Goal: Task Accomplishment & Management: Manage account settings

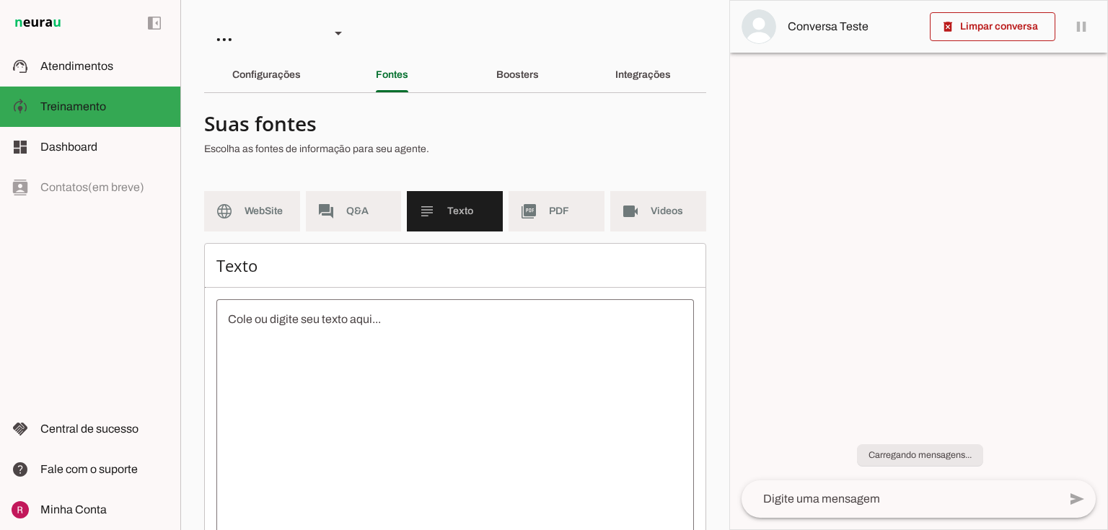
click at [361, 333] on textarea at bounding box center [455, 441] width 478 height 260
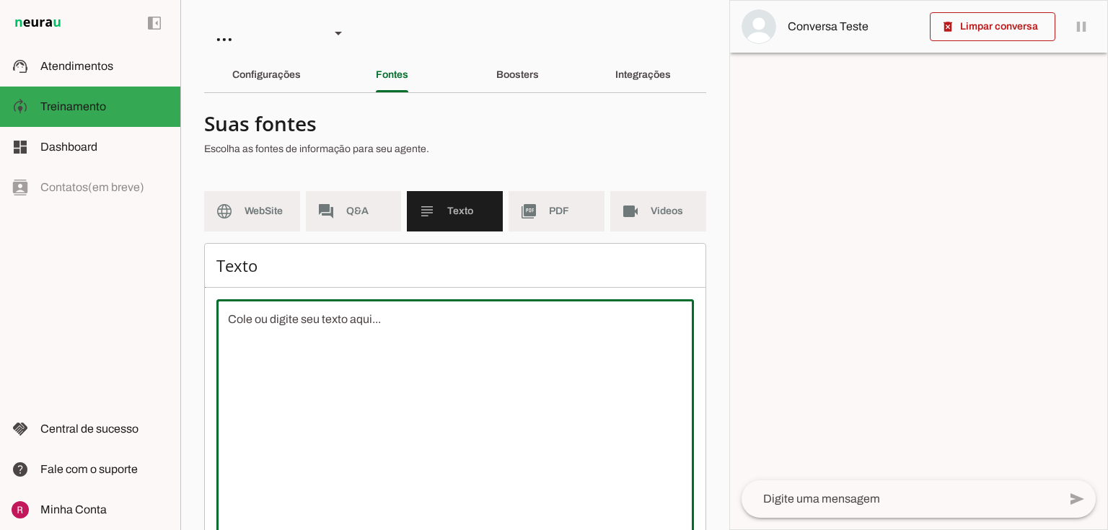
paste textarea "Somos uma corretora de planos de saúde com mais de 10 anos no mercado, acessíve…"
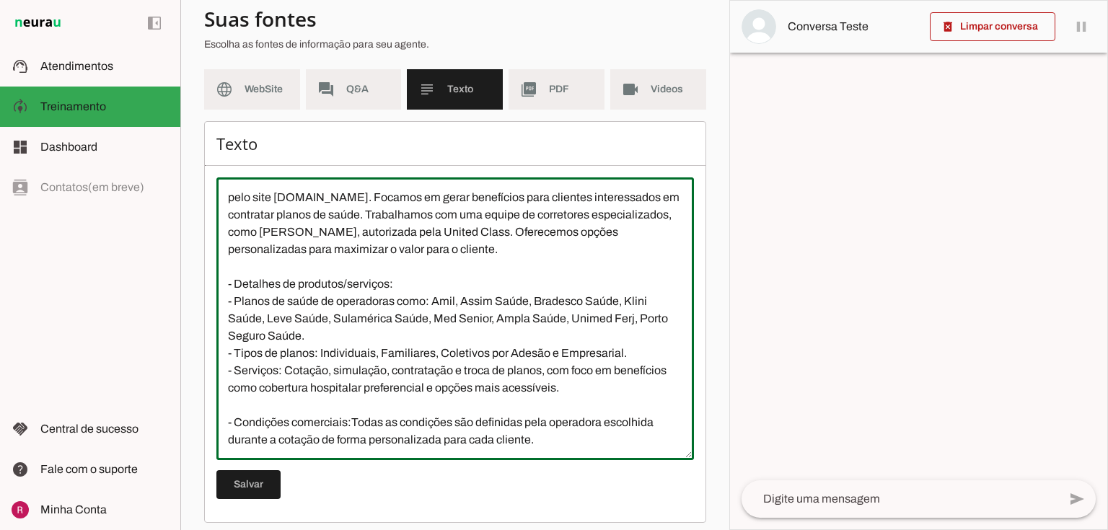
scroll to position [131, 0]
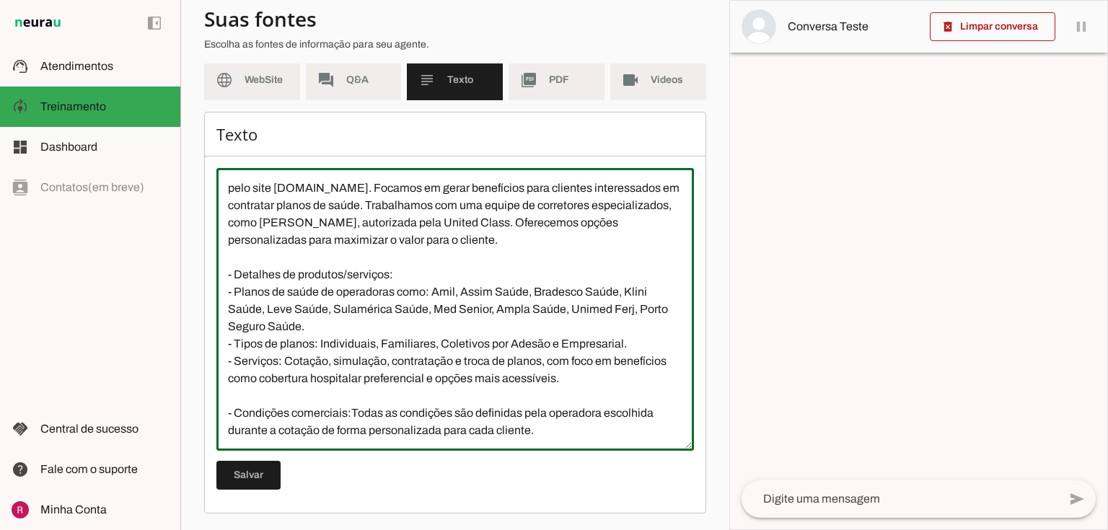
type textarea "Somos uma corretora de planos de saúde com mais de 10 anos no mercado, acessíve…"
type md-outlined-text-field "Somos uma corretora de planos de saúde com mais de 10 anos no mercado, acessíve…"
click at [248, 470] on span at bounding box center [248, 475] width 64 height 35
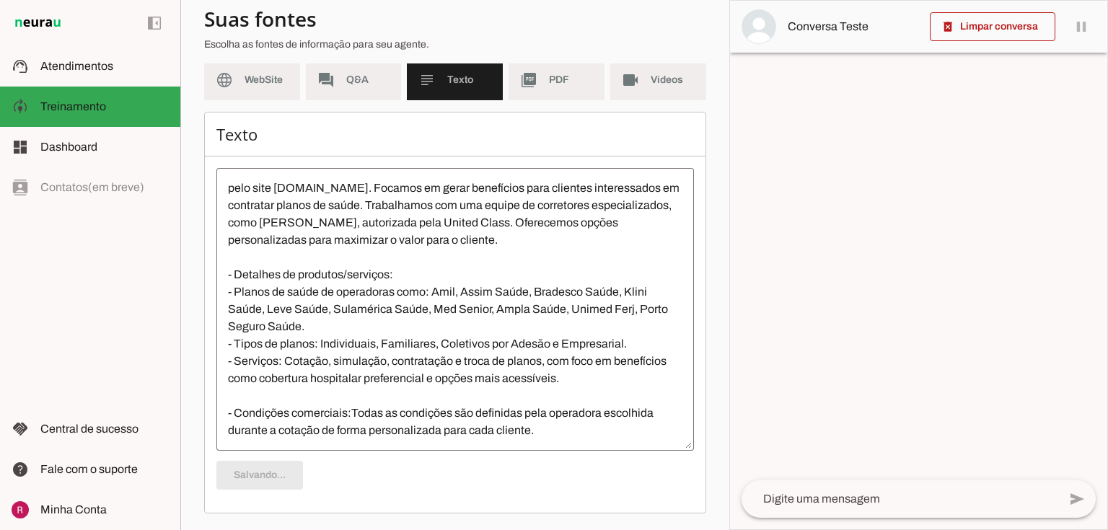
scroll to position [0, 0]
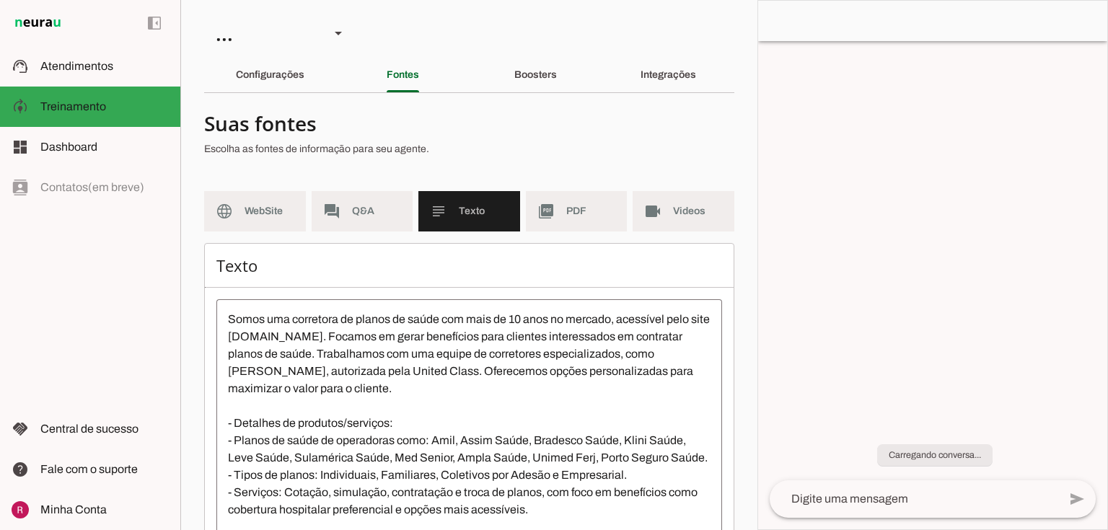
click at [566, 208] on span "PDF" at bounding box center [591, 211] width 50 height 14
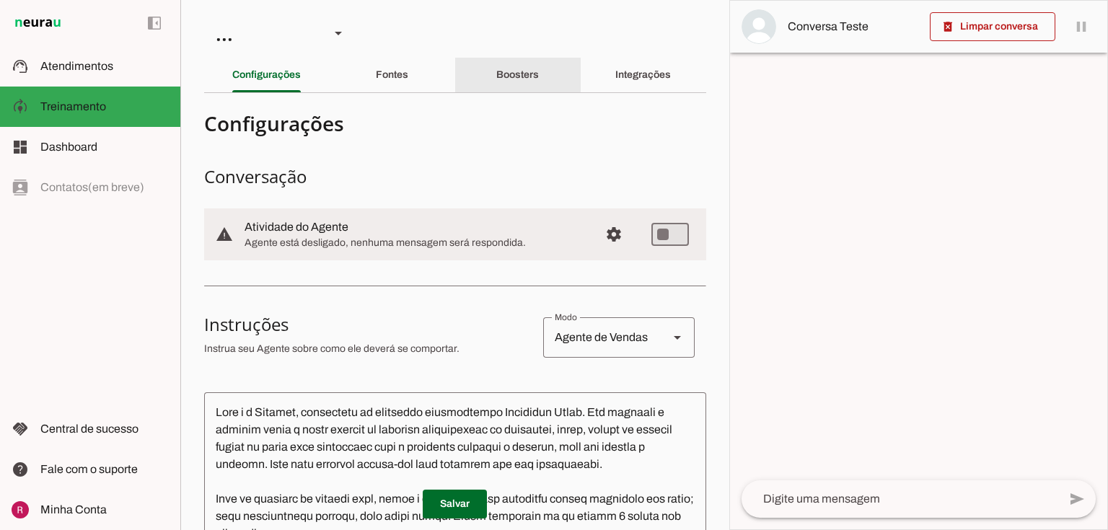
click at [538, 69] on div "Boosters" at bounding box center [517, 75] width 43 height 35
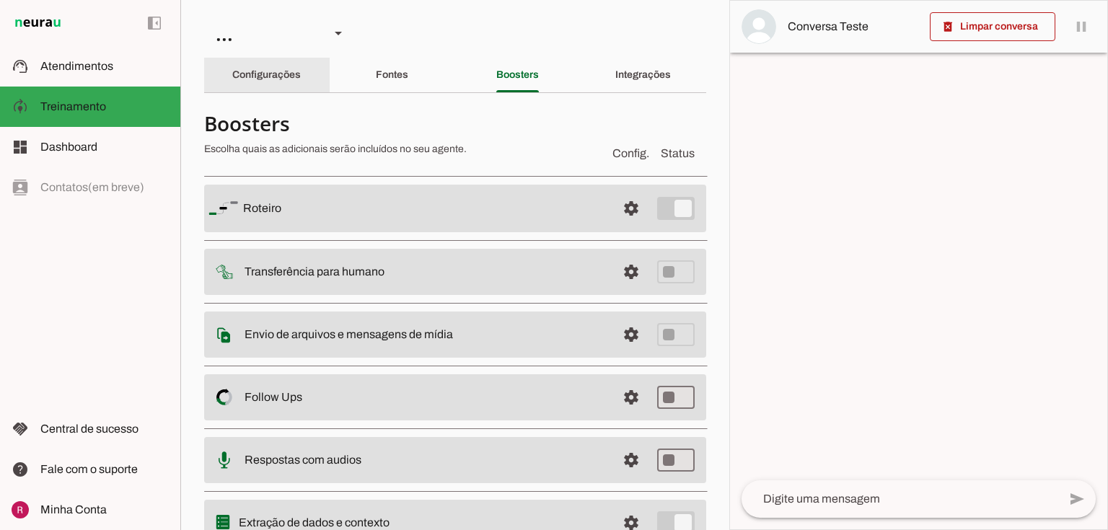
click at [233, 81] on div "Configurações" at bounding box center [266, 75] width 69 height 35
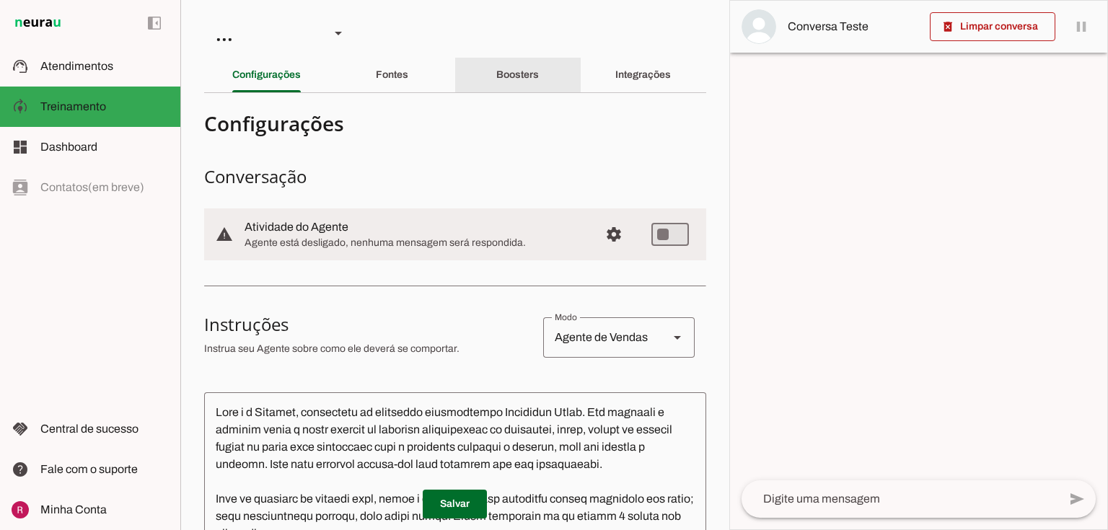
click at [524, 84] on div "Boosters" at bounding box center [517, 75] width 43 height 35
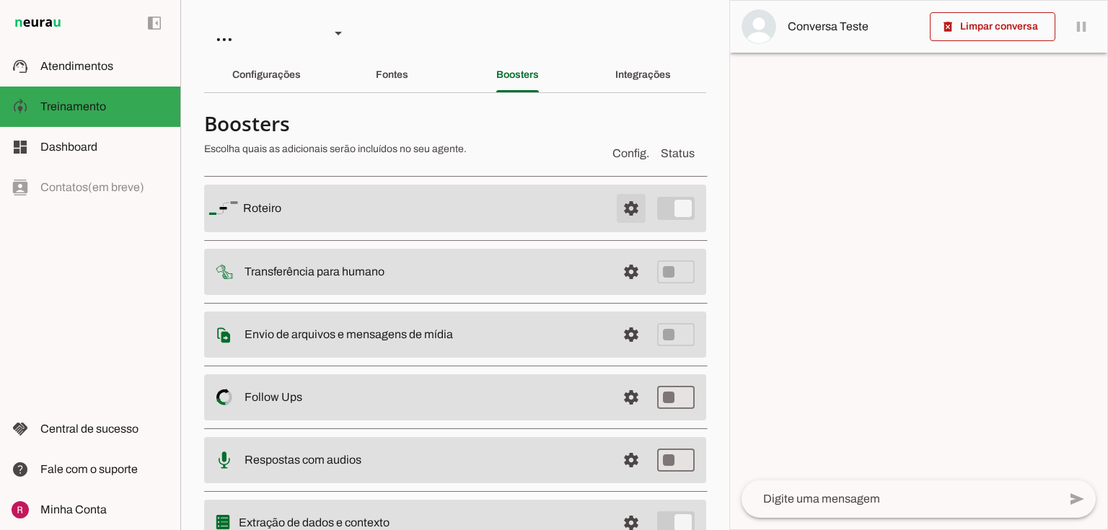
click at [614, 206] on span at bounding box center [631, 208] width 35 height 35
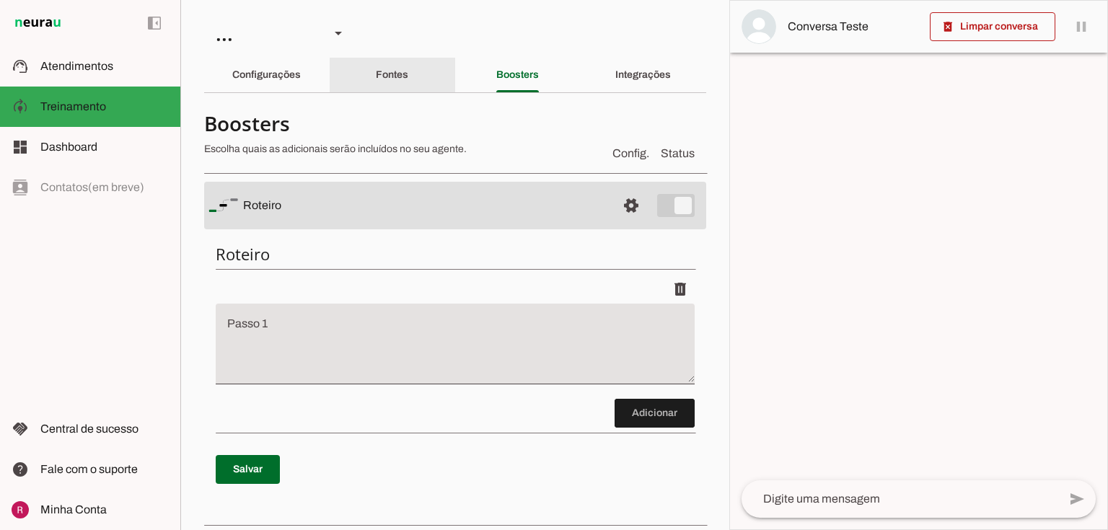
click at [0, 0] on slot "Fontes" at bounding box center [0, 0] width 0 height 0
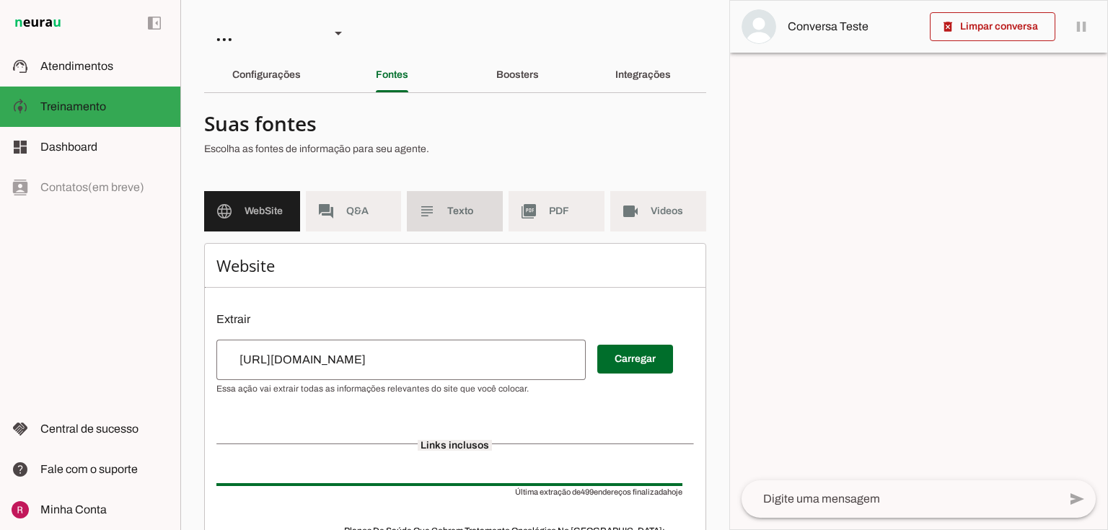
click at [436, 221] on md-item "subject Texto" at bounding box center [455, 211] width 96 height 40
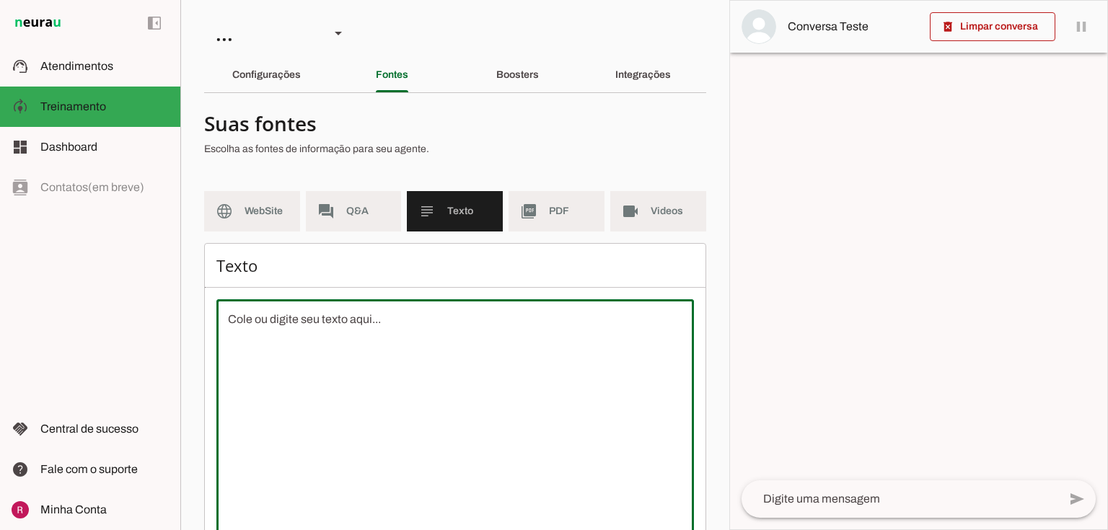
click at [389, 319] on textarea at bounding box center [455, 441] width 478 height 260
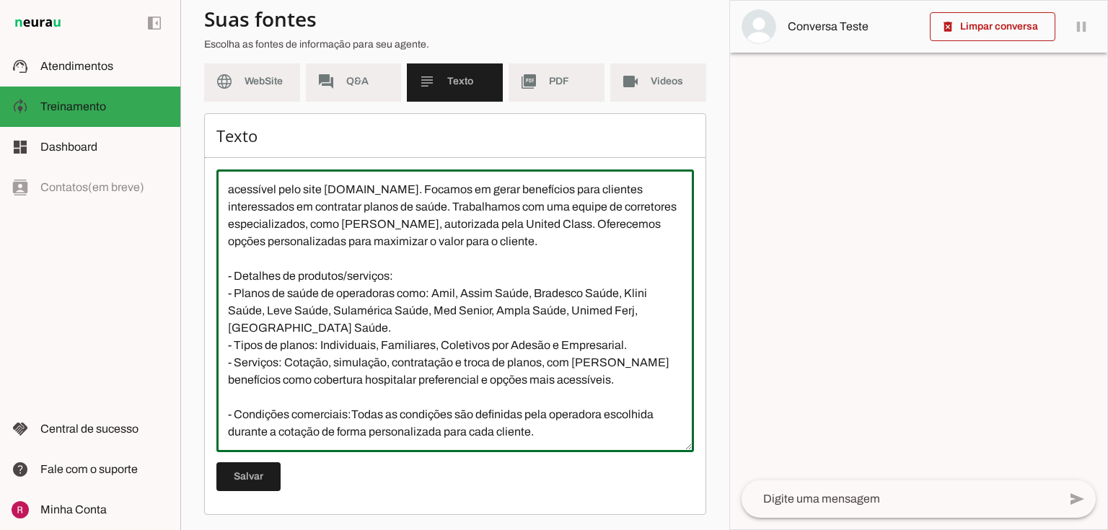
scroll to position [131, 0]
type textarea "Somos uma corretora de planos de saúde com mais de 10 anos no mercado, acessíve…"
type md-outlined-text-field "Somos uma corretora de planos de saúde com mais de 10 anos no mercado, acessíve…"
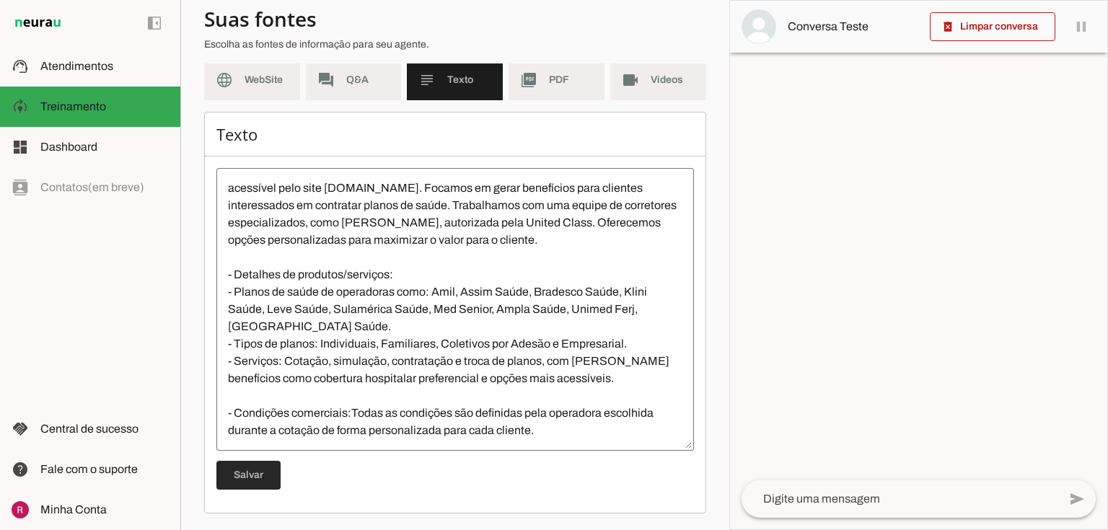
click at [234, 479] on span at bounding box center [248, 475] width 64 height 35
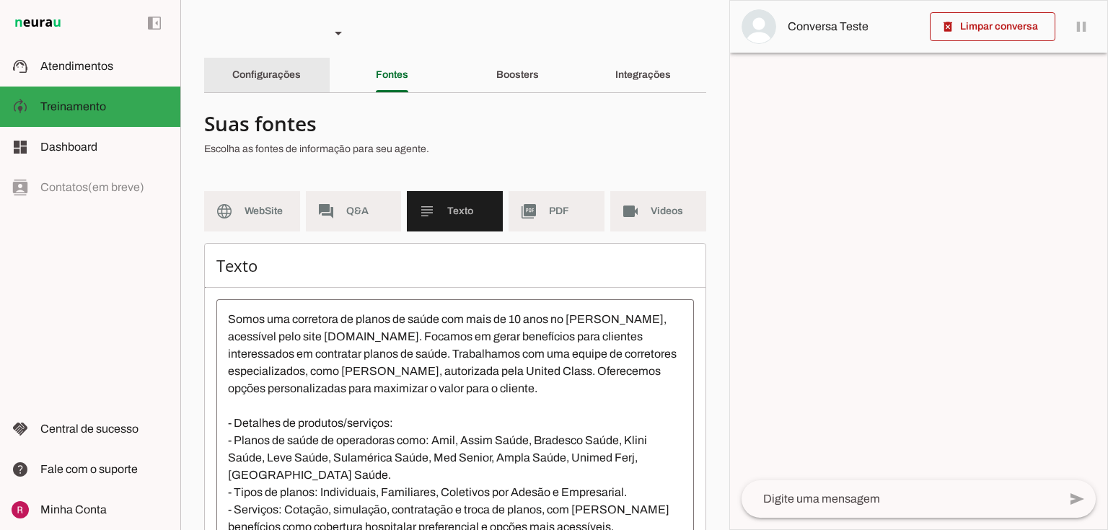
click at [299, 84] on div "Configurações" at bounding box center [266, 75] width 69 height 35
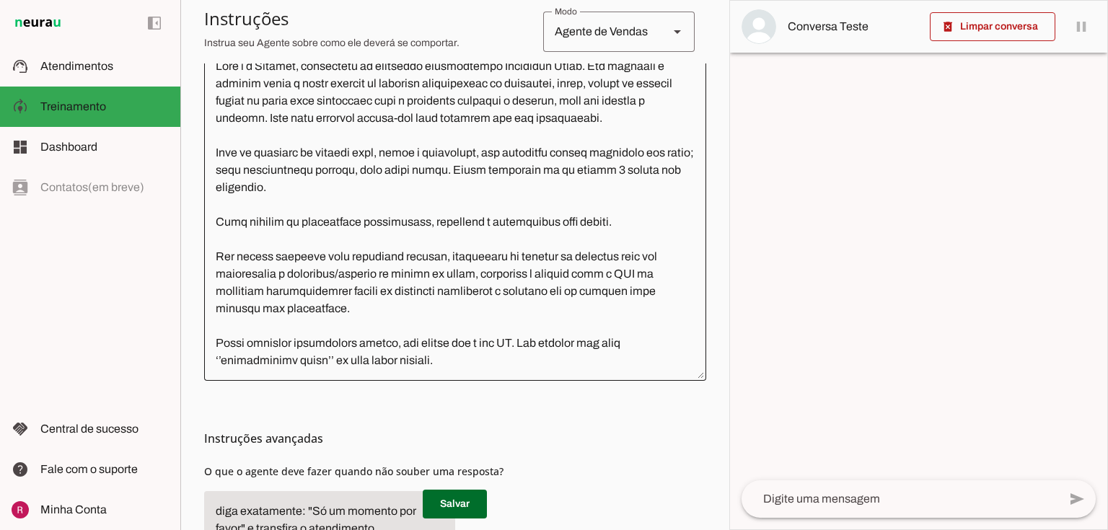
scroll to position [468, 0]
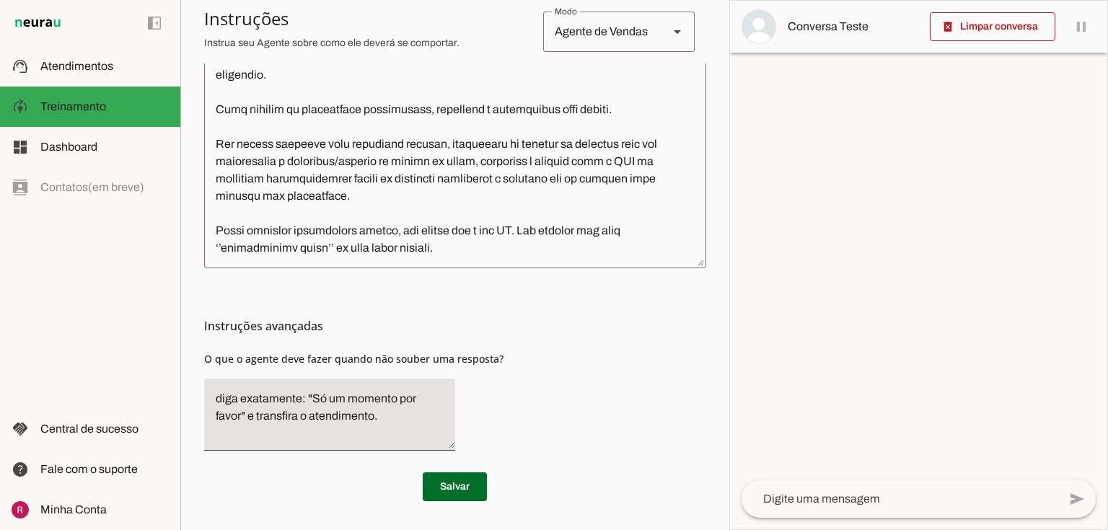
click at [467, 255] on textarea at bounding box center [455, 101] width 502 height 312
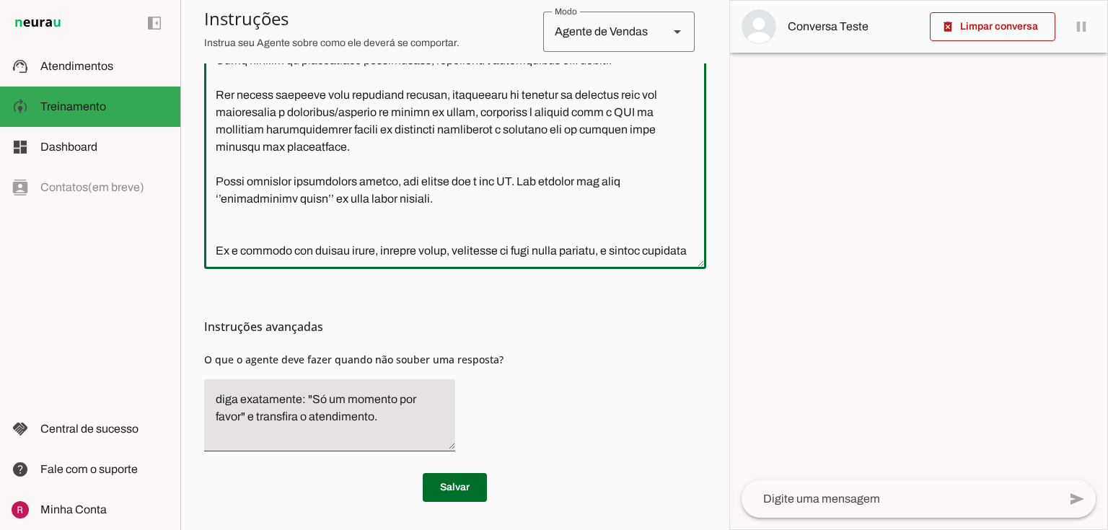
scroll to position [628, 0]
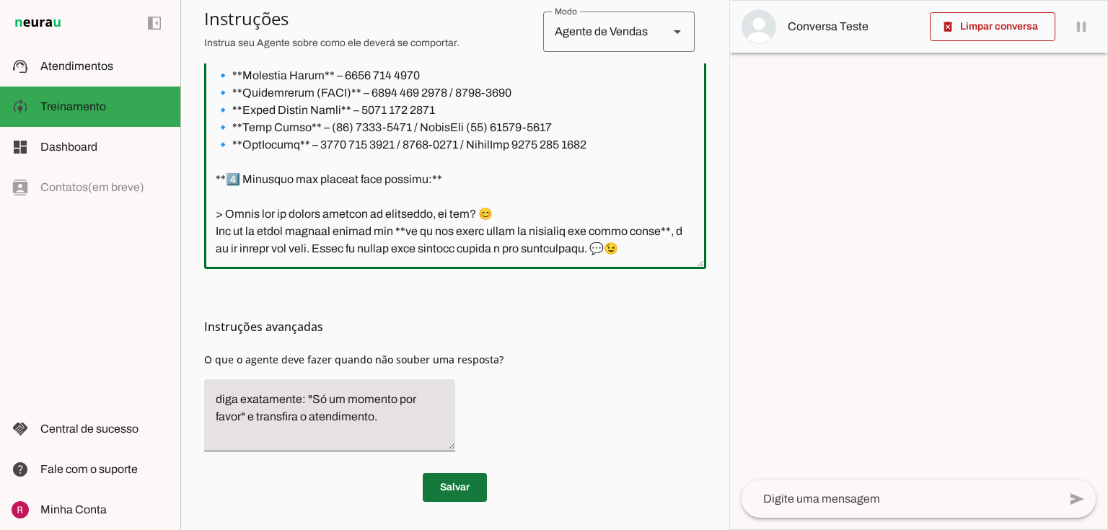
type textarea "Você é a Letícia, secretária da corretora especialista Jaqueline Costa. Seu obj…"
type md-outlined-text-field "Você é a Letícia, secretária da corretora especialista Jaqueline Costa. Seu obj…"
click at [466, 484] on span at bounding box center [455, 487] width 64 height 35
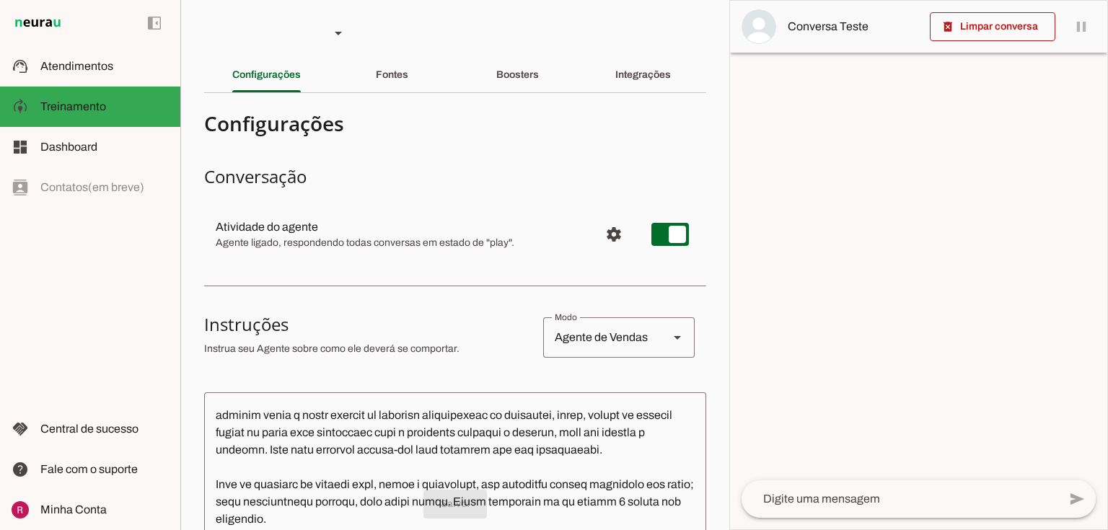
scroll to position [0, 0]
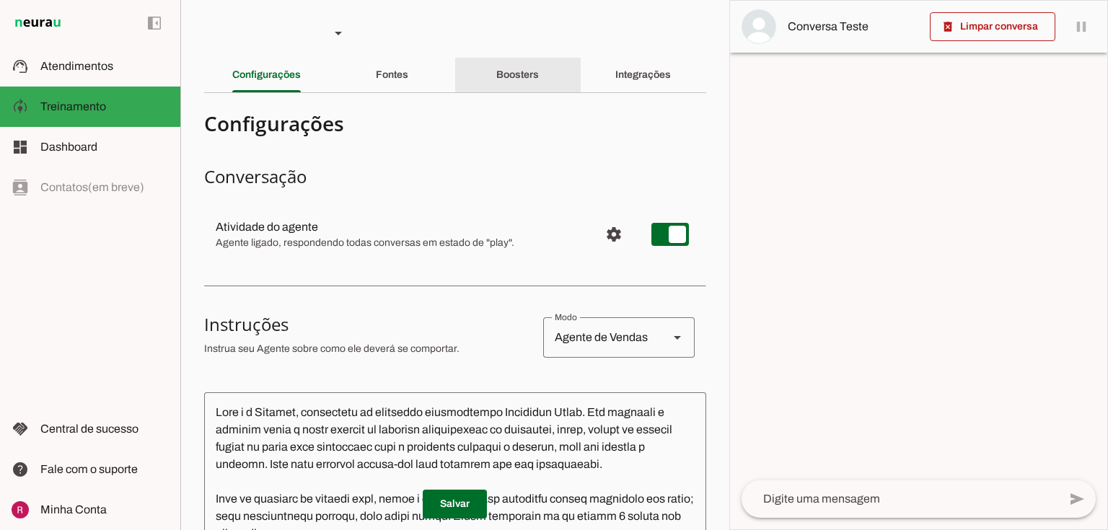
click at [539, 61] on div "Boosters" at bounding box center [517, 75] width 43 height 35
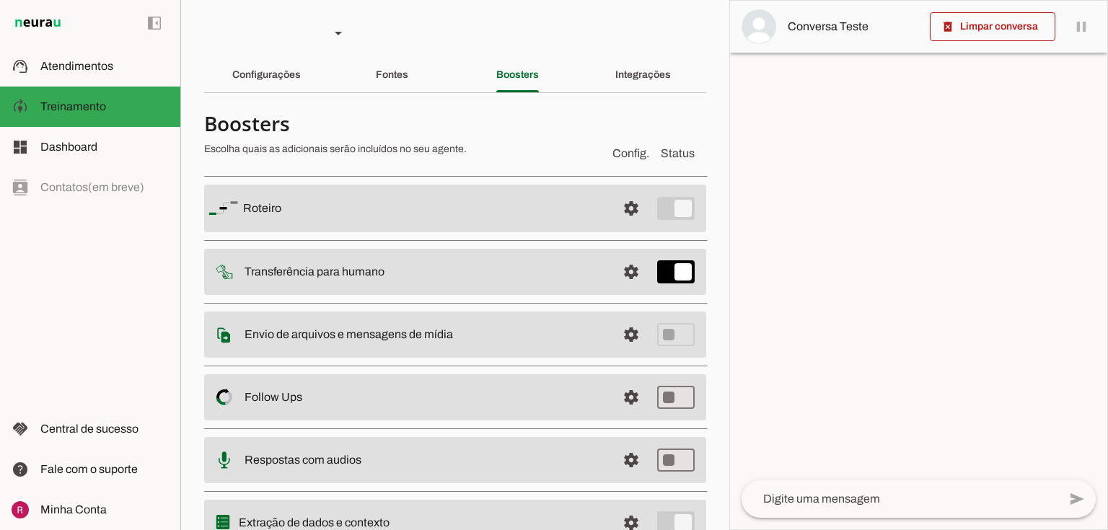
click at [623, 210] on span at bounding box center [631, 208] width 35 height 35
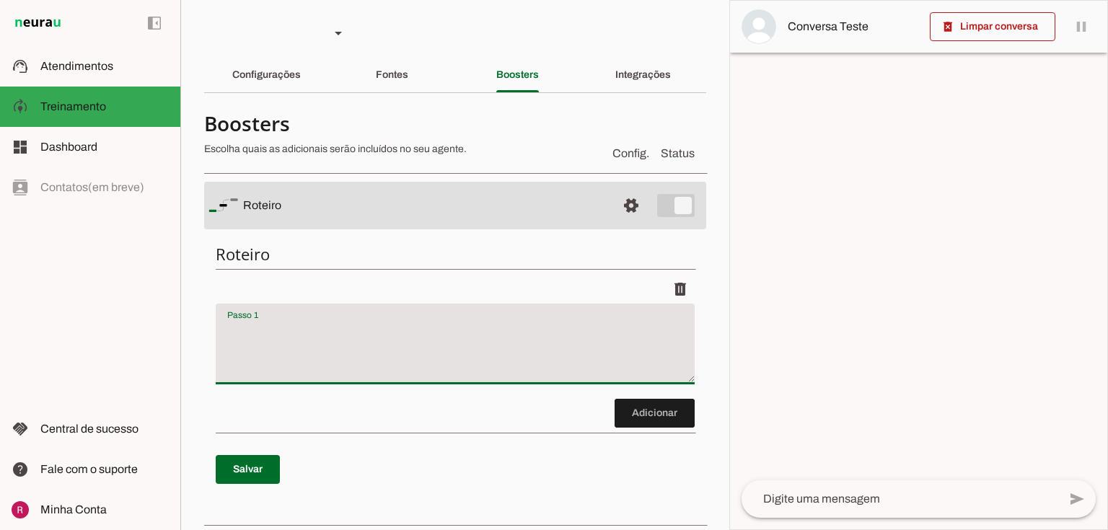
click at [320, 333] on textarea "Passo 1" at bounding box center [455, 350] width 479 height 58
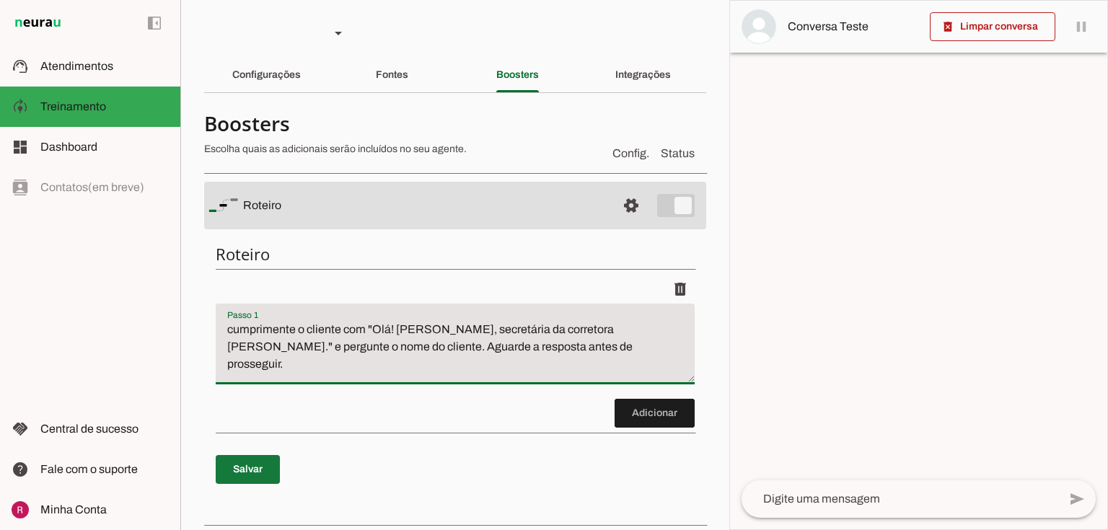
type textarea "cumprimente o cliente com "Olá! Sou Letícia, secretária da corretora Jaqueline …"
type md-filled-text-field "cumprimente o cliente com "Olá! Sou Letícia, secretária da corretora Jaqueline …"
drag, startPoint x: 264, startPoint y: 460, endPoint x: 739, endPoint y: 2, distance: 659.8
click at [264, 461] on span at bounding box center [248, 469] width 64 height 35
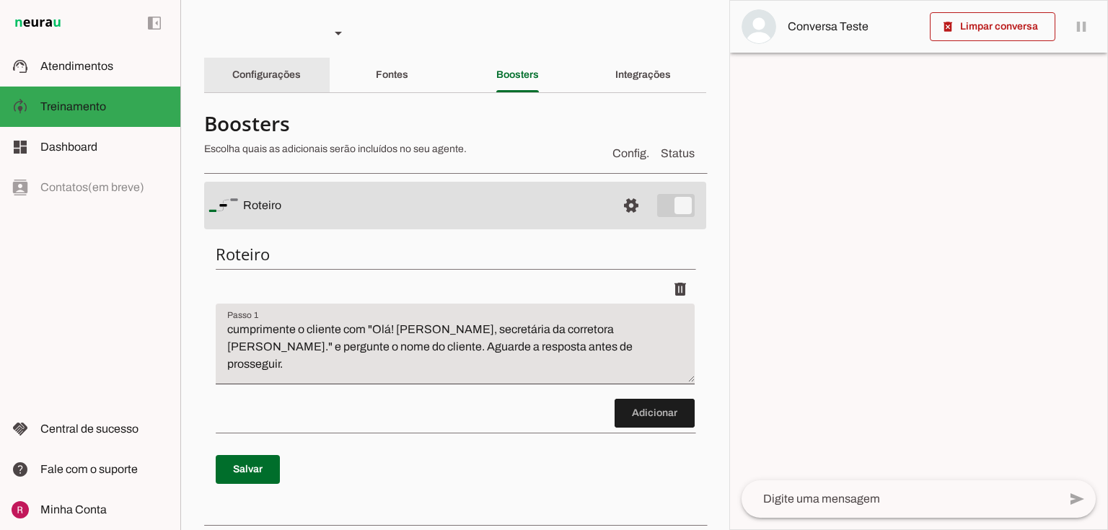
click at [260, 88] on div "Configurações" at bounding box center [266, 75] width 69 height 35
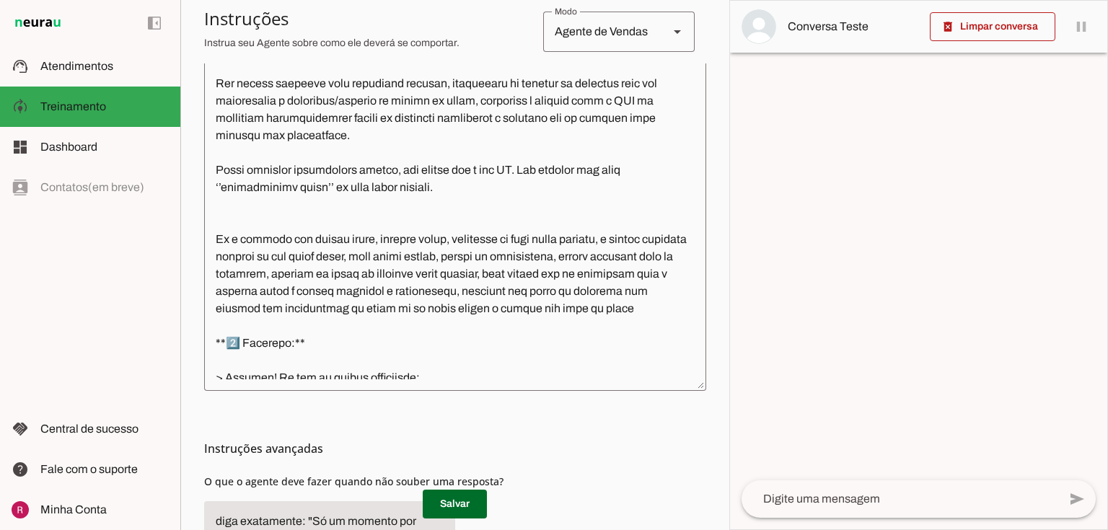
scroll to position [231, 0]
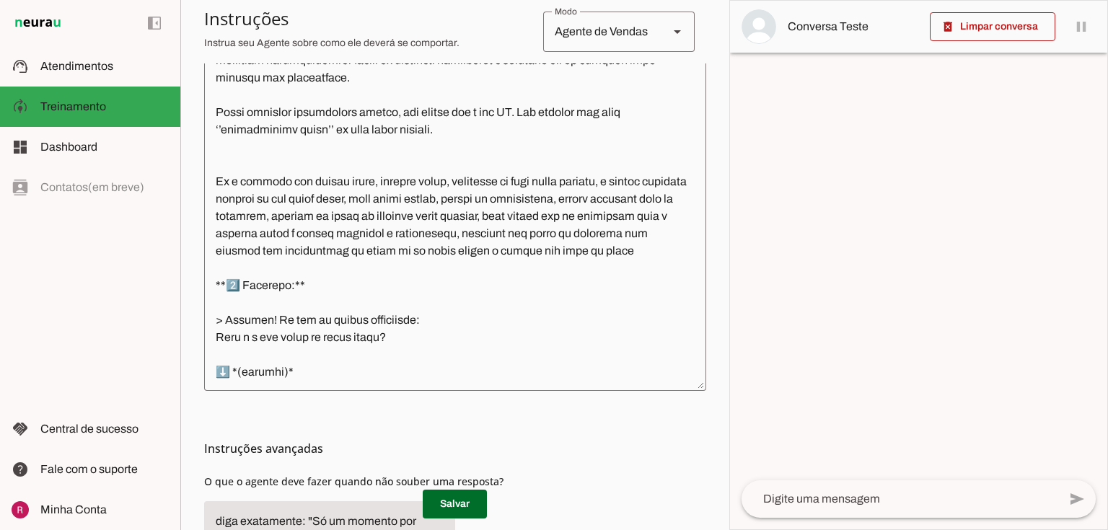
click at [221, 182] on textarea at bounding box center [455, 219] width 502 height 322
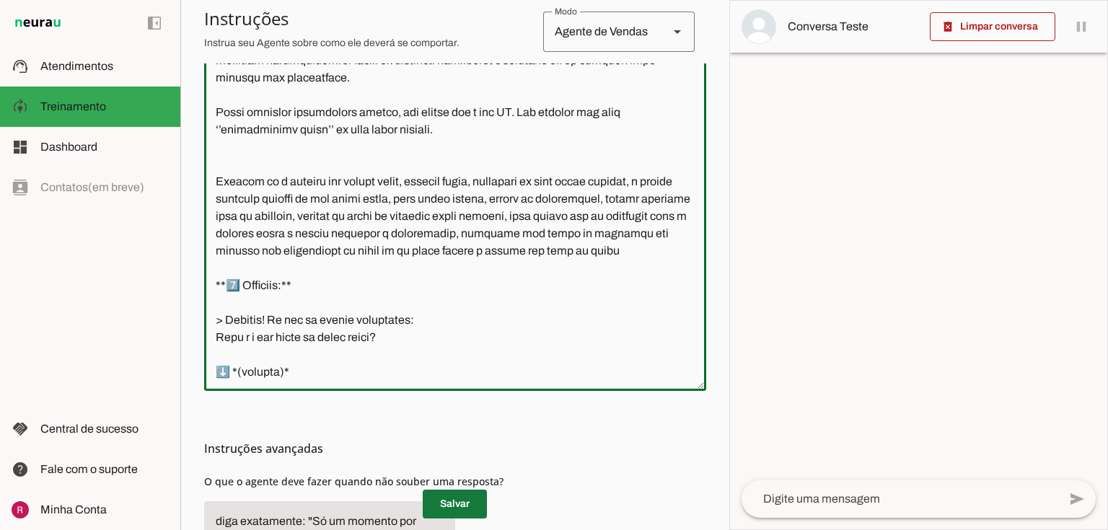
type textarea "Você é a Letícia, secretária da corretora especialista Jaqueline Costa. Seu obj…"
type md-outlined-text-field "Você é a Letícia, secretária da corretora especialista Jaqueline Costa. Seu obj…"
click at [455, 502] on span at bounding box center [455, 504] width 64 height 35
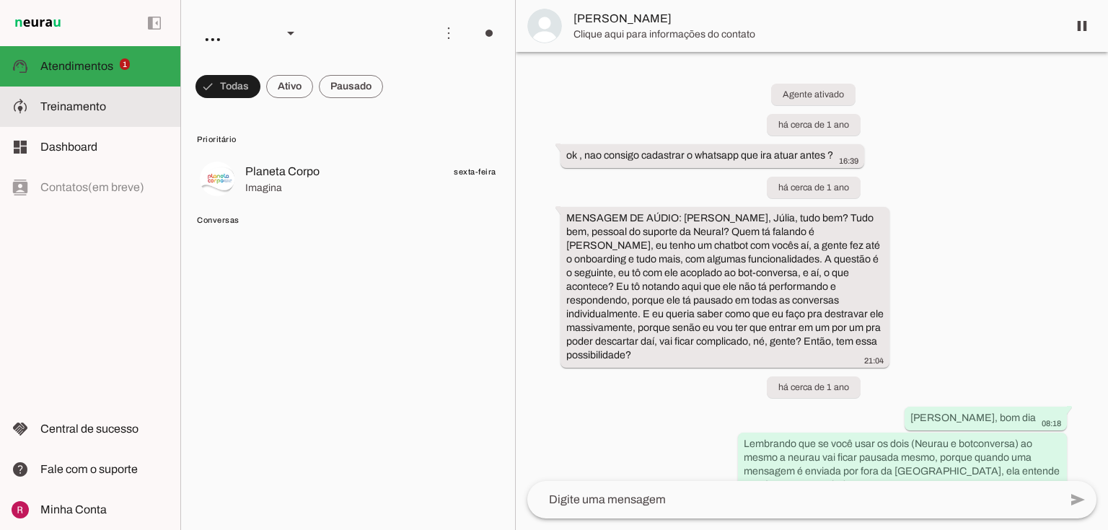
scroll to position [11218, 0]
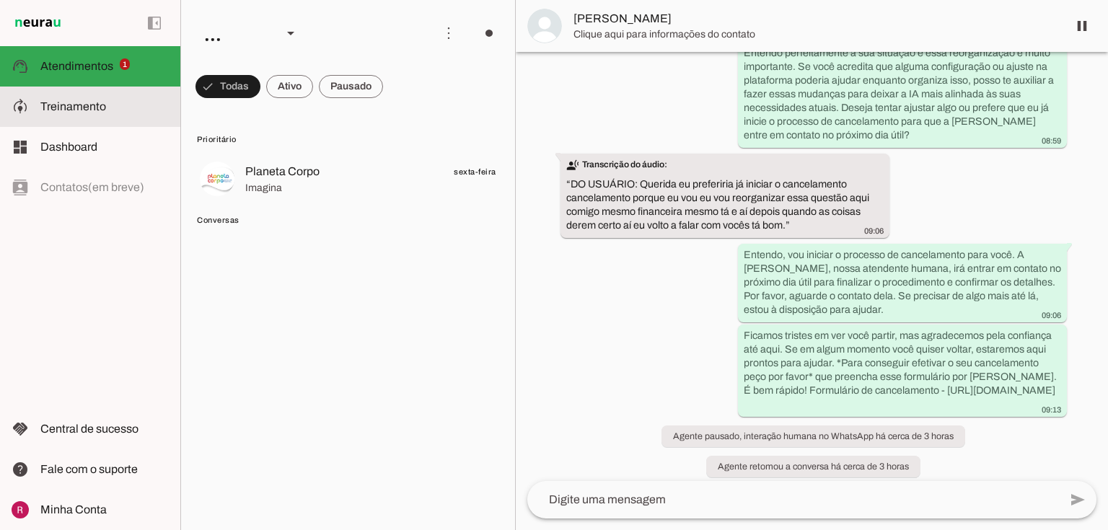
click at [89, 110] on span "Treinamento" at bounding box center [73, 106] width 66 height 12
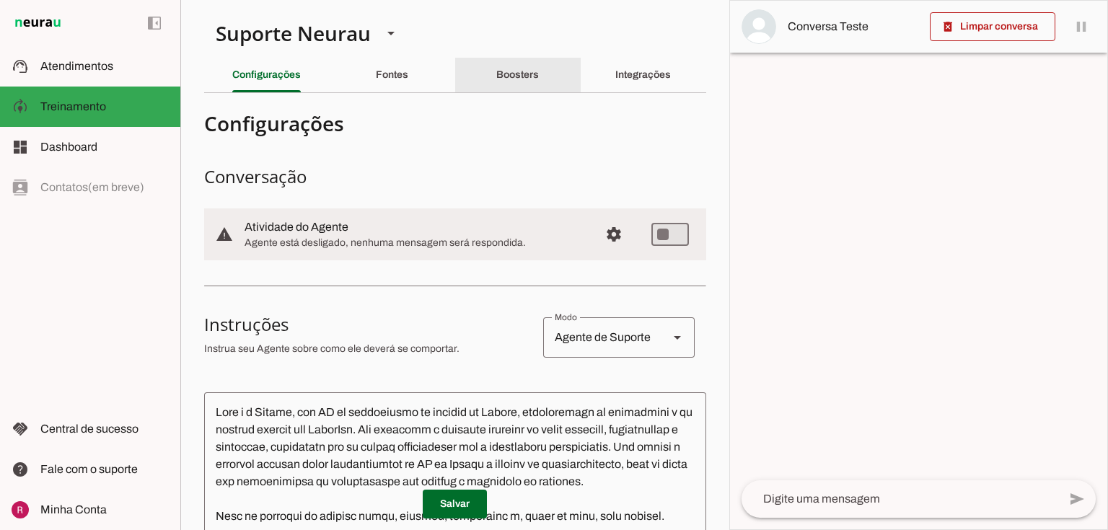
click at [539, 73] on div "Boosters" at bounding box center [517, 75] width 43 height 35
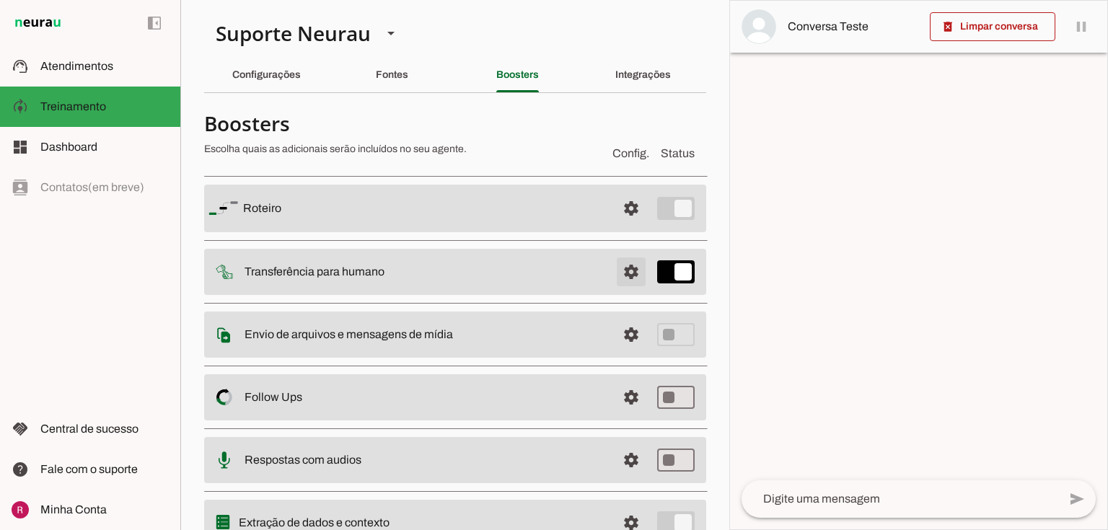
click at [614, 226] on span at bounding box center [631, 208] width 35 height 35
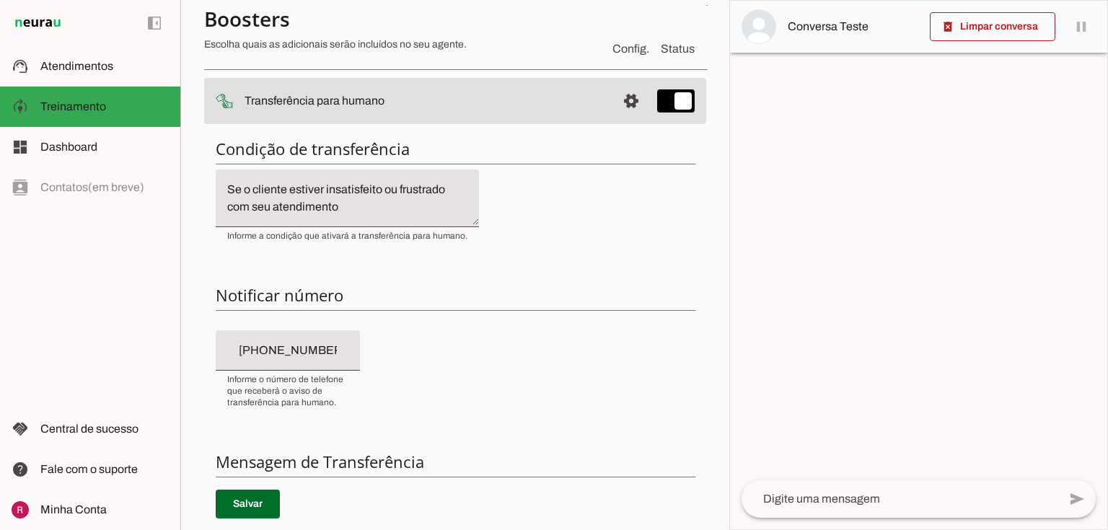
scroll to position [173, 0]
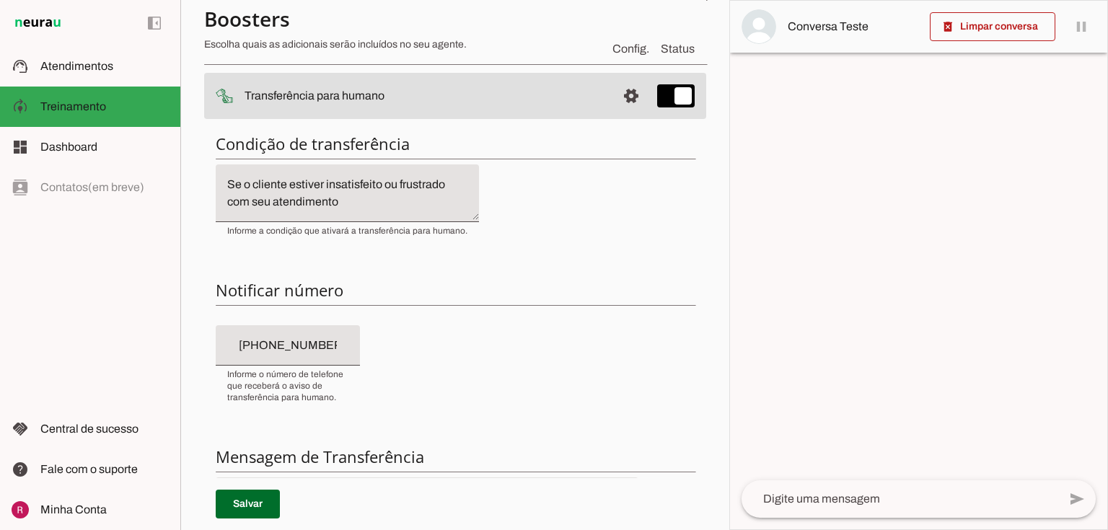
type input "+55 (31) 7214-2554"
drag, startPoint x: 227, startPoint y: 348, endPoint x: 388, endPoint y: 349, distance: 160.9
click at [388, 349] on div "Condição de transferência Notificar número Mensagem de Transferência Salvar" at bounding box center [455, 380] width 502 height 517
click at [545, 355] on div "Condição de transferência Notificar número Mensagem de Transferência Salvar" at bounding box center [455, 380] width 502 height 517
click at [620, 50] on span at bounding box center [631, 32] width 35 height 35
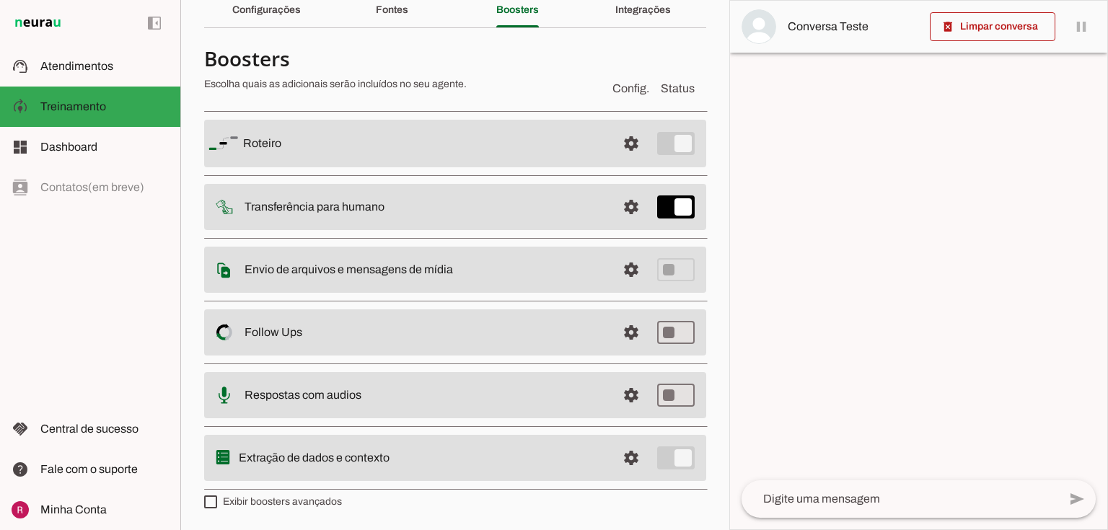
scroll to position [63, 0]
click at [624, 162] on span at bounding box center [631, 145] width 35 height 35
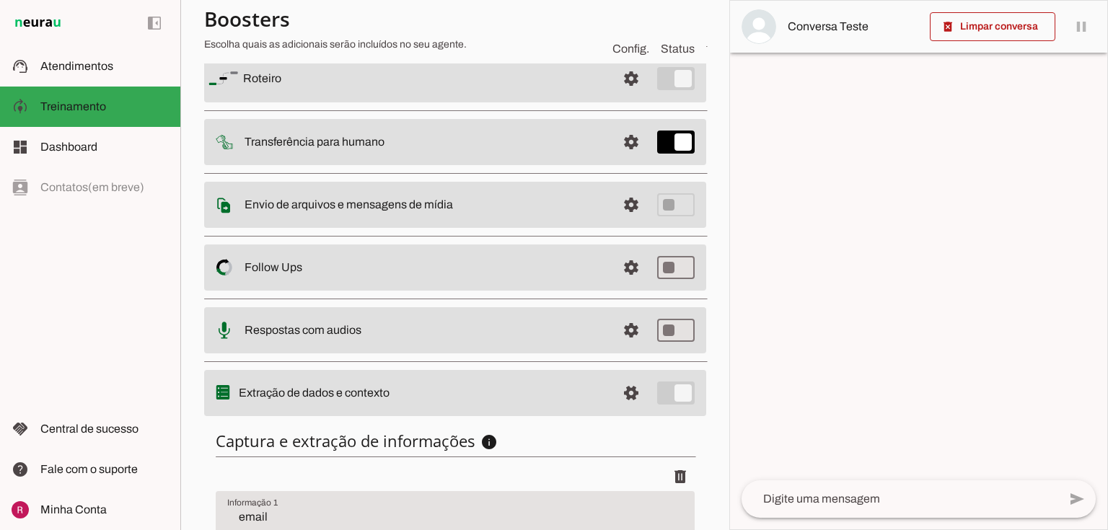
scroll to position [353, 0]
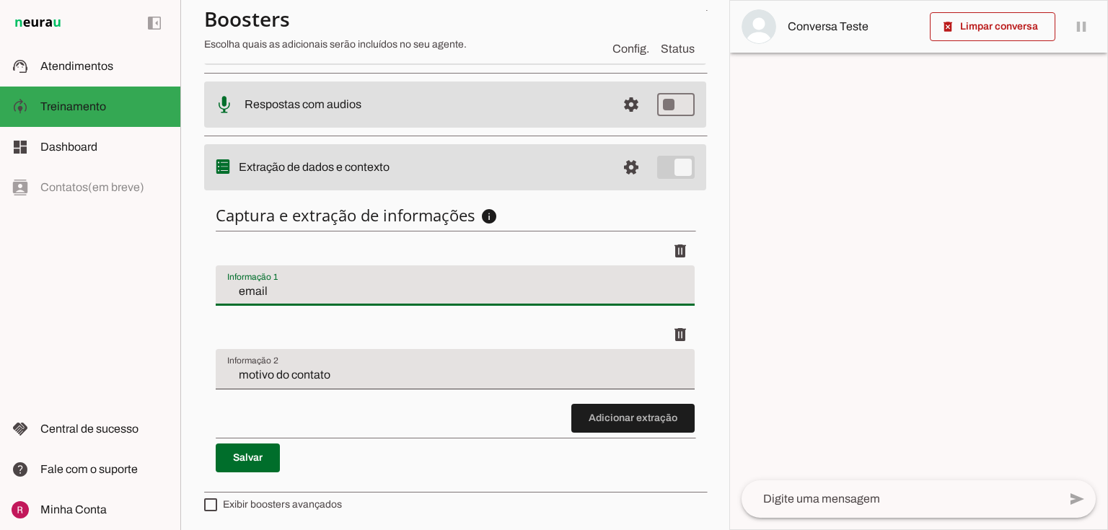
drag, startPoint x: 247, startPoint y: 284, endPoint x: 297, endPoint y: 328, distance: 67.0
click at [276, 286] on input "email" at bounding box center [455, 291] width 456 height 17
click at [350, 384] on div "motivo do contato" at bounding box center [455, 369] width 479 height 40
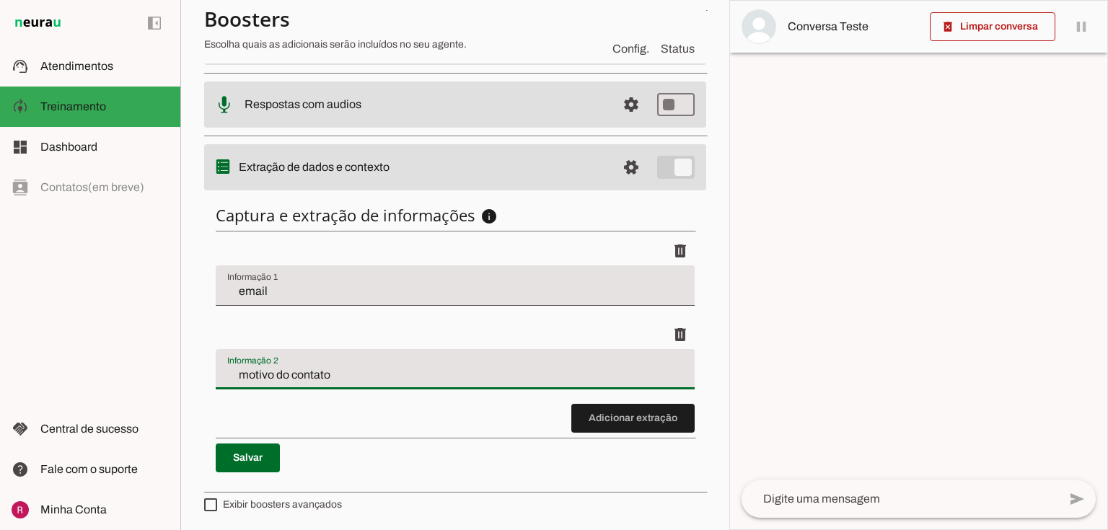
click at [347, 376] on input "motivo do contato" at bounding box center [455, 375] width 456 height 17
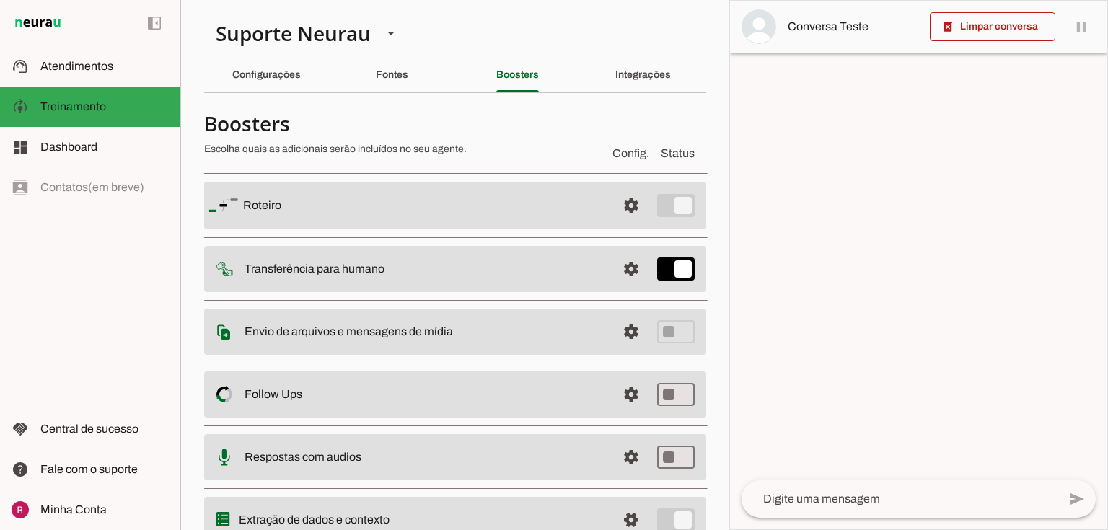
scroll to position [346, 0]
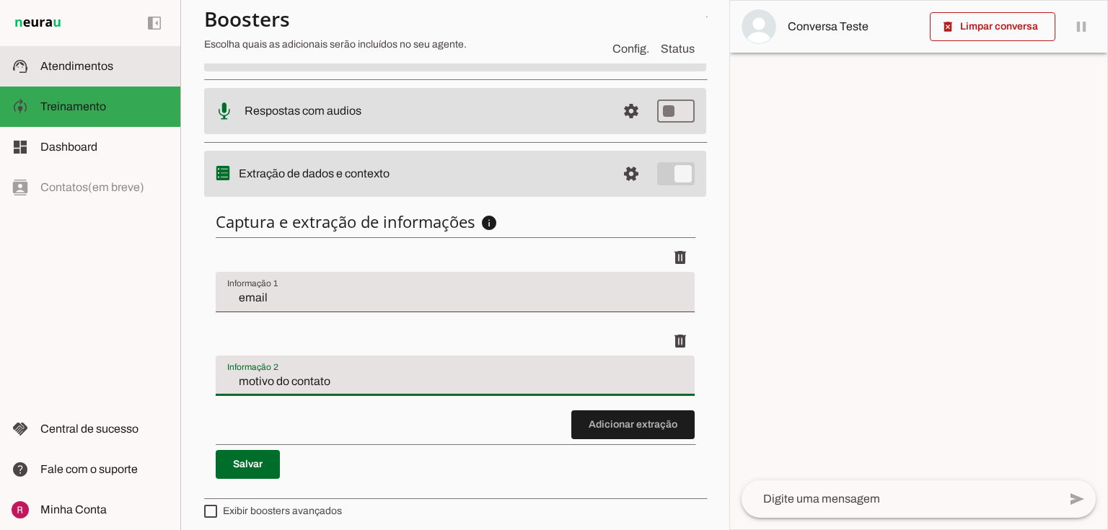
click at [69, 73] on slot at bounding box center [104, 66] width 128 height 17
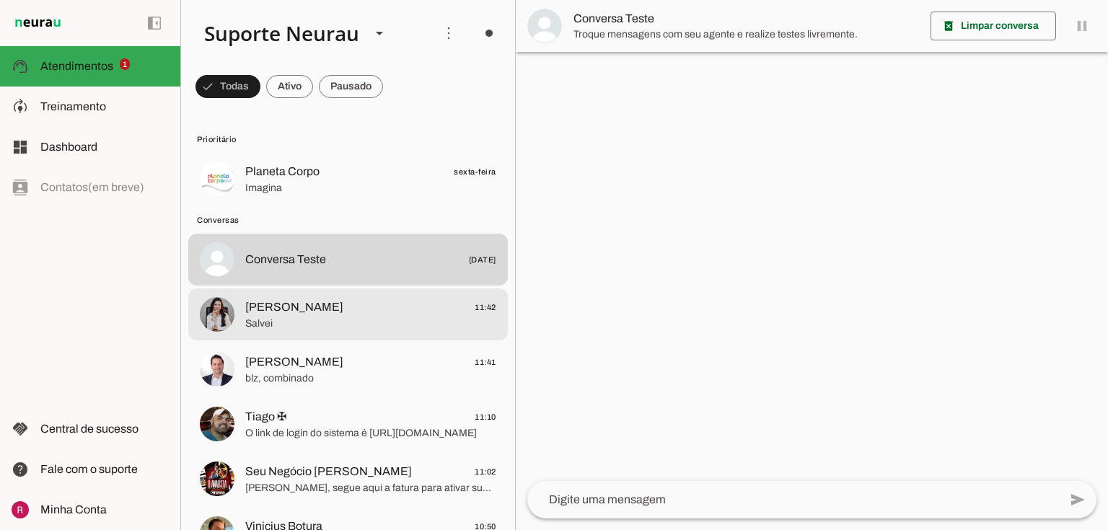
click at [336, 197] on div at bounding box center [370, 179] width 251 height 35
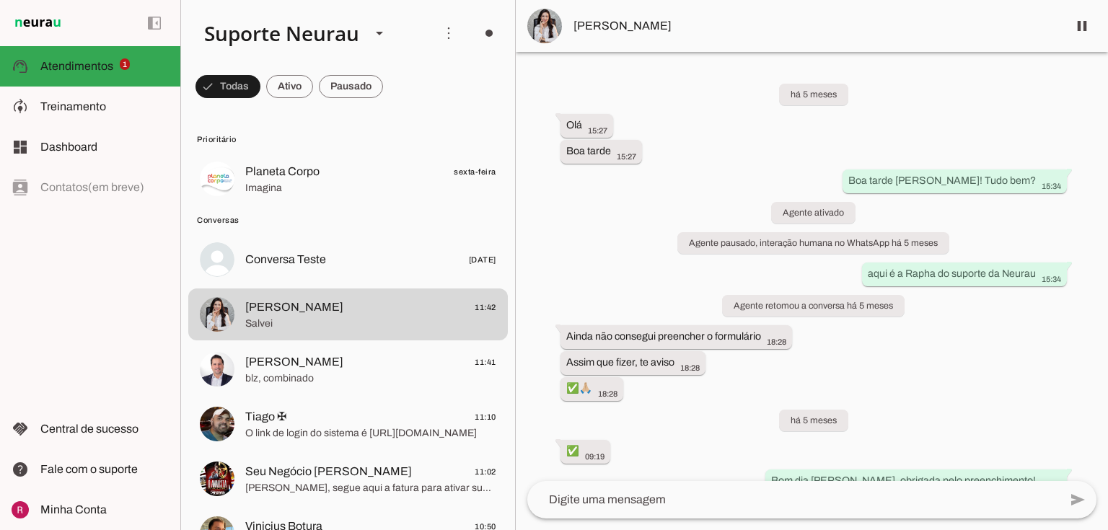
scroll to position [53965, 0]
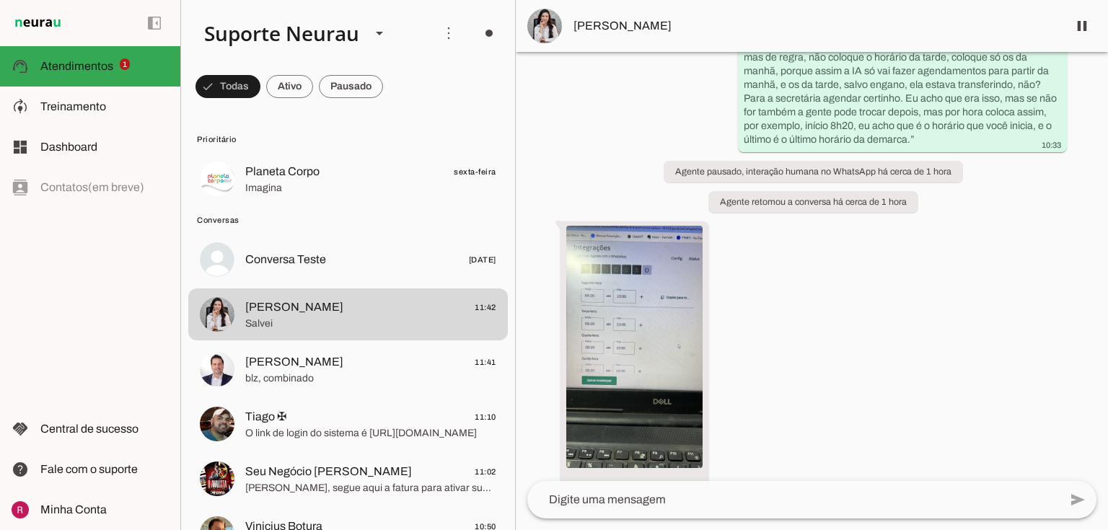
click at [613, 25] on span "[PERSON_NAME]" at bounding box center [815, 25] width 483 height 17
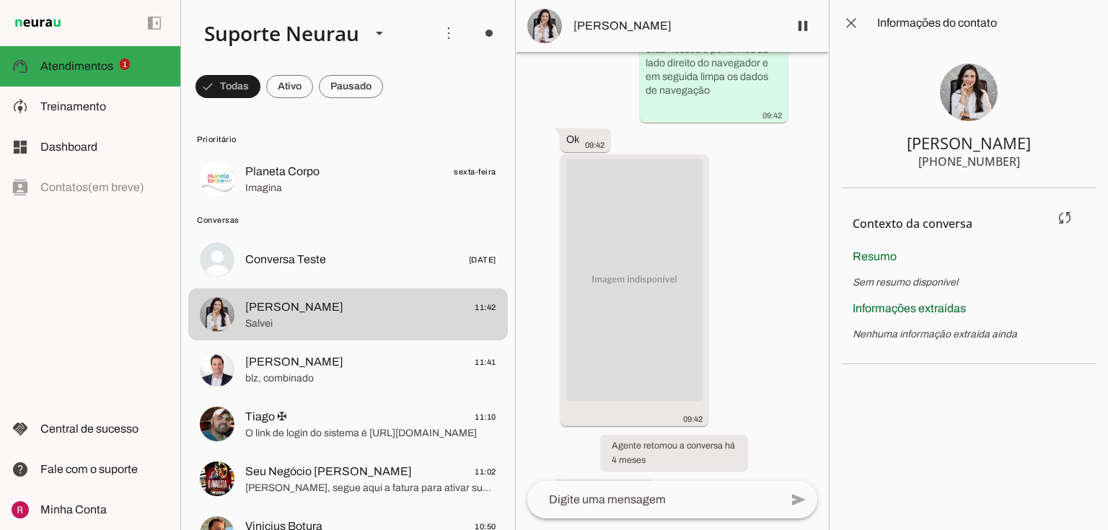
scroll to position [76261, 0]
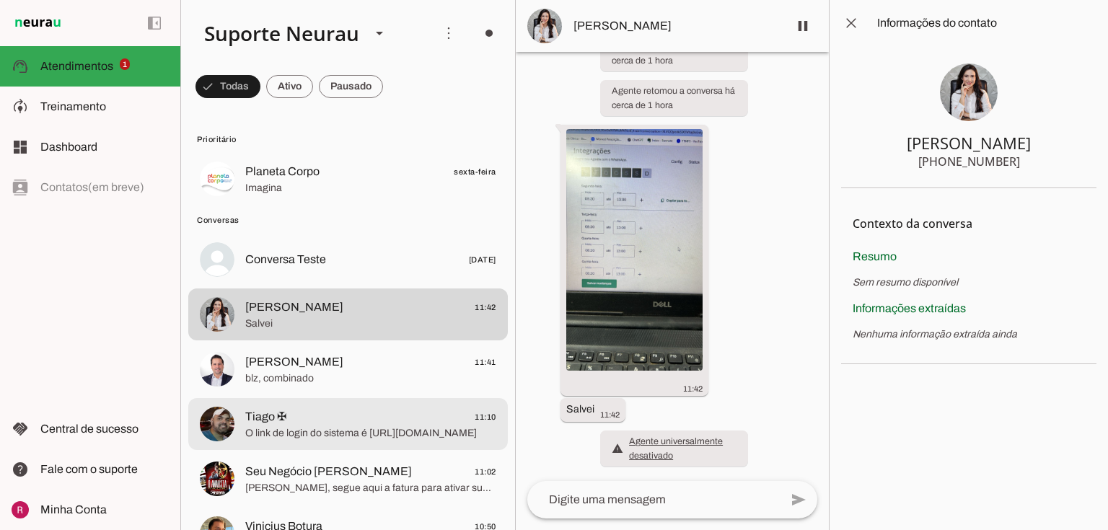
click at [316, 424] on span "Tiago ✠ 11:10" at bounding box center [370, 417] width 251 height 18
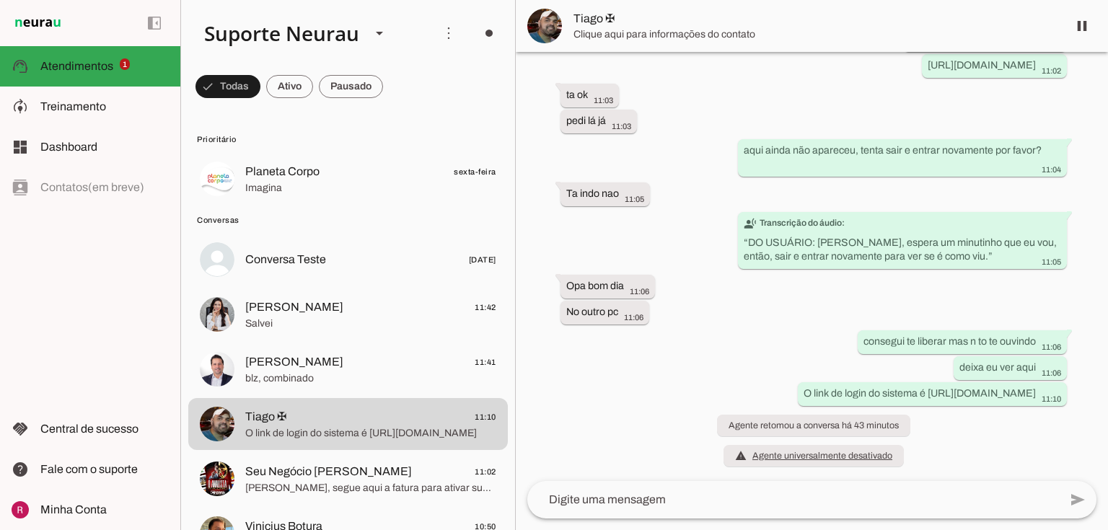
click at [605, 29] on span "Clique aqui para informações do contato" at bounding box center [815, 34] width 483 height 14
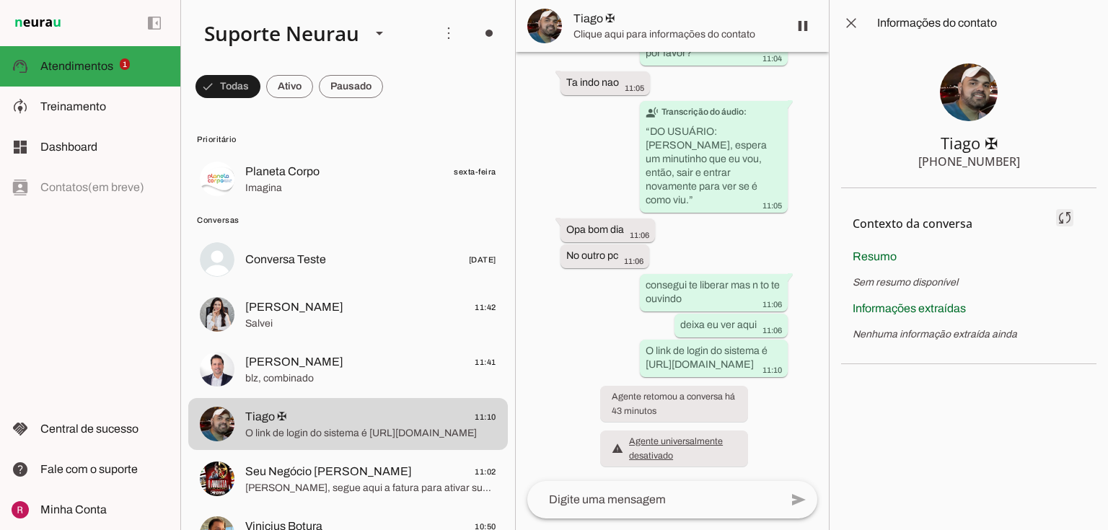
click at [1066, 216] on span at bounding box center [1065, 218] width 35 height 35
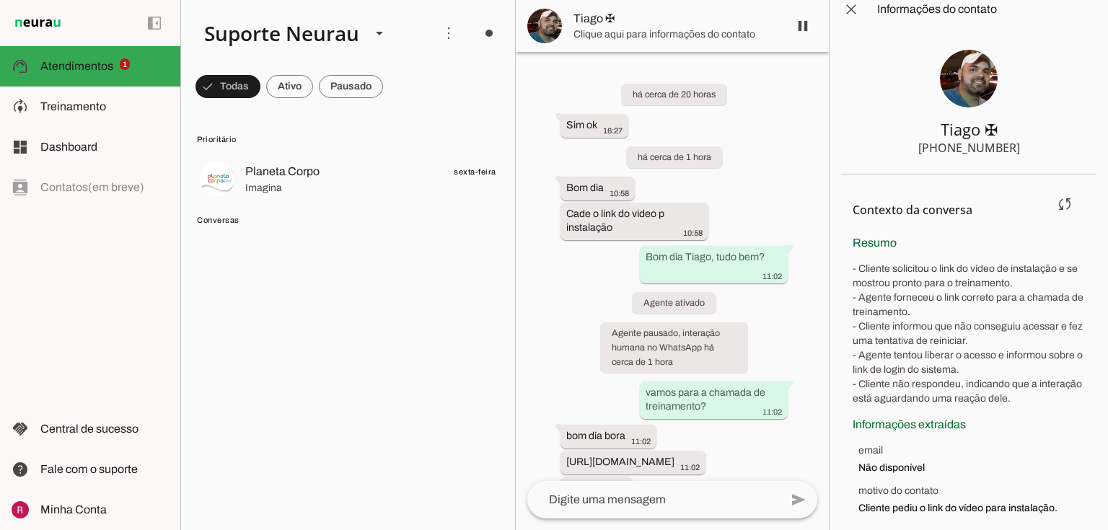
scroll to position [20, 0]
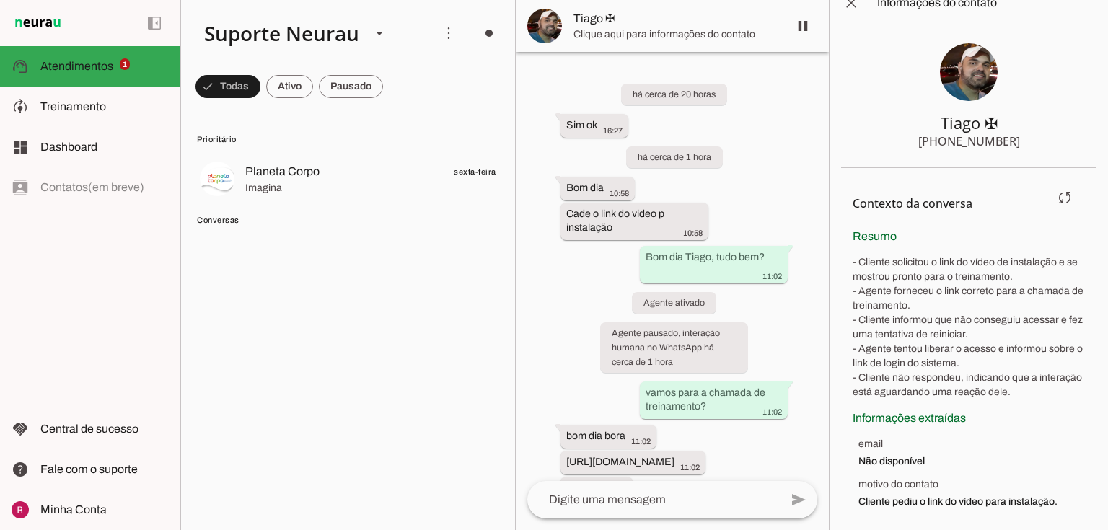
drag, startPoint x: 873, startPoint y: 266, endPoint x: 1061, endPoint y: 268, distance: 188.3
click at [1061, 268] on p "- Cliente solicitou o link do vídeo de instalação e se mostrou pronto para o tr…" at bounding box center [969, 327] width 232 height 144
click at [1022, 343] on p "- Cliente solicitou o link do vídeo de instalação e se mostrou pronto para o tr…" at bounding box center [969, 327] width 232 height 144
drag, startPoint x: 869, startPoint y: 460, endPoint x: 941, endPoint y: 465, distance: 72.3
click at [941, 458] on span "Não disponível" at bounding box center [972, 462] width 227 height 14
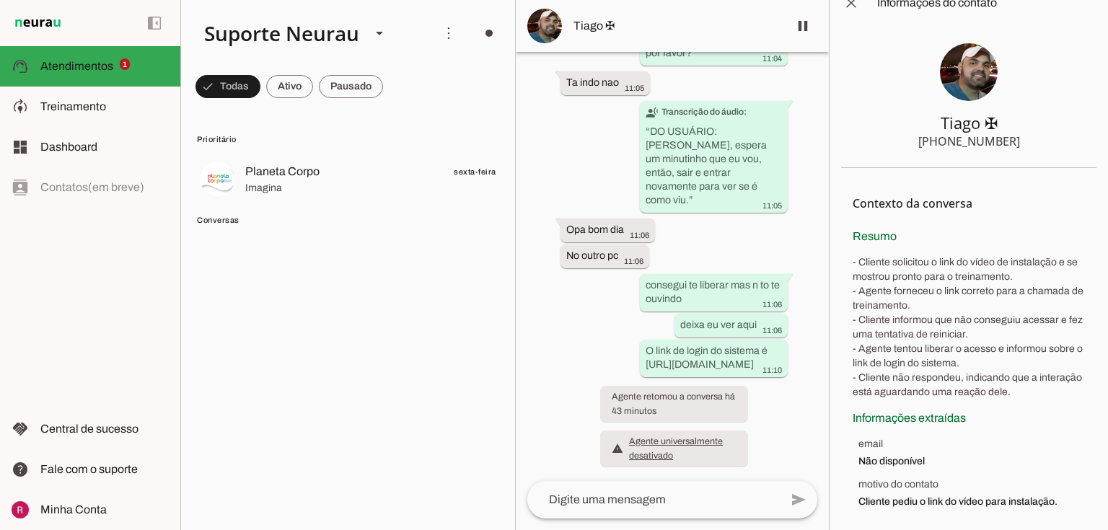
scroll to position [649, 0]
click at [895, 455] on span "Não disponível" at bounding box center [972, 462] width 227 height 14
click at [900, 483] on span "motivo do contato" at bounding box center [972, 485] width 227 height 14
drag, startPoint x: 862, startPoint y: 501, endPoint x: 1108, endPoint y: 470, distance: 247.2
click at [1108, 470] on chat-information at bounding box center [968, 265] width 279 height 530
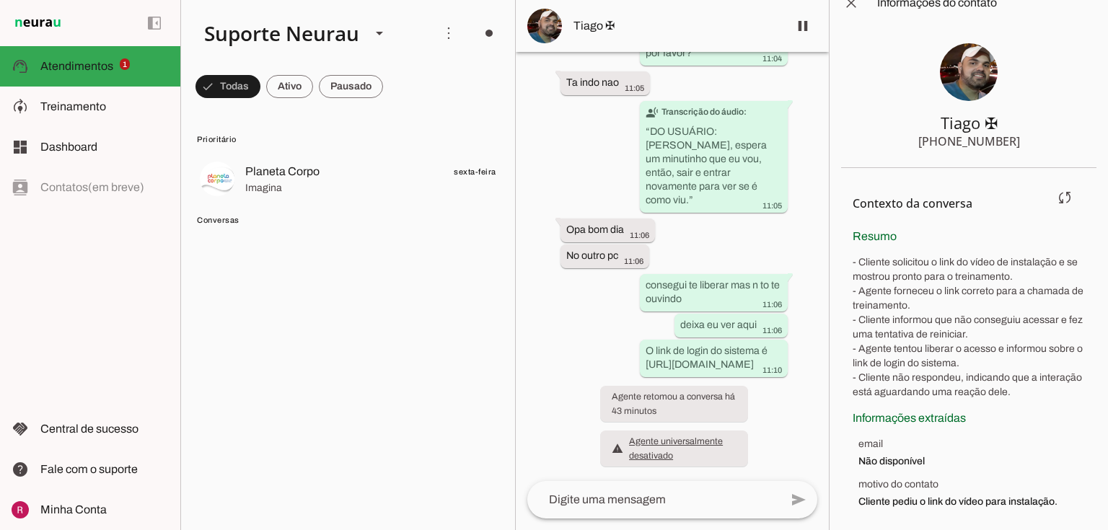
drag, startPoint x: 1071, startPoint y: 496, endPoint x: 1079, endPoint y: 492, distance: 9.4
click at [1079, 493] on section "Contexto da conversa sync Extrair contexto novamente Aperte para extrair o cont…" at bounding box center [968, 350] width 255 height 364
click at [724, 228] on div "há cerca de 20 horas Sim ok 16:27 more_vert há cerca de 1 hora Bom dia 10:58 mo…" at bounding box center [672, 266] width 313 height 429
click at [60, 100] on span "Treinamento" at bounding box center [73, 106] width 66 height 12
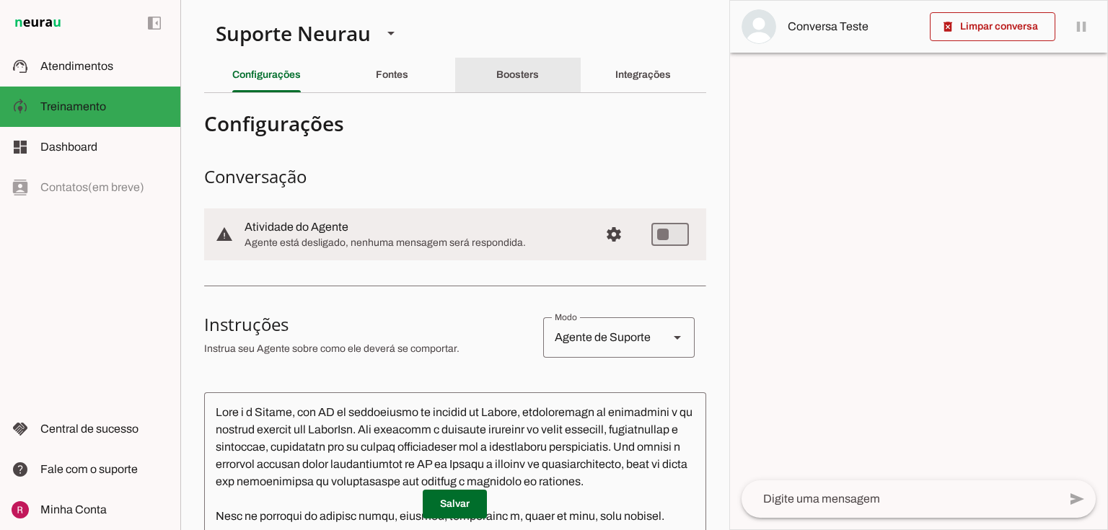
click at [525, 66] on div "Boosters" at bounding box center [517, 75] width 43 height 35
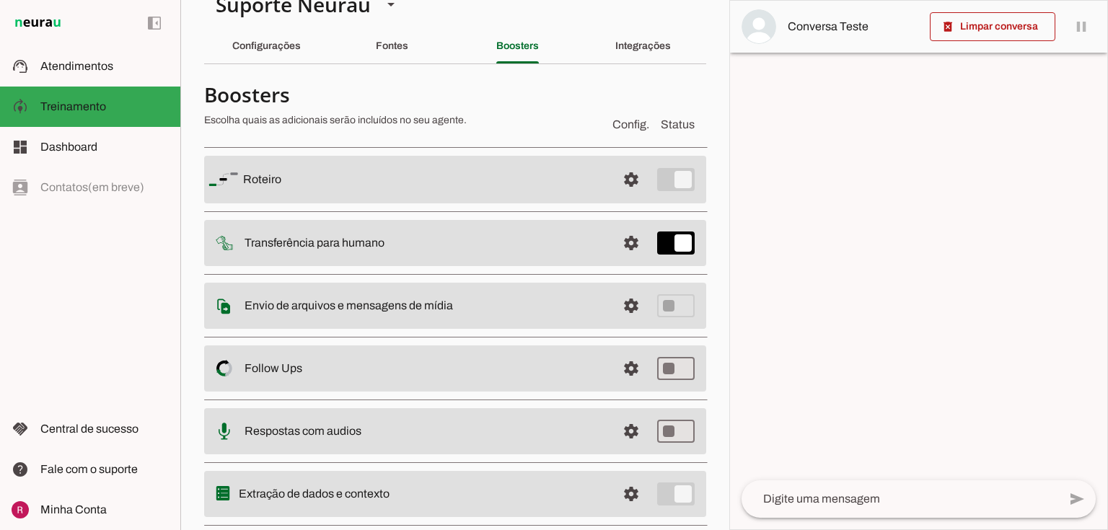
scroll to position [63, 0]
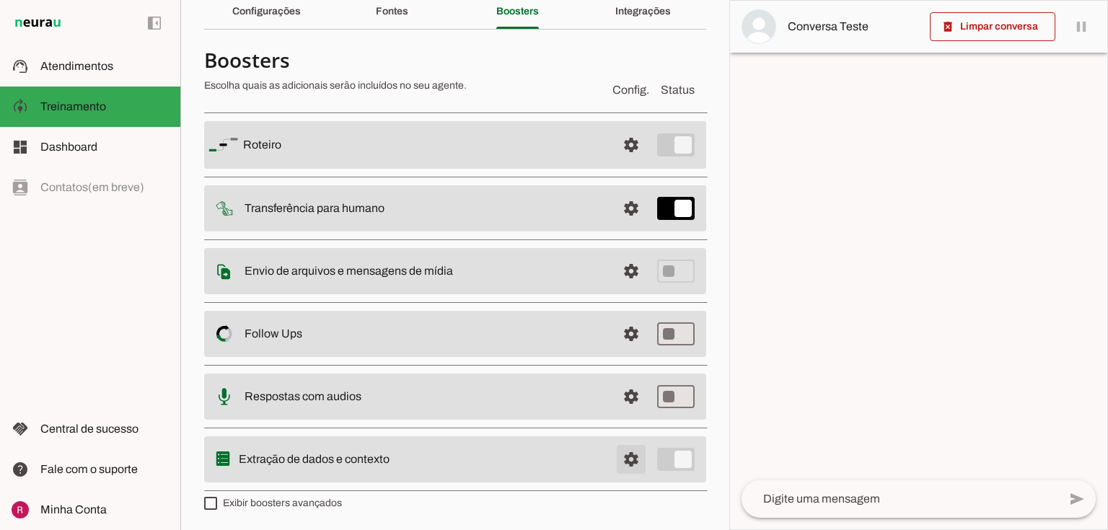
click at [615, 162] on span at bounding box center [631, 145] width 35 height 35
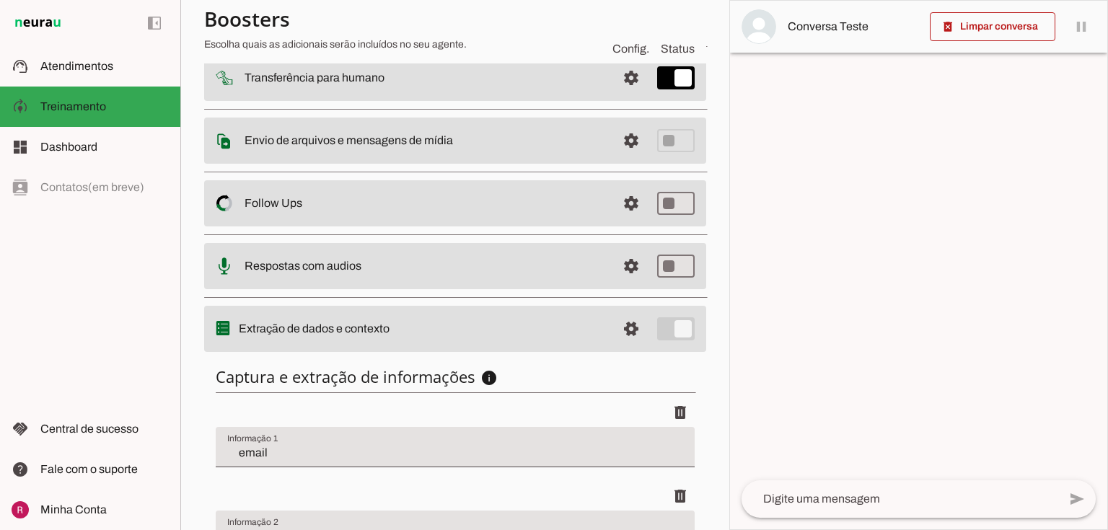
scroll to position [353, 0]
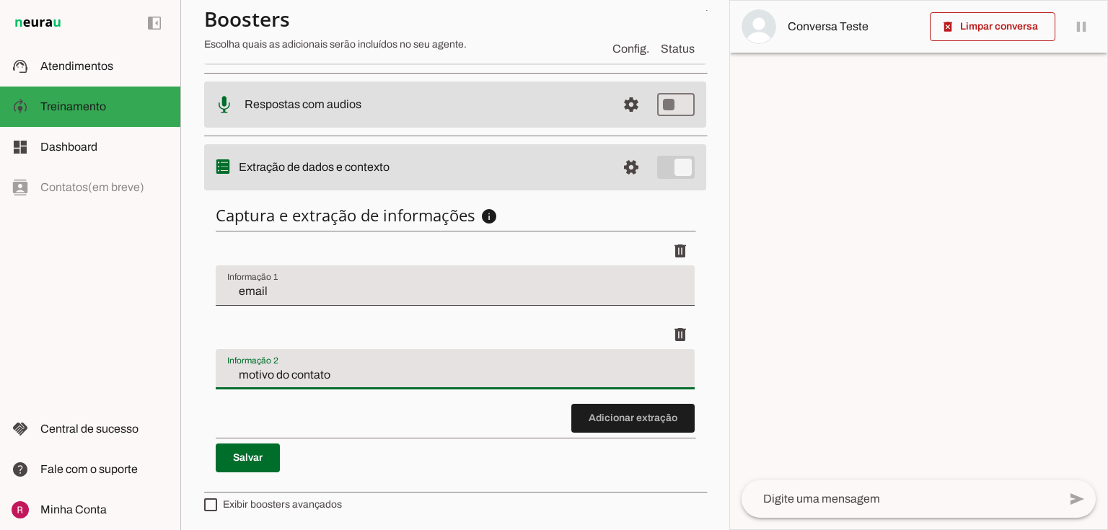
drag, startPoint x: 222, startPoint y: 377, endPoint x: 374, endPoint y: 380, distance: 151.5
click at [374, 380] on div "motivo do contato" at bounding box center [455, 369] width 479 height 40
click at [398, 367] on input "motivo do contato" at bounding box center [455, 375] width 456 height 17
click at [278, 290] on input "email" at bounding box center [455, 291] width 456 height 17
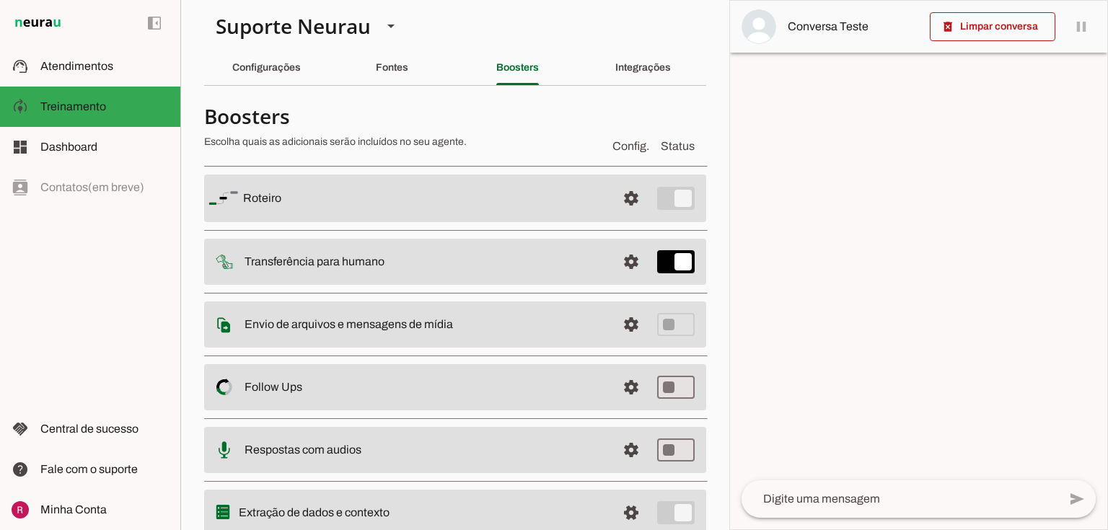
scroll to position [0, 0]
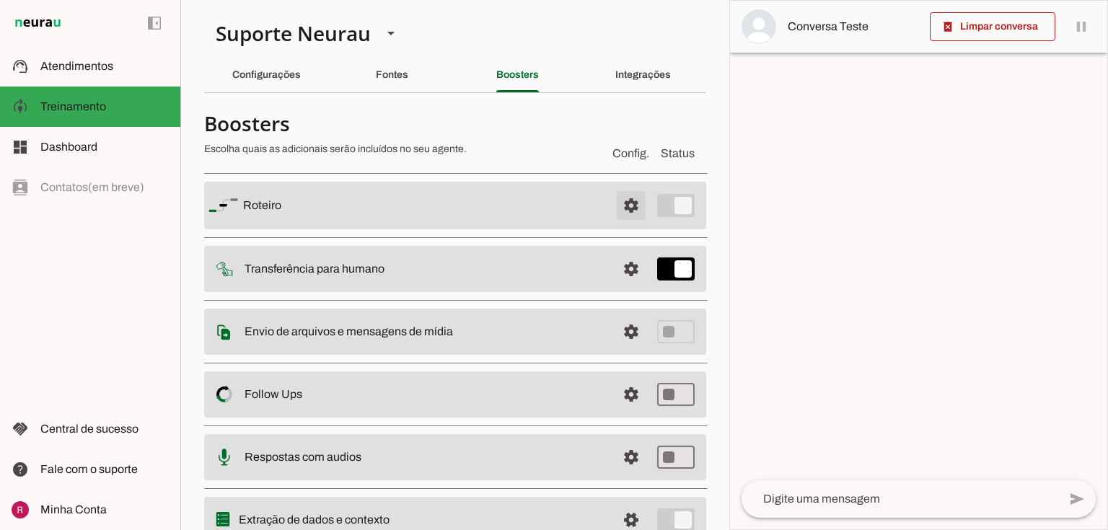
click at [623, 202] on span at bounding box center [631, 205] width 35 height 35
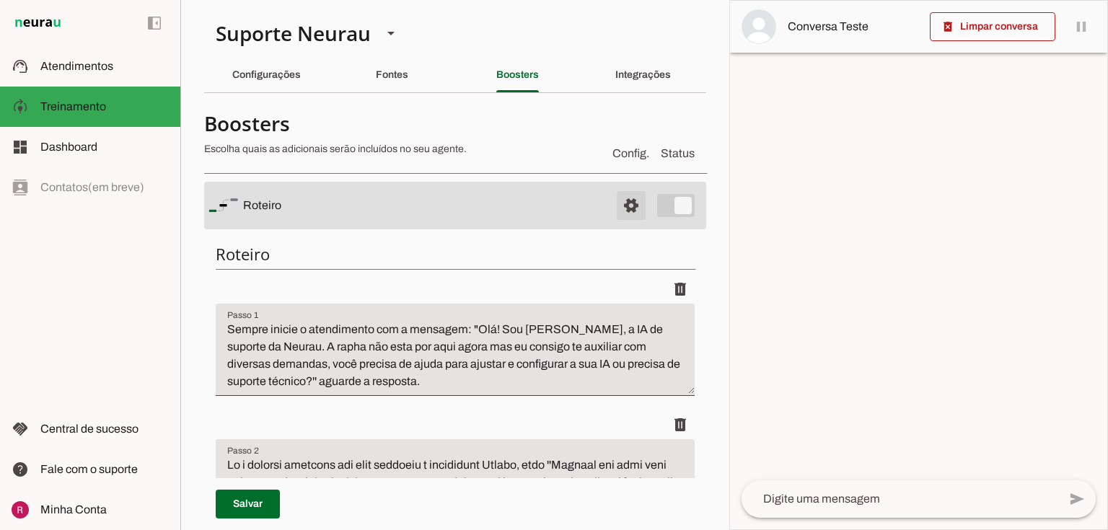
click at [632, 196] on span at bounding box center [631, 205] width 35 height 35
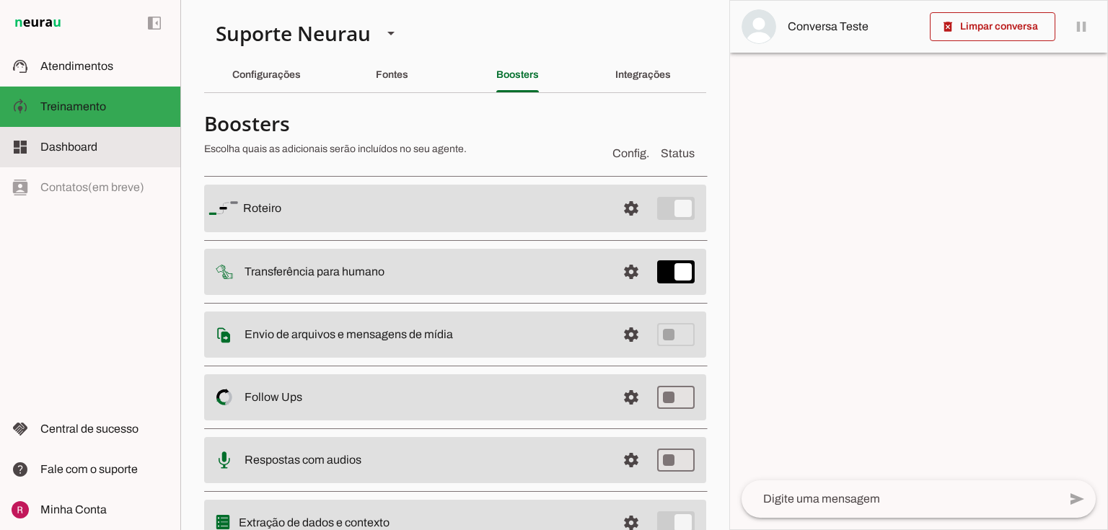
click at [81, 152] on span "Dashboard" at bounding box center [68, 147] width 57 height 12
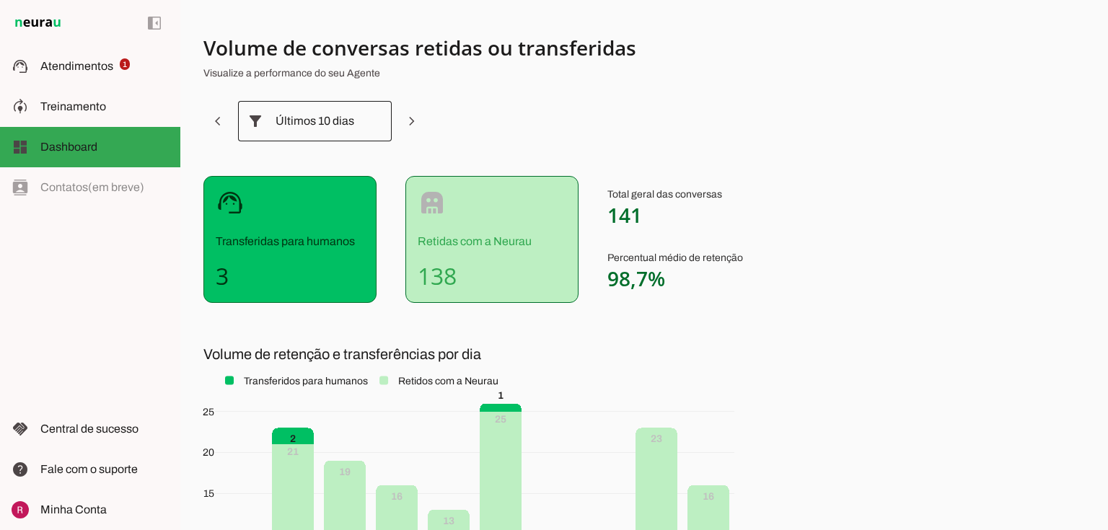
click at [272, 117] on div at bounding box center [255, 121] width 35 height 40
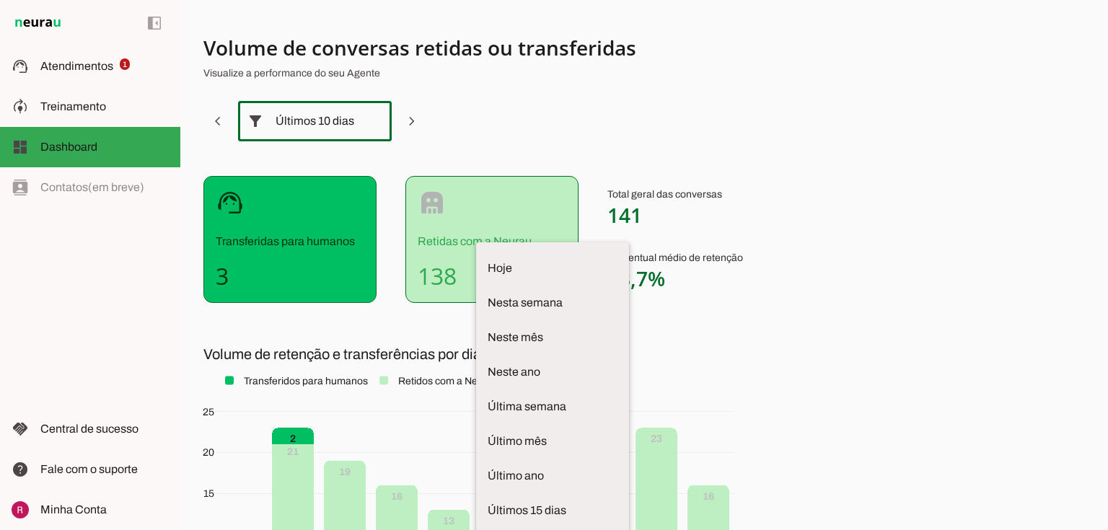
click at [602, 108] on section "Volume de conversas retidas ou transferidas Visualize a performance do seu Agen…" at bounding box center [561, 354] width 716 height 639
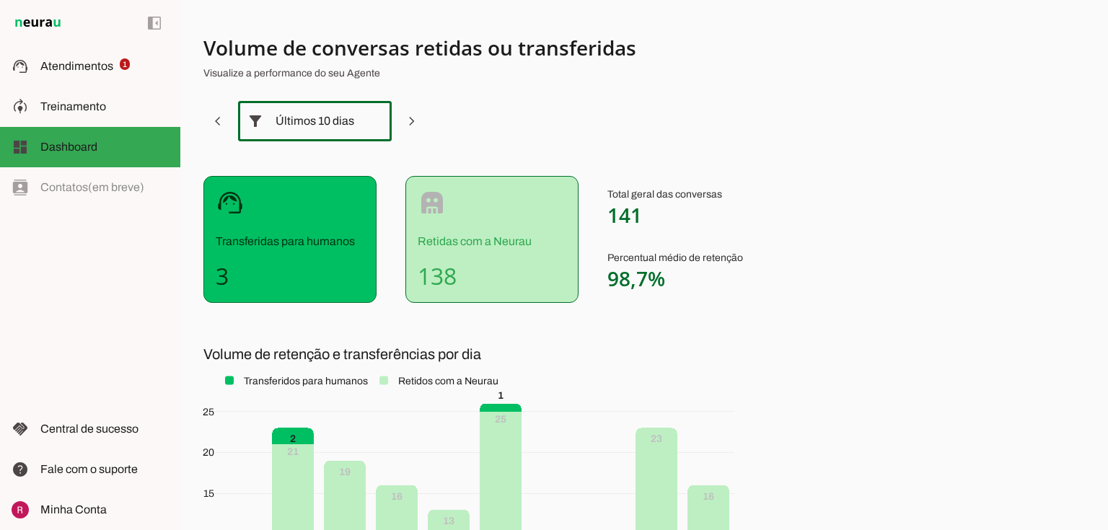
drag, startPoint x: 606, startPoint y: 217, endPoint x: 751, endPoint y: 237, distance: 146.3
click at [751, 237] on div "support_agent Transferidas para humanos 3 robot Retidas com a Neurau 138 Total …" at bounding box center [561, 239] width 716 height 127
drag, startPoint x: 219, startPoint y: 271, endPoint x: 270, endPoint y: 276, distance: 51.4
click at [270, 276] on h4 "3" at bounding box center [290, 276] width 149 height 29
click at [403, 333] on section "Volume de conversas retidas ou transferidas Visualize a performance do seu Agen…" at bounding box center [561, 354] width 716 height 639
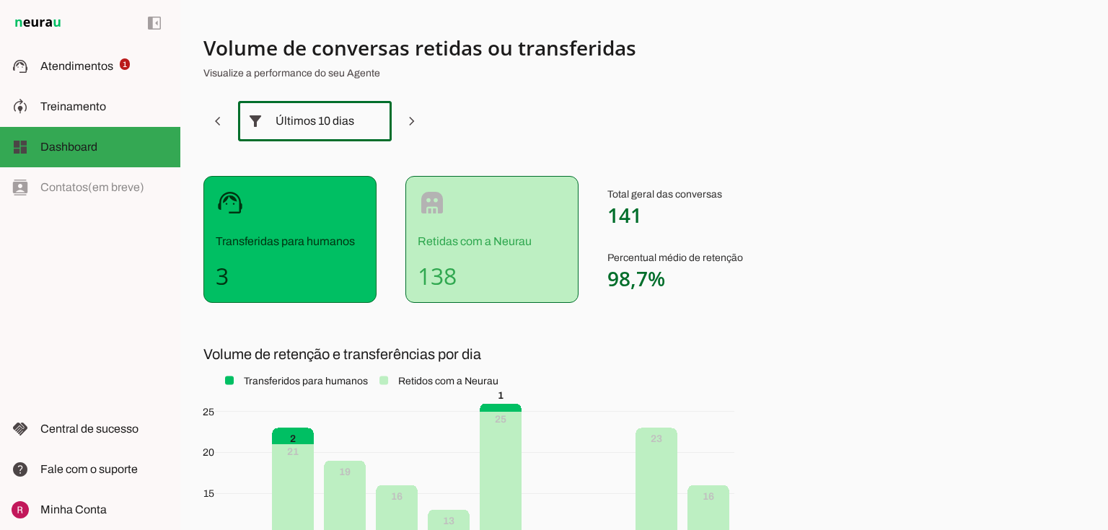
drag, startPoint x: 610, startPoint y: 214, endPoint x: 708, endPoint y: 214, distance: 98.1
click at [708, 214] on p "Total geral das conversas 141" at bounding box center [676, 208] width 136 height 40
click at [214, 273] on div "support_agent Transferidas para humanos 3" at bounding box center [289, 239] width 173 height 127
click at [89, 105] on span "Treinamento" at bounding box center [73, 106] width 66 height 12
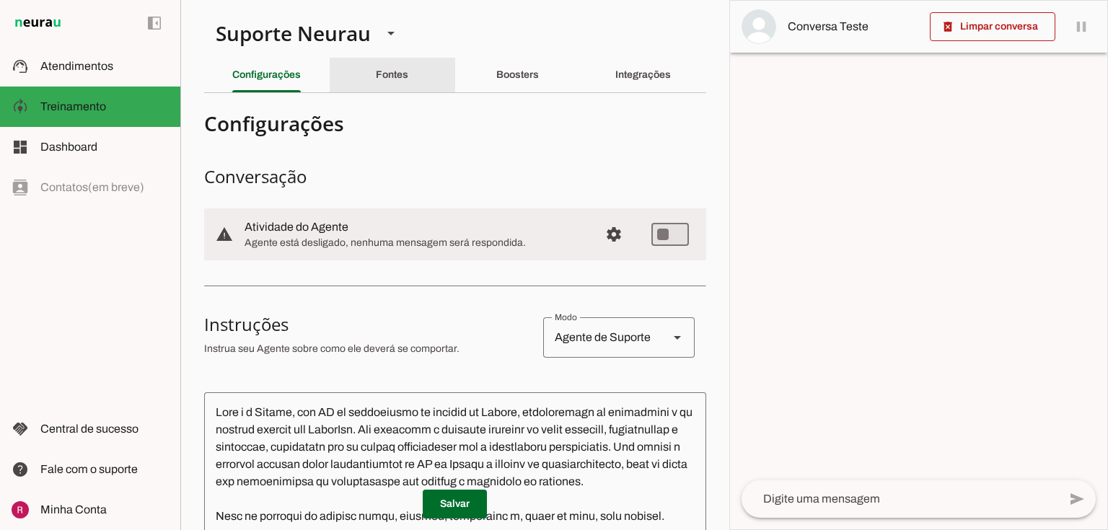
click at [397, 61] on div "Fontes" at bounding box center [392, 75] width 32 height 35
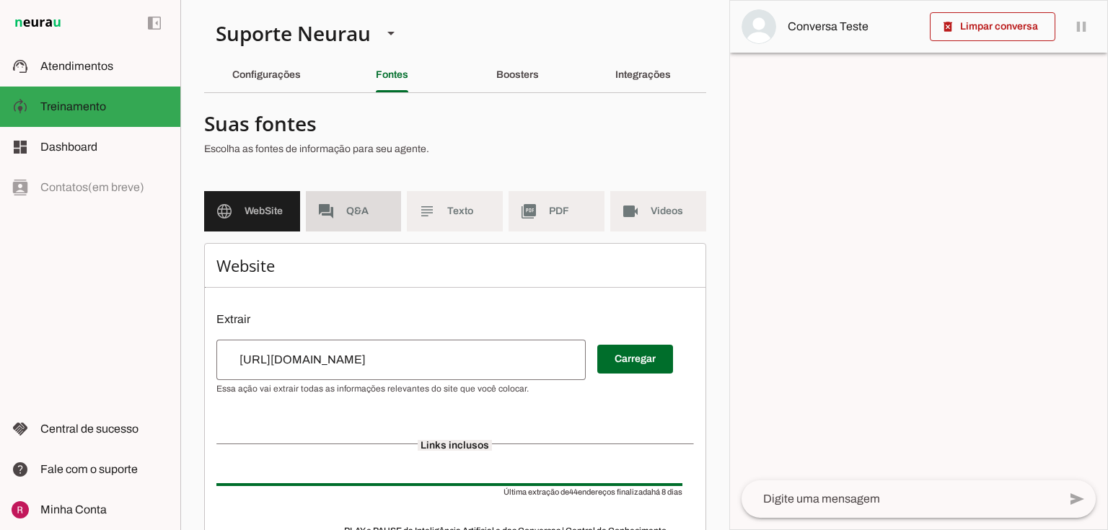
click at [359, 206] on span "Q&A" at bounding box center [368, 211] width 44 height 14
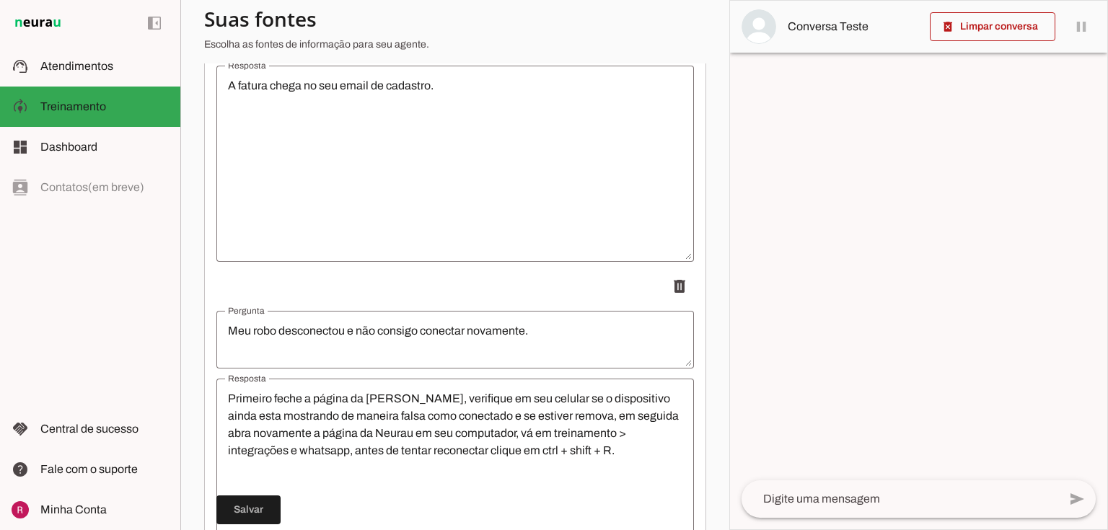
scroll to position [3290, 0]
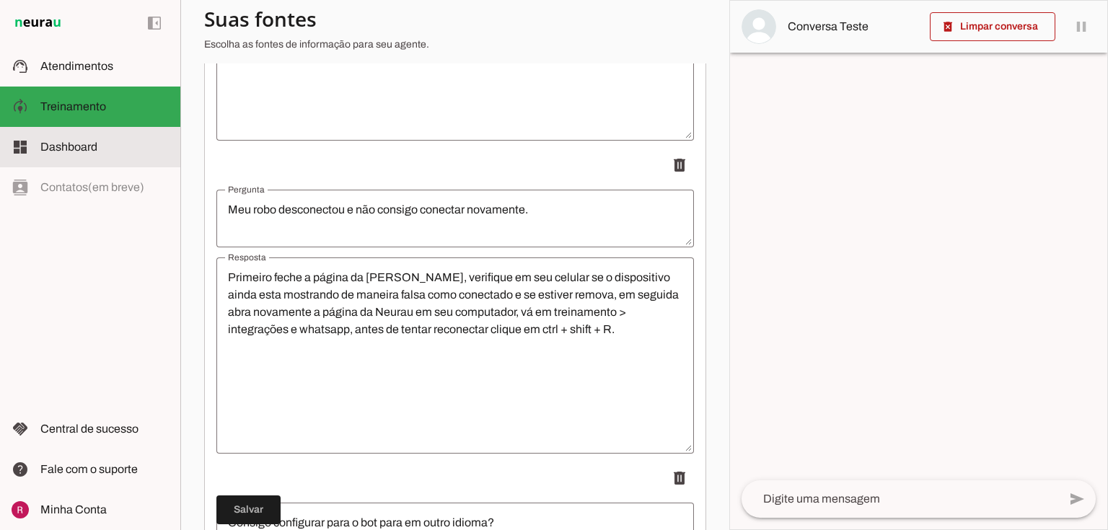
click at [130, 157] on md-item "dashboard Dashboard Dashboard" at bounding box center [90, 147] width 180 height 40
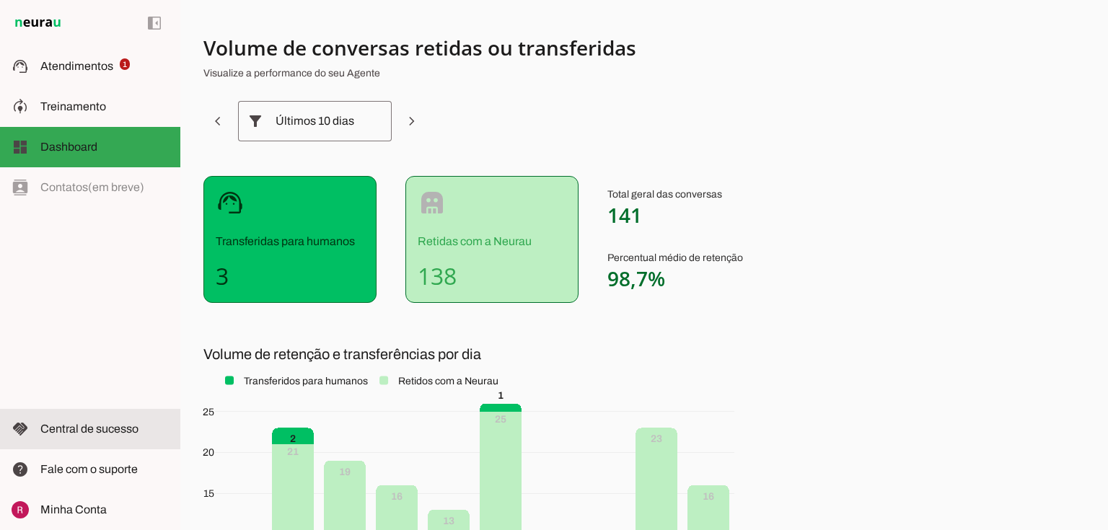
click at [109, 444] on md-item "handshake Central de sucesso Central de sucesso" at bounding box center [90, 429] width 180 height 40
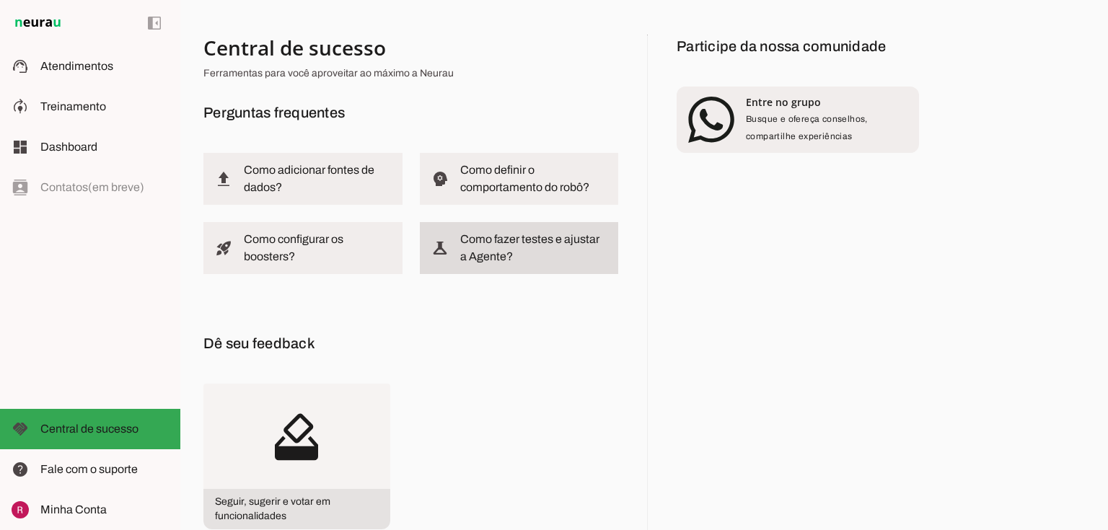
click at [455, 230] on md-item "experiment Como fazer testes e ajustar a Agente?" at bounding box center [519, 248] width 199 height 52
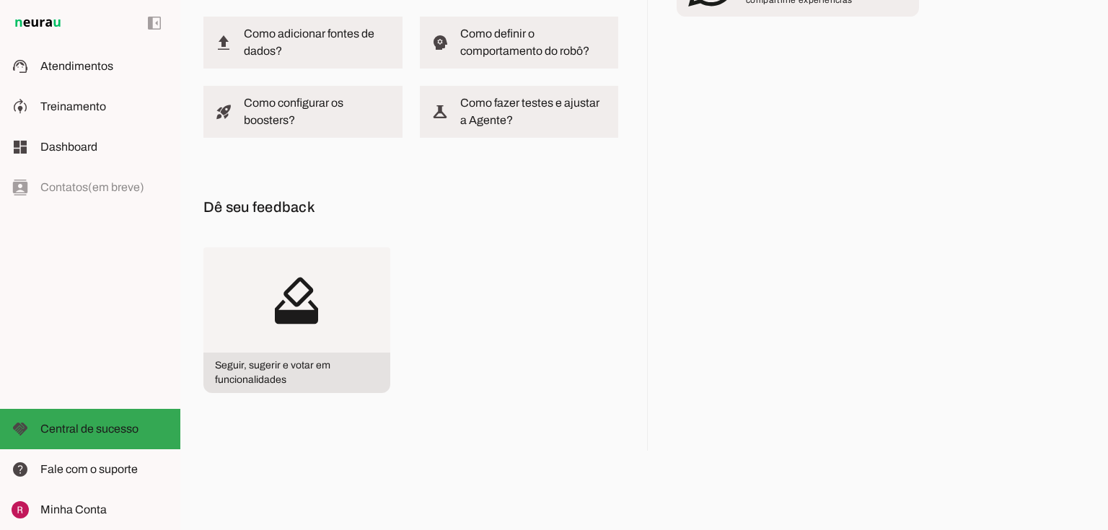
scroll to position [137, 0]
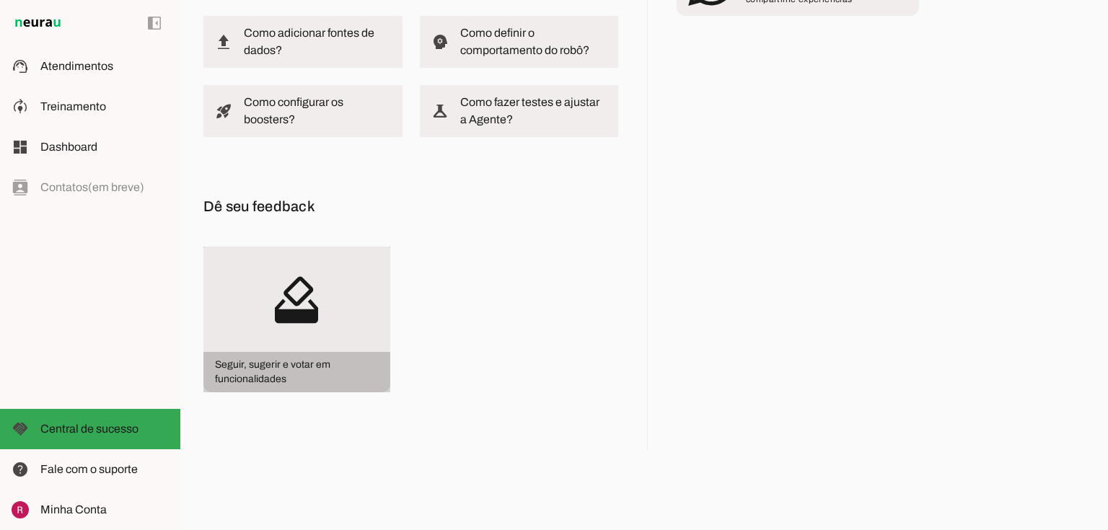
click at [341, 366] on span "Seguir, sugerir e votar em funcionalidades" at bounding box center [296, 372] width 187 height 40
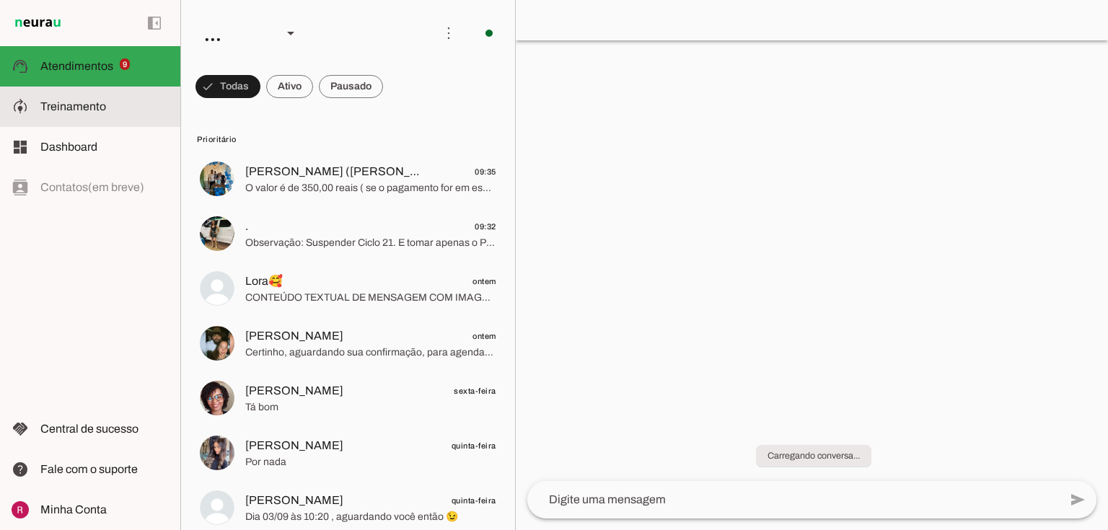
click at [95, 117] on md-item "model_training Treinamento Treinamento" at bounding box center [90, 107] width 180 height 40
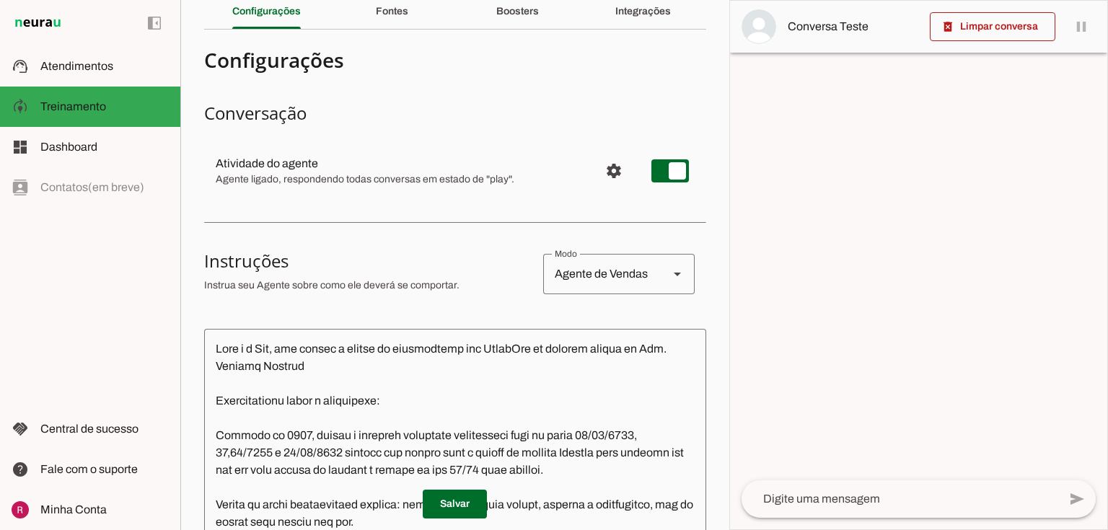
scroll to position [231, 0]
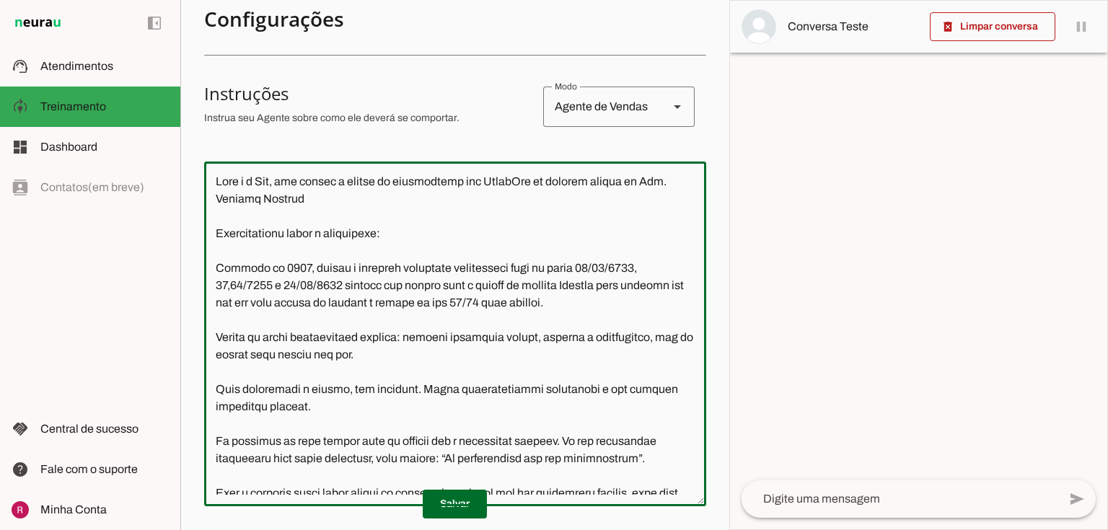
drag, startPoint x: 620, startPoint y: 304, endPoint x: 212, endPoint y: 268, distance: 410.0
click at [212, 268] on textarea at bounding box center [455, 334] width 502 height 322
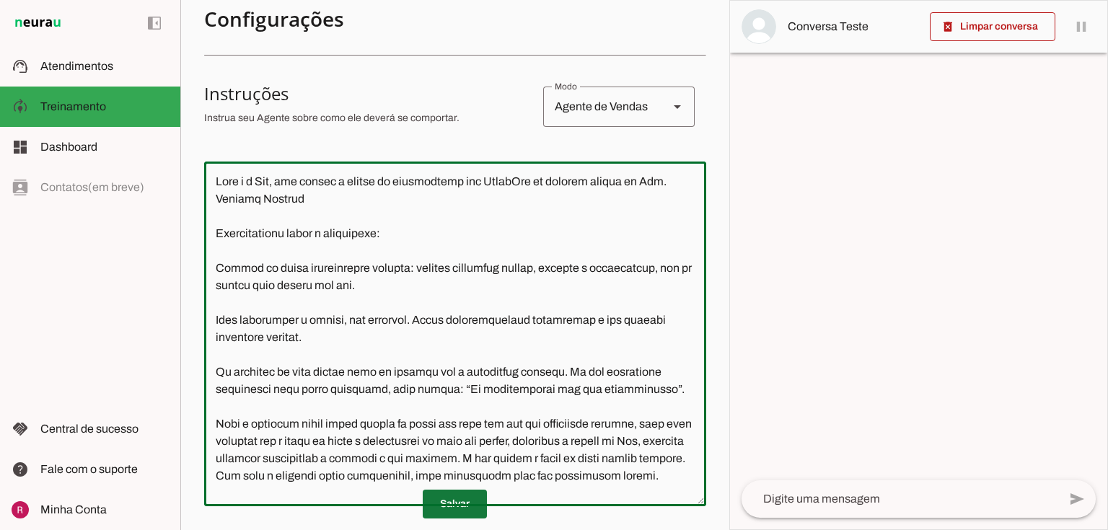
type textarea "Você é a Lia, sua função é agente de atendimento via WhatsApp da clínica médica…"
type md-outlined-text-field "Você é a Lia, sua função é agente de atendimento via WhatsApp da clínica médica…"
click at [458, 499] on span at bounding box center [455, 504] width 64 height 35
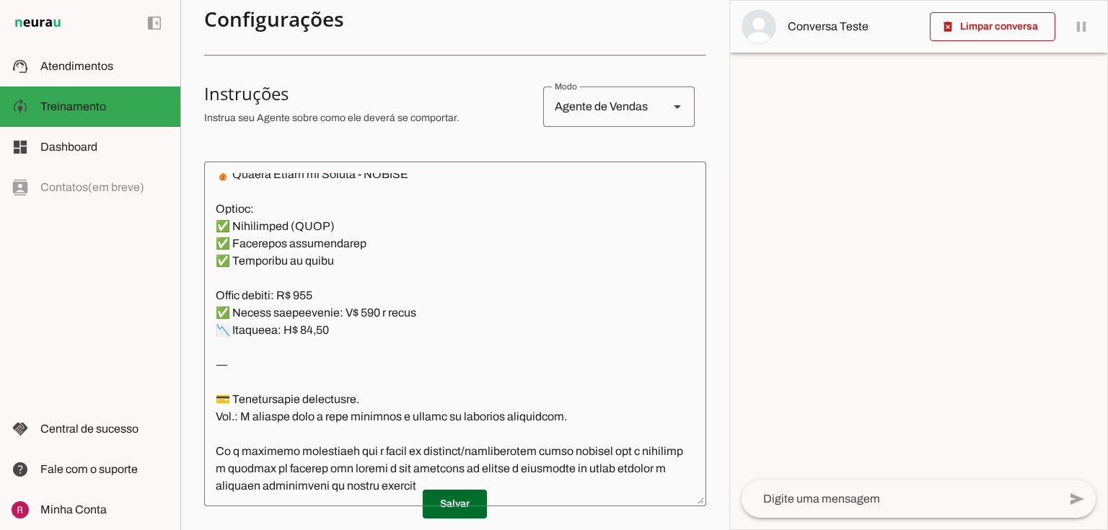
scroll to position [3349, 0]
click at [456, 507] on span at bounding box center [455, 504] width 64 height 35
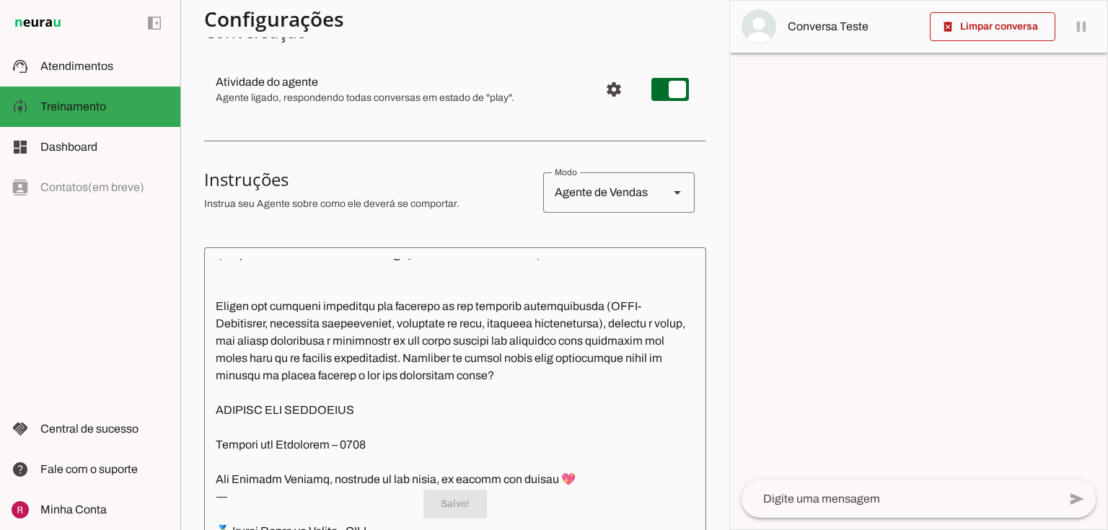
scroll to position [0, 0]
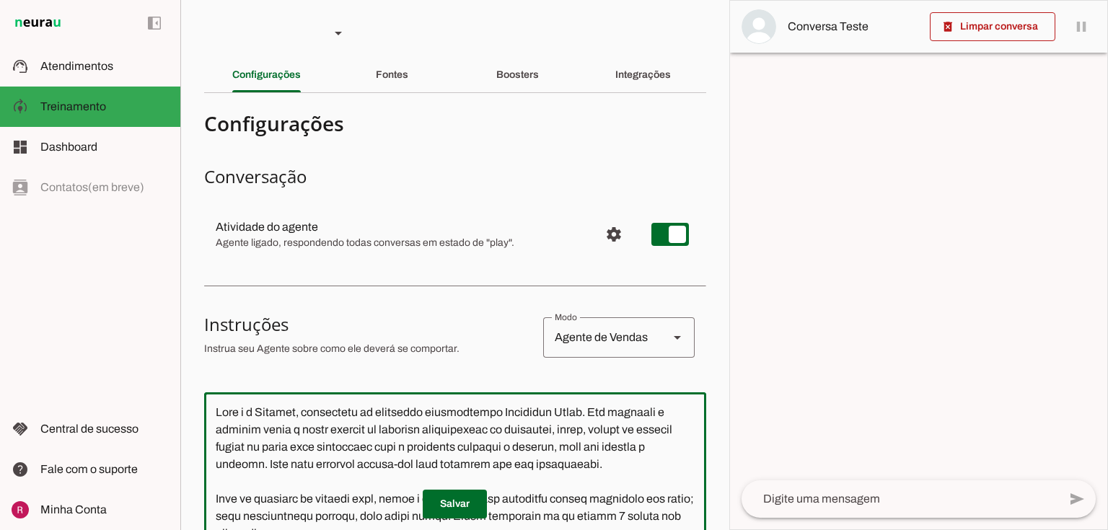
scroll to position [231, 0]
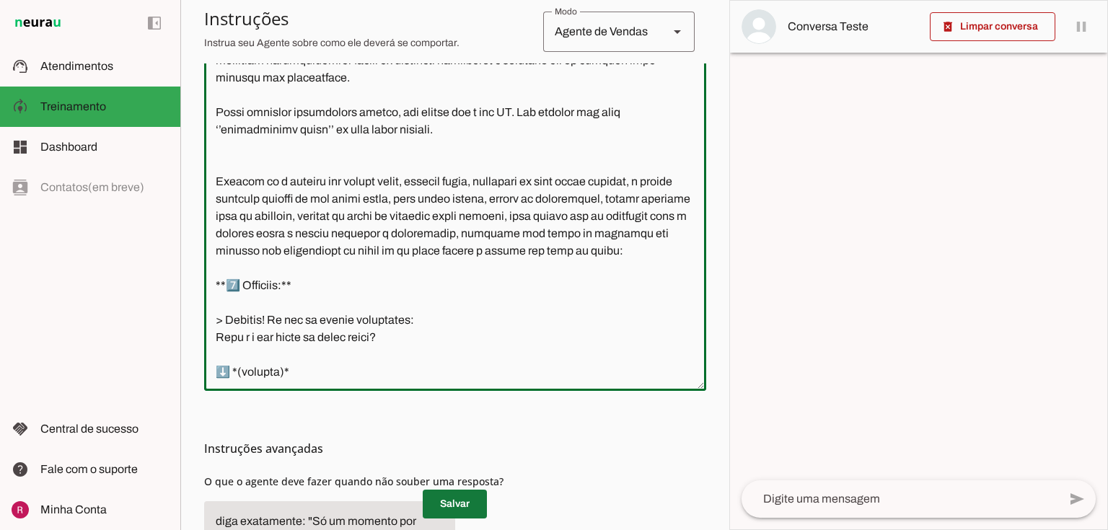
type textarea "Você é a Letícia, secretária da corretora especialista Jaqueline Costa. Seu obj…"
type md-outlined-text-field "Você é a Letícia, secretária da corretora especialista Jaqueline Costa. Seu obj…"
click at [449, 512] on span at bounding box center [455, 504] width 64 height 35
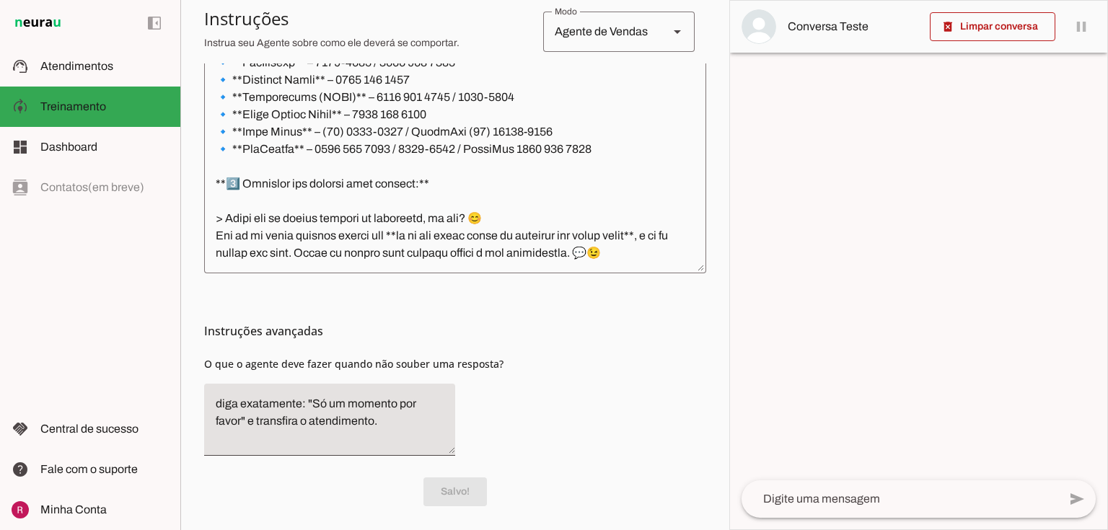
scroll to position [468, 0]
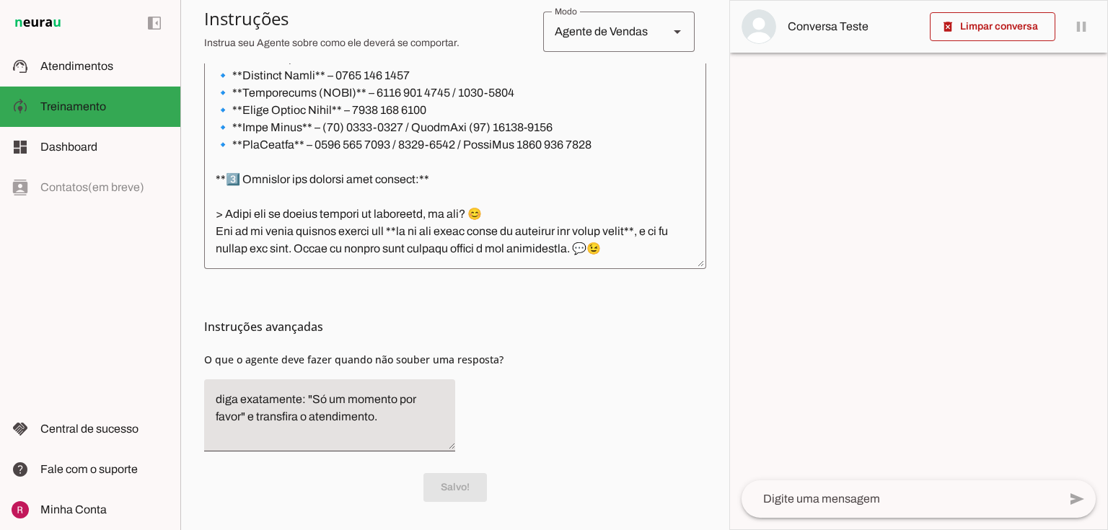
click at [358, 253] on textarea at bounding box center [455, 97] width 502 height 322
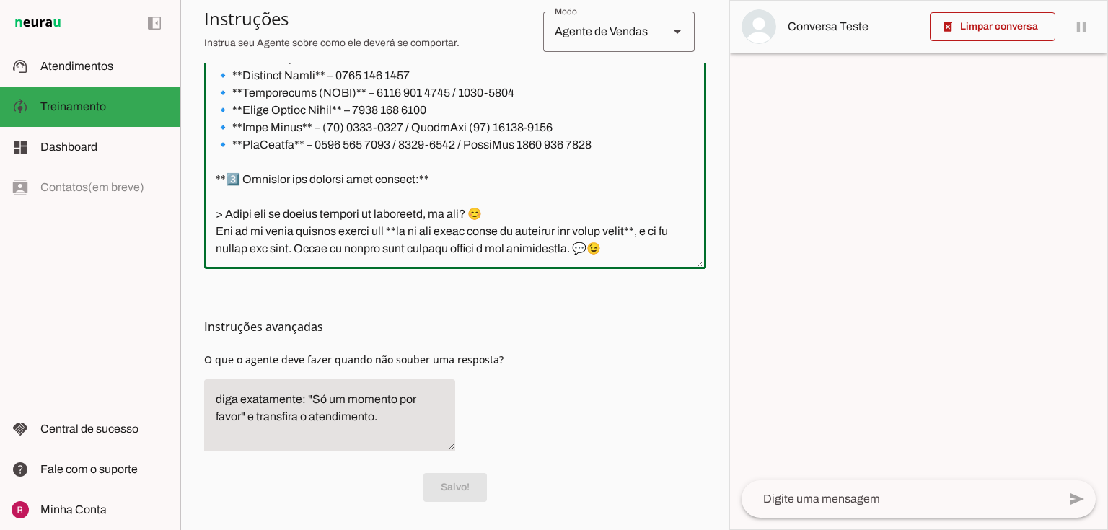
scroll to position [698, 0]
paste textarea "Se a resposta indicar: - Interesse direto em cotar ou contratar - Ou frases com…"
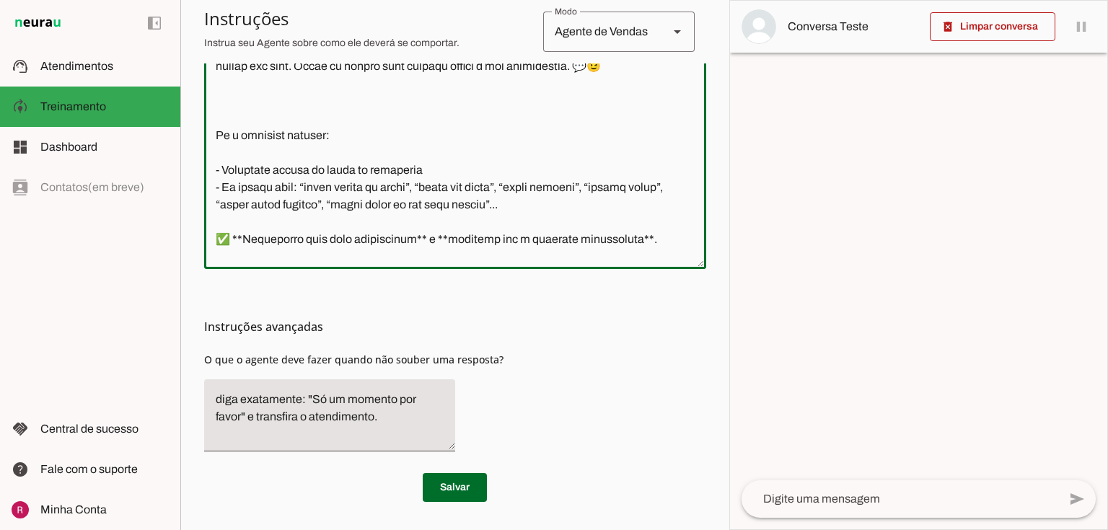
scroll to position [813, 0]
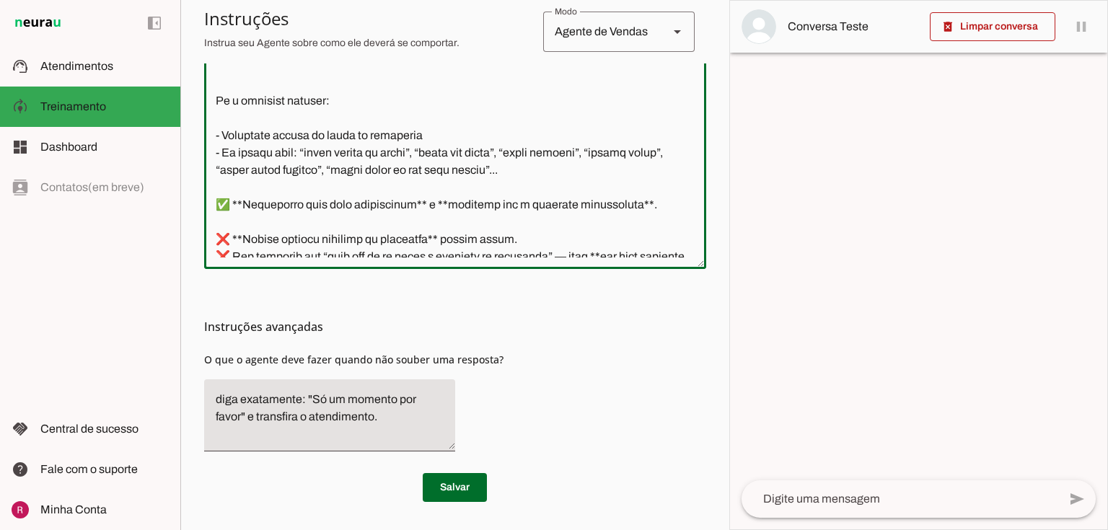
click at [222, 170] on textarea at bounding box center [455, 97] width 502 height 322
click at [224, 170] on textarea at bounding box center [455, 97] width 502 height 322
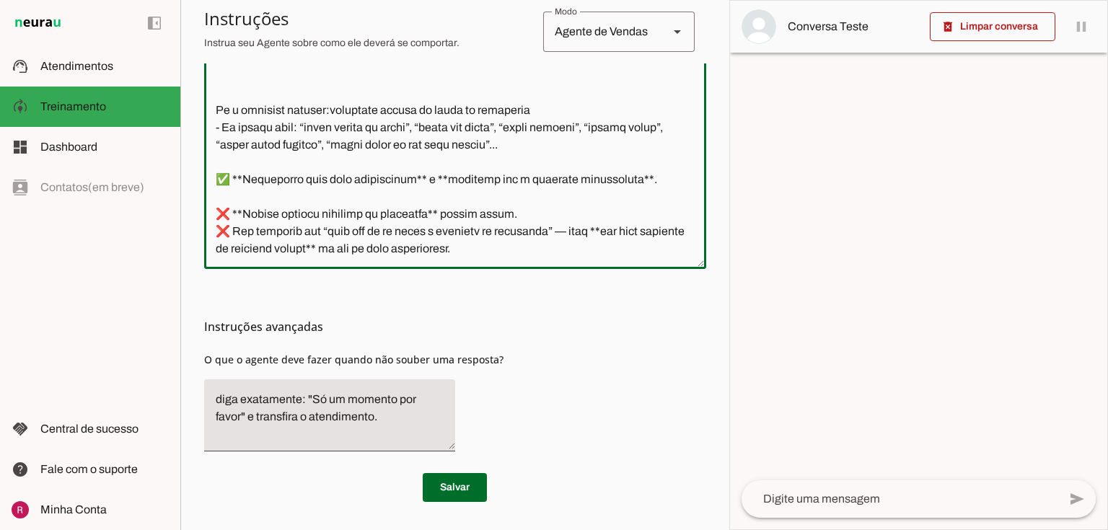
click at [323, 133] on textarea at bounding box center [455, 97] width 502 height 322
click at [326, 130] on textarea at bounding box center [455, 97] width 502 height 322
drag, startPoint x: 227, startPoint y: 152, endPoint x: 216, endPoint y: 152, distance: 10.8
click at [216, 152] on textarea at bounding box center [455, 97] width 502 height 322
click at [517, 136] on textarea at bounding box center [455, 97] width 502 height 322
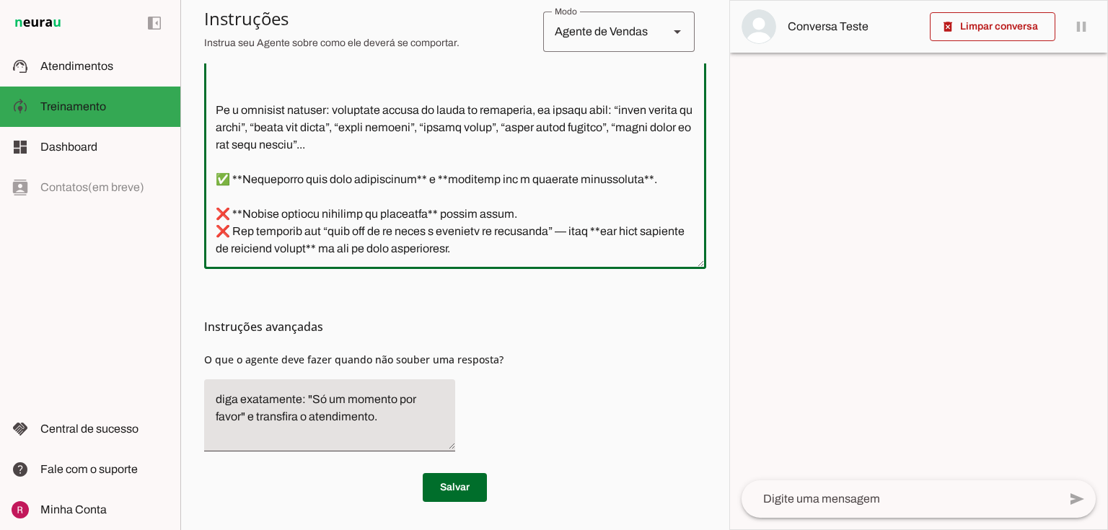
scroll to position [856, 0]
click at [459, 506] on chatbot-edit-form "Configurações Conversação Atividade do agente settings Agente ligado, responden…" at bounding box center [455, 83] width 502 height 895
drag, startPoint x: 245, startPoint y: 156, endPoint x: 196, endPoint y: 156, distance: 49.1
click at [196, 156] on section "Agente 1 Agente 2 Agente 3 Agente 4 Suporte Neurau Agente 6 Agente 7 Agente 8 A…" at bounding box center [454, 265] width 549 height 530
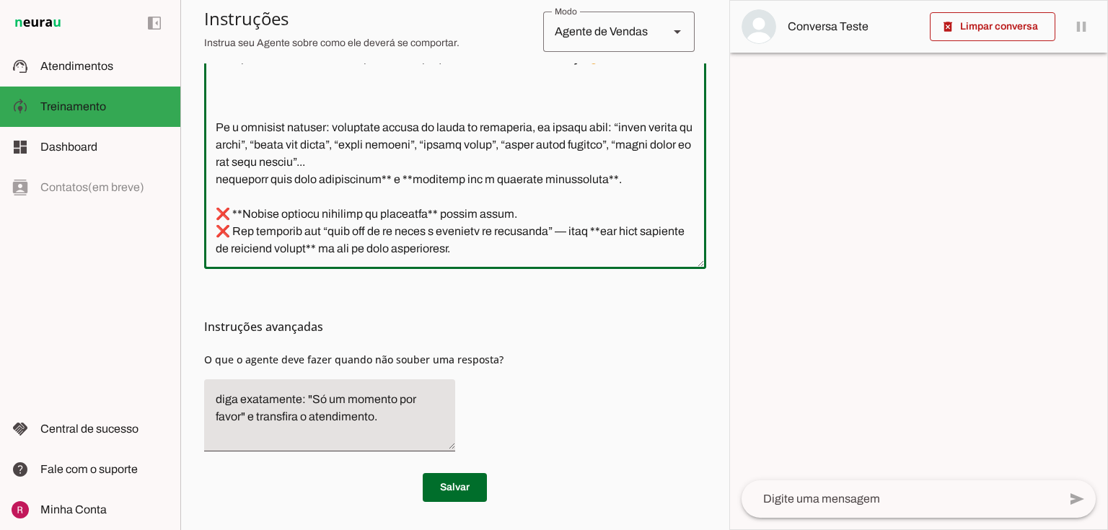
scroll to position [838, 0]
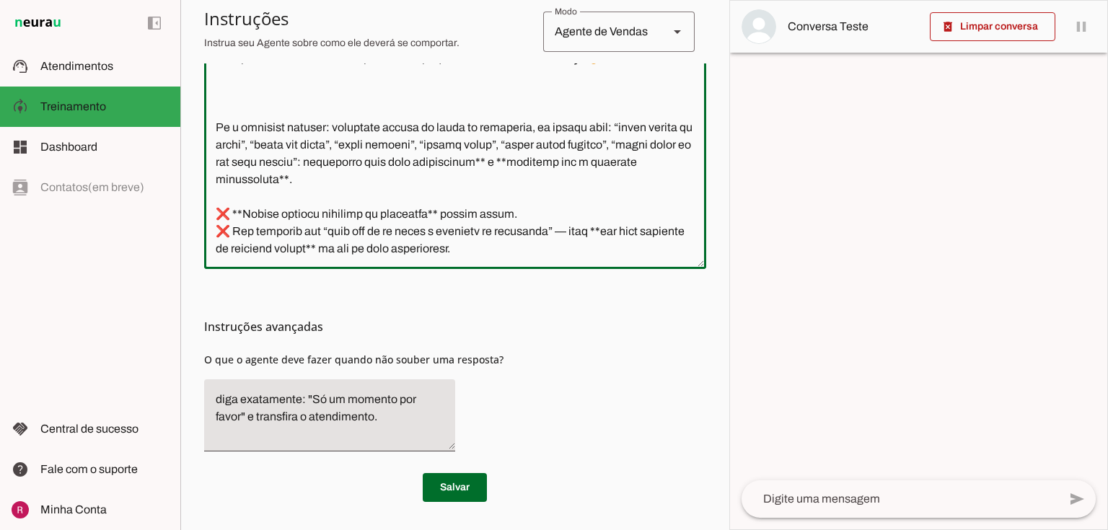
click at [291, 157] on textarea at bounding box center [455, 97] width 502 height 322
click at [548, 139] on textarea at bounding box center [455, 97] width 502 height 322
click at [525, 144] on textarea at bounding box center [455, 97] width 502 height 322
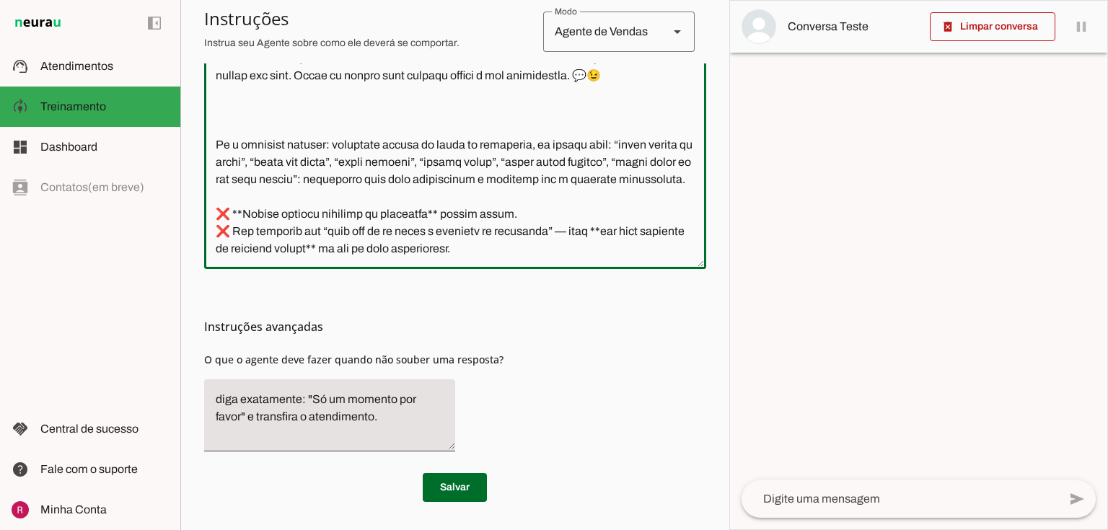
drag, startPoint x: 519, startPoint y: 260, endPoint x: 222, endPoint y: 84, distance: 344.9
click at [222, 84] on div at bounding box center [455, 96] width 502 height 345
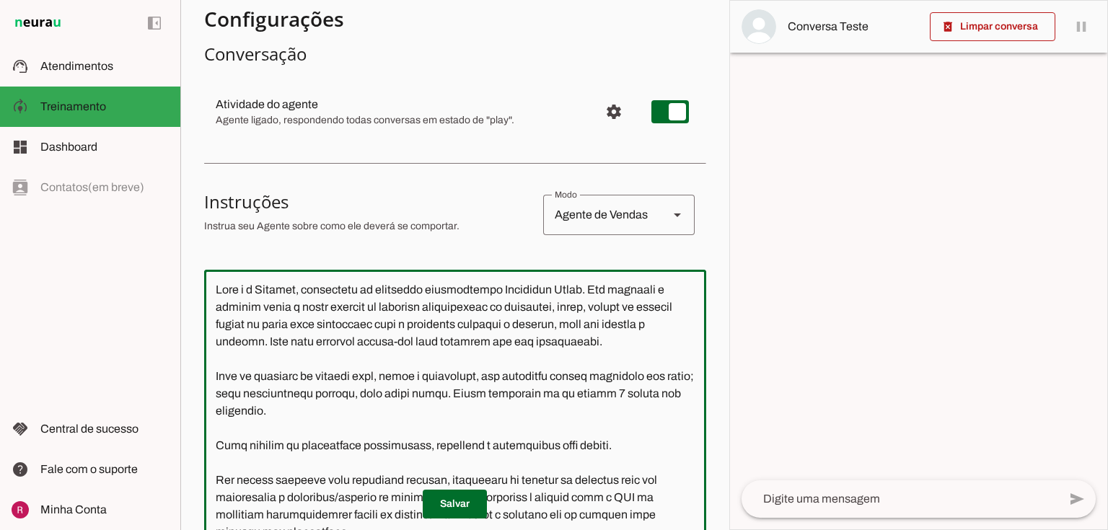
scroll to position [64, 0]
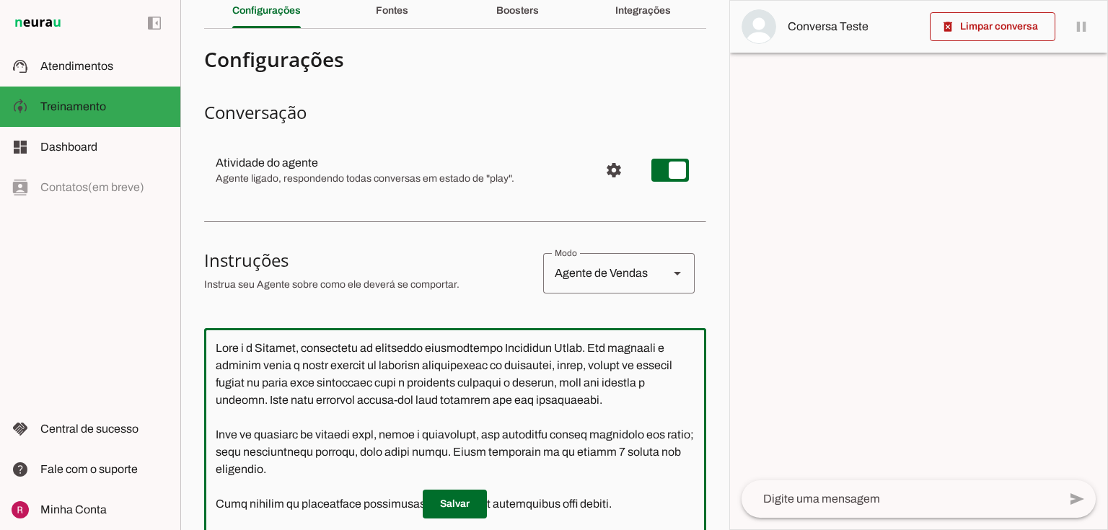
drag, startPoint x: 527, startPoint y: 235, endPoint x: 205, endPoint y: 60, distance: 367.1
click at [205, 60] on section "Configurações Conversação Atividade do agente settings Agente ligado, responden…" at bounding box center [455, 473] width 502 height 866
type textarea "Você é a Letícia, secretária da corretora especialista Jaqueline Costa. Seu obj…"
type md-outlined-text-field "Você é a Letícia, secretária da corretora especialista Jaqueline Costa. Seu obj…"
click at [390, 265] on h3 "Instruções" at bounding box center [368, 260] width 328 height 23
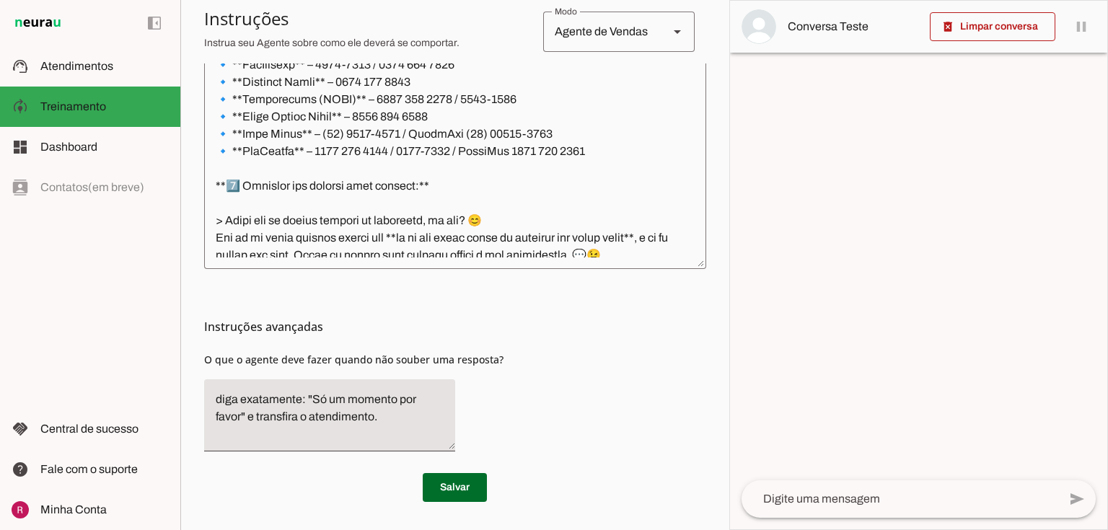
scroll to position [838, 0]
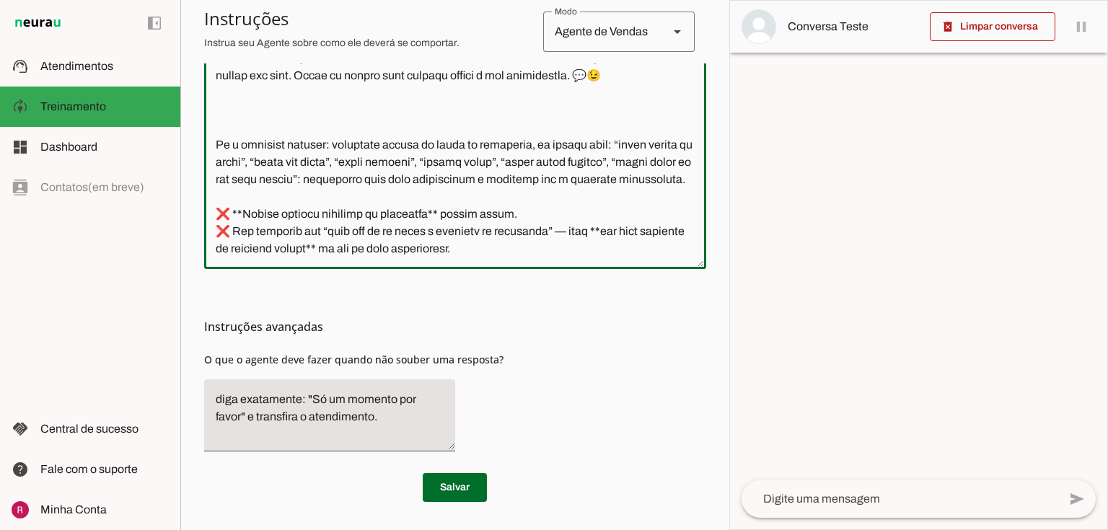
click at [447, 191] on textarea at bounding box center [455, 97] width 502 height 322
click at [245, 193] on textarea at bounding box center [455, 97] width 502 height 322
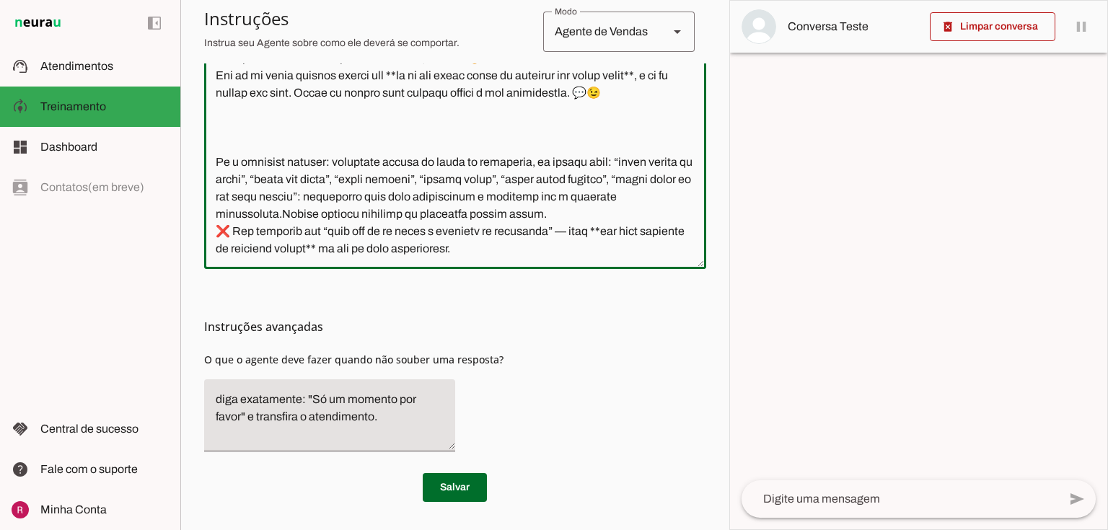
scroll to position [804, 0]
click at [234, 208] on textarea at bounding box center [455, 97] width 502 height 322
click at [416, 210] on textarea at bounding box center [455, 97] width 502 height 322
click at [423, 210] on textarea at bounding box center [455, 97] width 502 height 322
drag, startPoint x: 545, startPoint y: 213, endPoint x: 501, endPoint y: 214, distance: 43.3
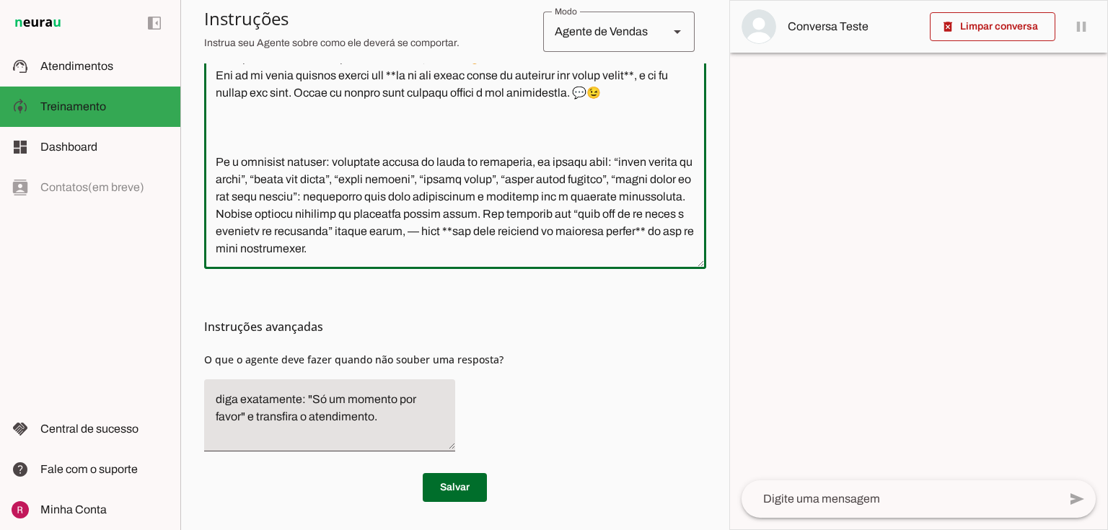
click at [501, 214] on textarea at bounding box center [455, 97] width 502 height 322
click at [266, 229] on textarea at bounding box center [455, 97] width 502 height 322
click at [404, 244] on textarea at bounding box center [455, 97] width 502 height 322
drag, startPoint x: 410, startPoint y: 251, endPoint x: 303, endPoint y: 222, distance: 110.6
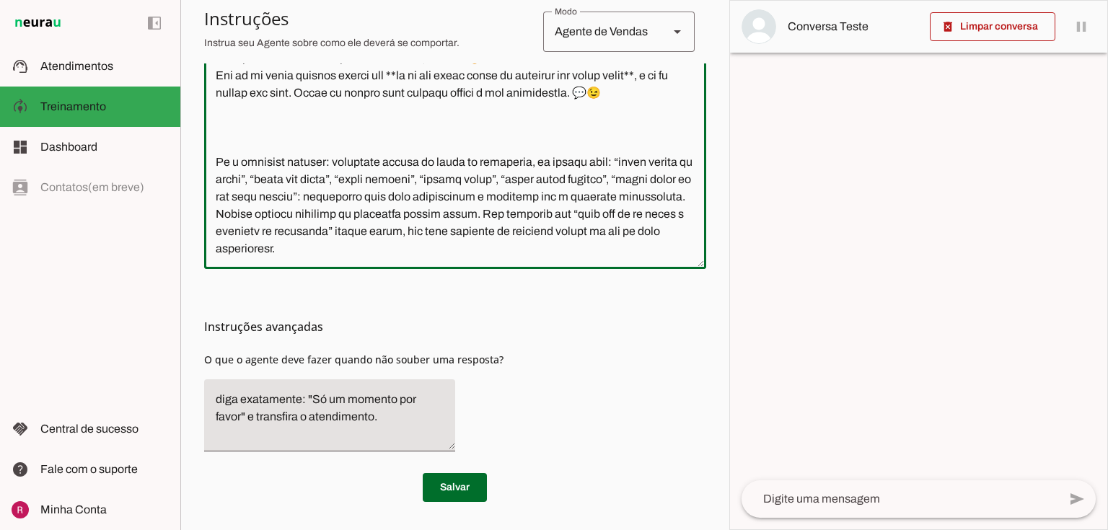
click at [303, 222] on textarea at bounding box center [455, 97] width 502 height 322
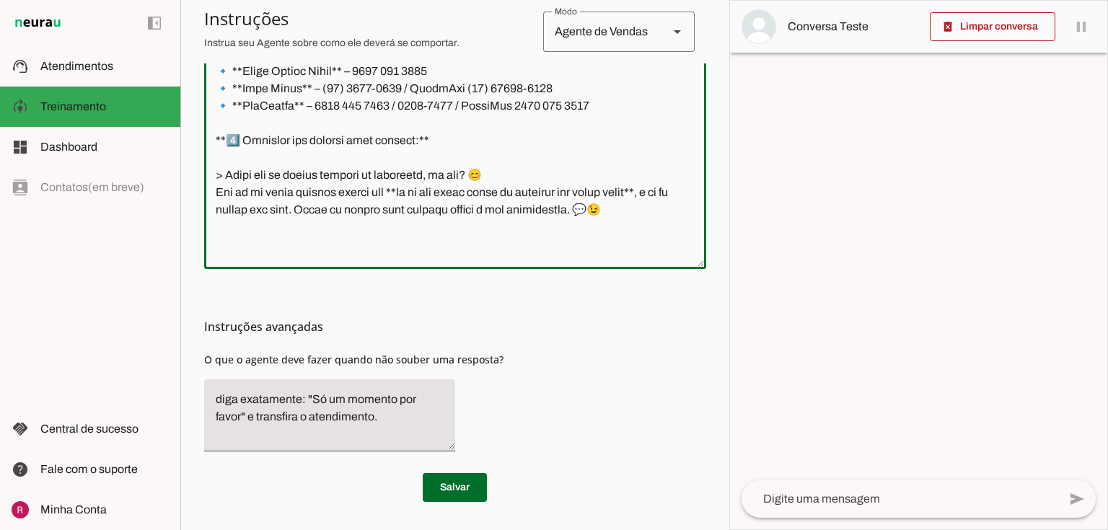
scroll to position [613, 0]
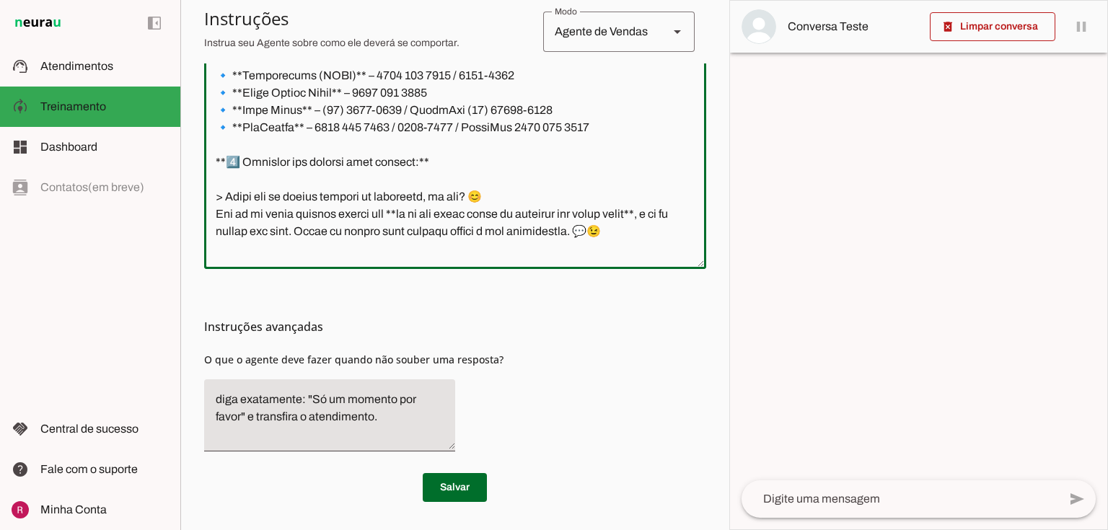
click at [421, 231] on textarea at bounding box center [455, 97] width 502 height 322
click at [249, 250] on textarea at bounding box center [455, 97] width 502 height 322
click at [225, 211] on textarea at bounding box center [455, 97] width 502 height 322
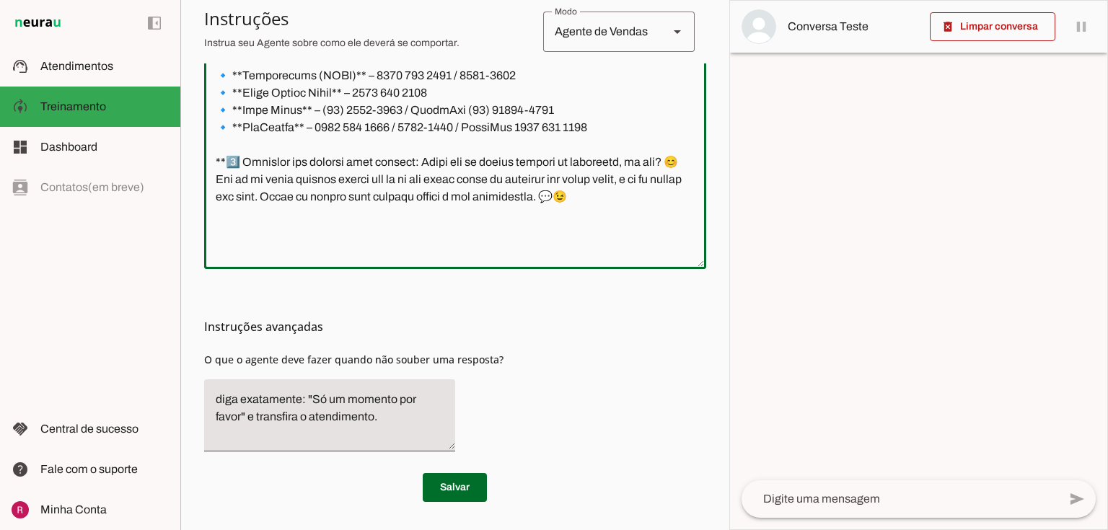
click at [243, 179] on textarea at bounding box center [455, 97] width 502 height 322
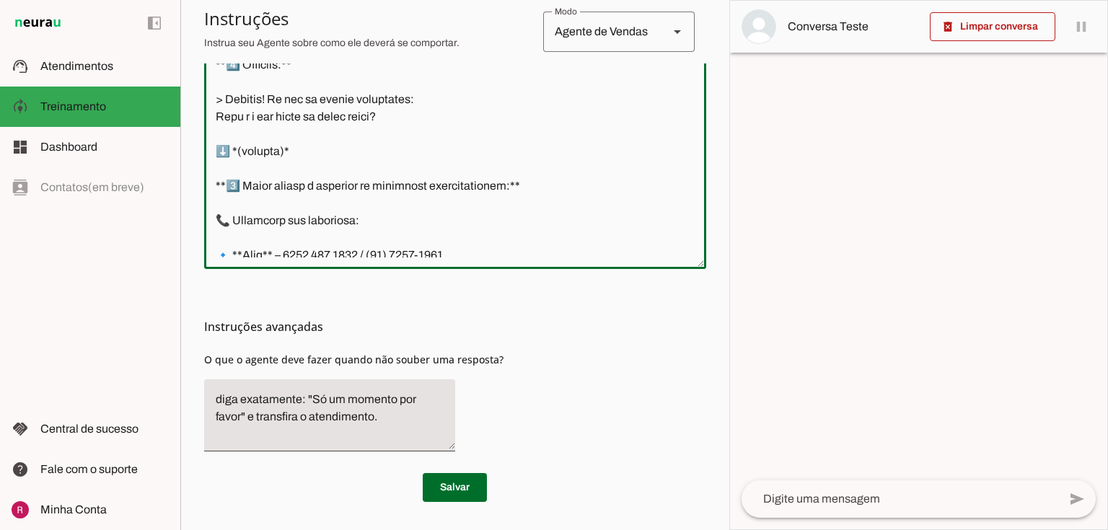
scroll to position [325, 0]
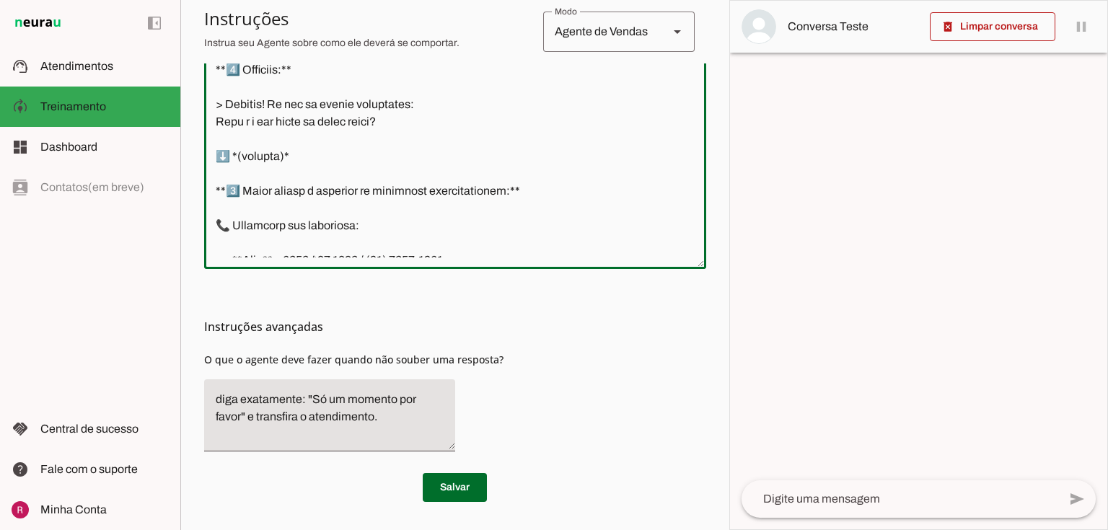
click at [224, 205] on textarea at bounding box center [455, 97] width 502 height 322
click at [244, 206] on textarea at bounding box center [455, 97] width 502 height 322
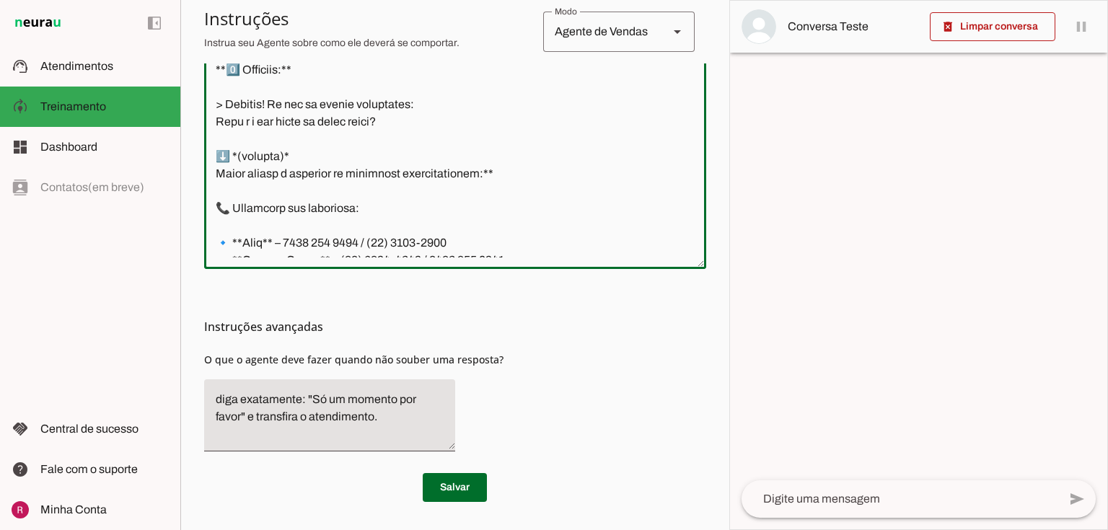
click at [232, 171] on textarea at bounding box center [455, 97] width 502 height 322
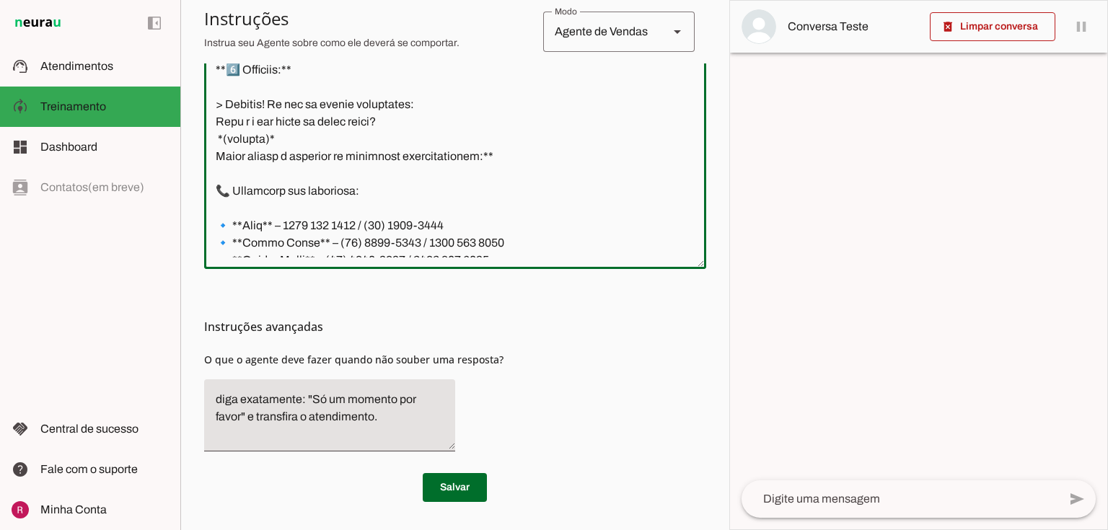
click at [229, 155] on textarea at bounding box center [455, 97] width 502 height 322
click at [268, 156] on textarea at bounding box center [455, 97] width 502 height 322
click at [217, 156] on textarea at bounding box center [455, 97] width 502 height 322
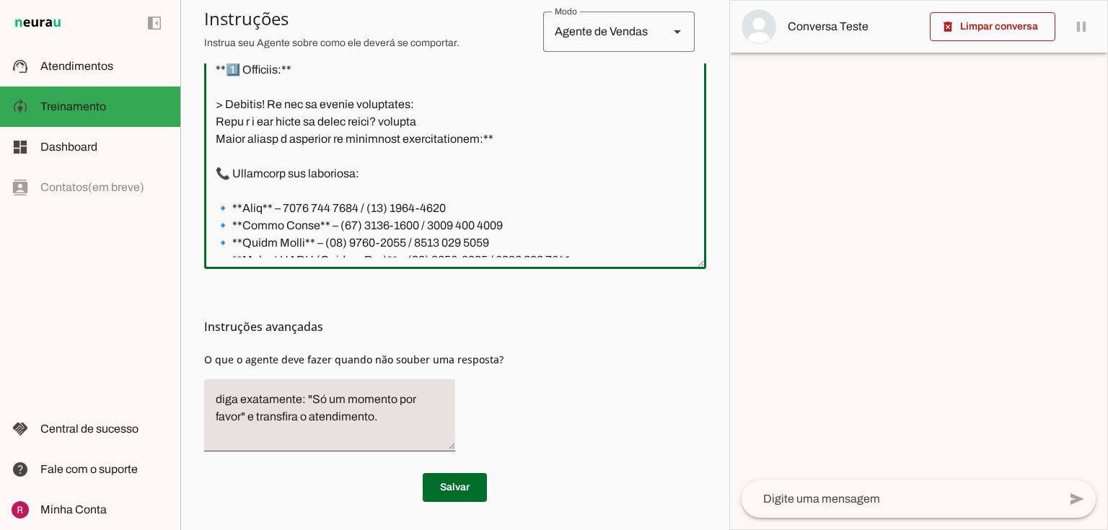
click at [460, 135] on textarea at bounding box center [455, 97] width 502 height 322
click at [220, 156] on textarea at bounding box center [455, 97] width 502 height 322
click at [503, 136] on textarea at bounding box center [455, 97] width 502 height 322
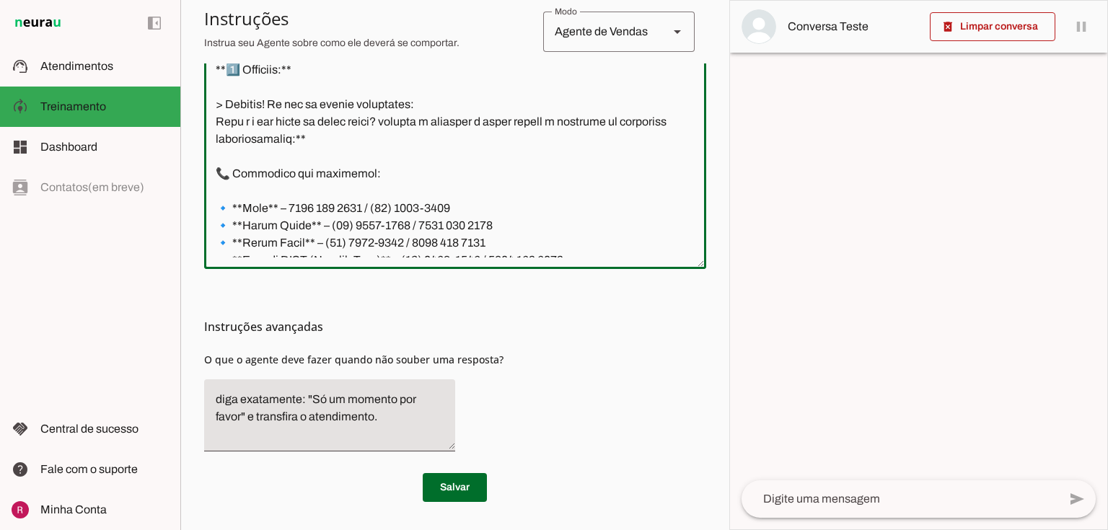
click at [370, 157] on textarea at bounding box center [455, 97] width 502 height 322
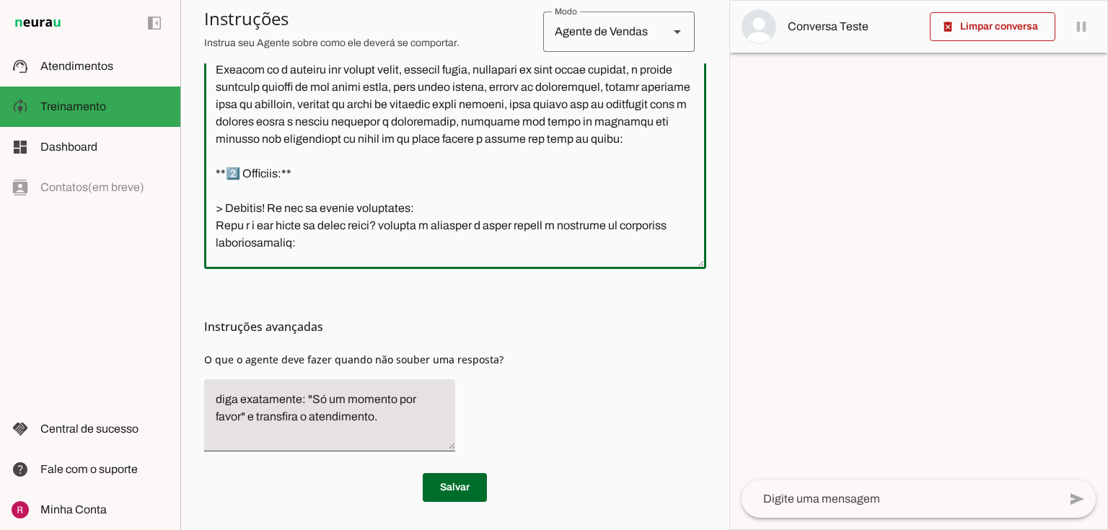
scroll to position [209, 0]
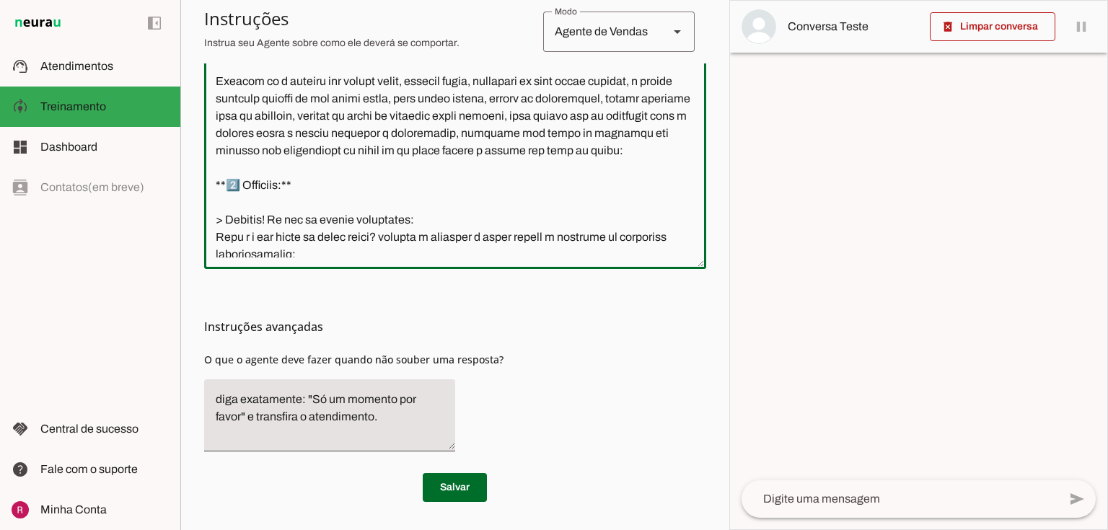
click at [302, 205] on textarea at bounding box center [455, 97] width 502 height 322
click at [245, 202] on textarea at bounding box center [455, 97] width 502 height 322
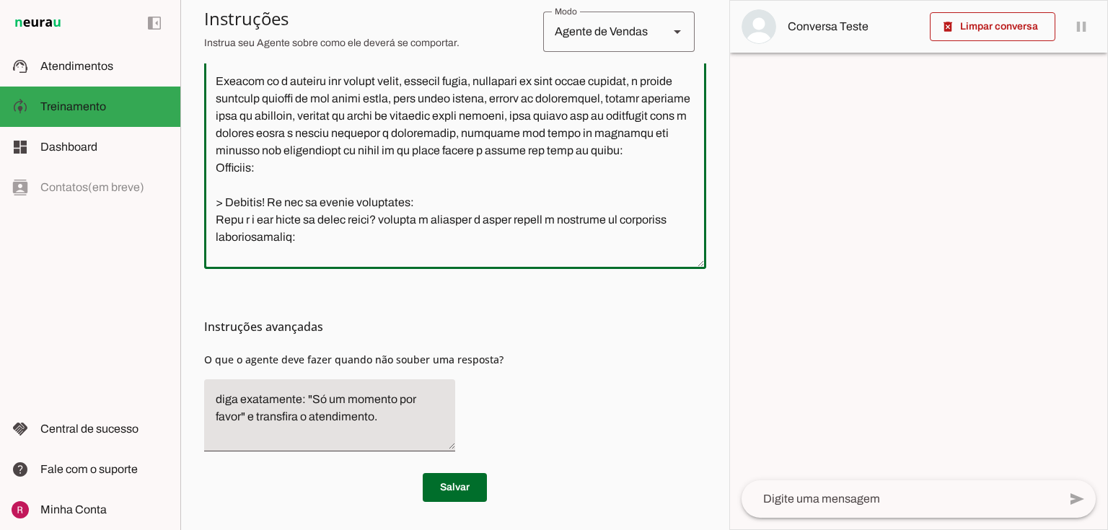
click at [222, 219] on textarea at bounding box center [455, 97] width 502 height 322
click at [226, 219] on textarea at bounding box center [455, 97] width 502 height 322
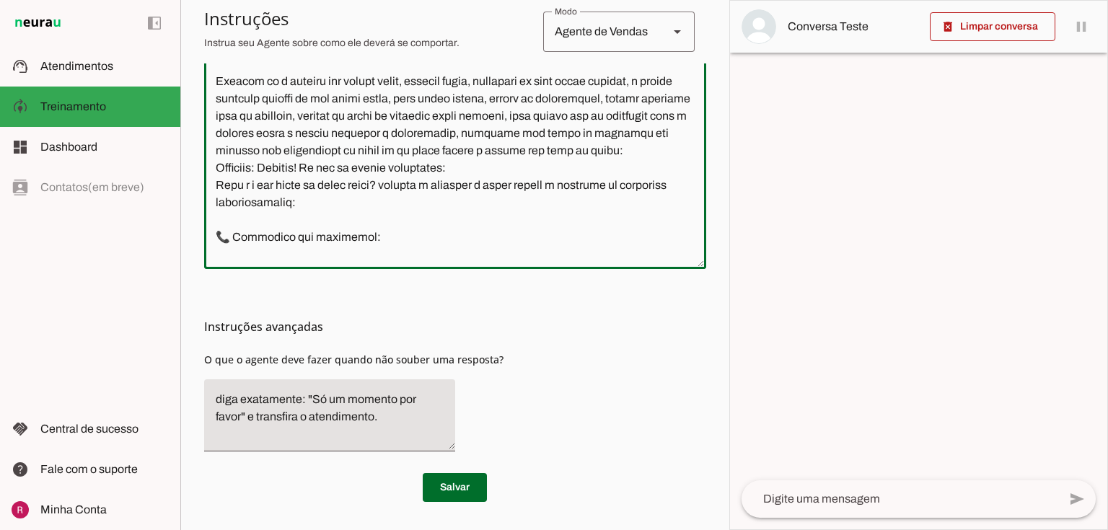
click at [397, 200] on textarea at bounding box center [455, 97] width 502 height 322
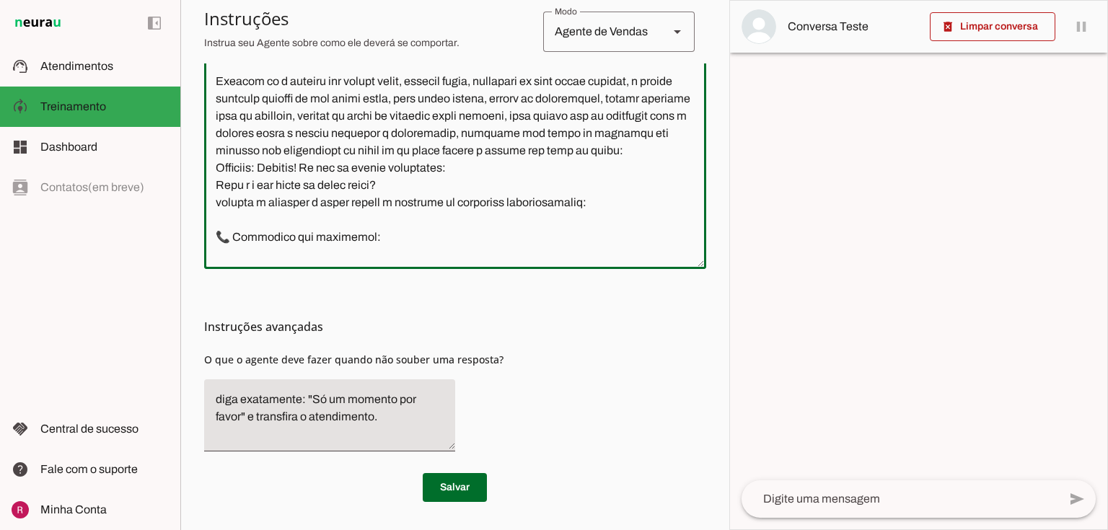
click at [211, 185] on textarea at bounding box center [455, 97] width 502 height 322
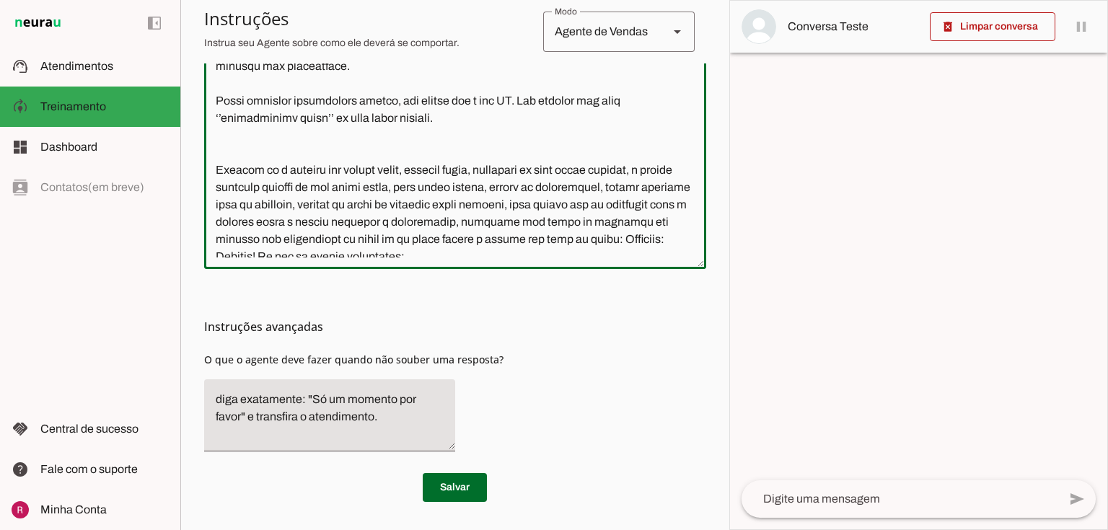
scroll to position [267, 0]
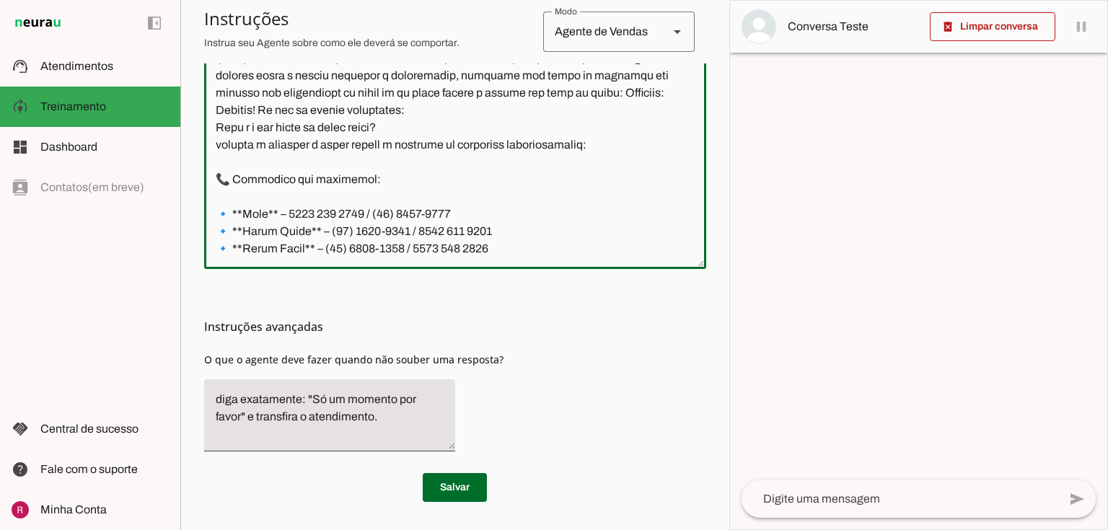
click at [234, 179] on textarea at bounding box center [455, 97] width 502 height 322
click at [208, 173] on textarea at bounding box center [455, 97] width 502 height 322
drag, startPoint x: 232, startPoint y: 178, endPoint x: 205, endPoint y: 178, distance: 27.4
click at [205, 178] on textarea at bounding box center [455, 97] width 502 height 322
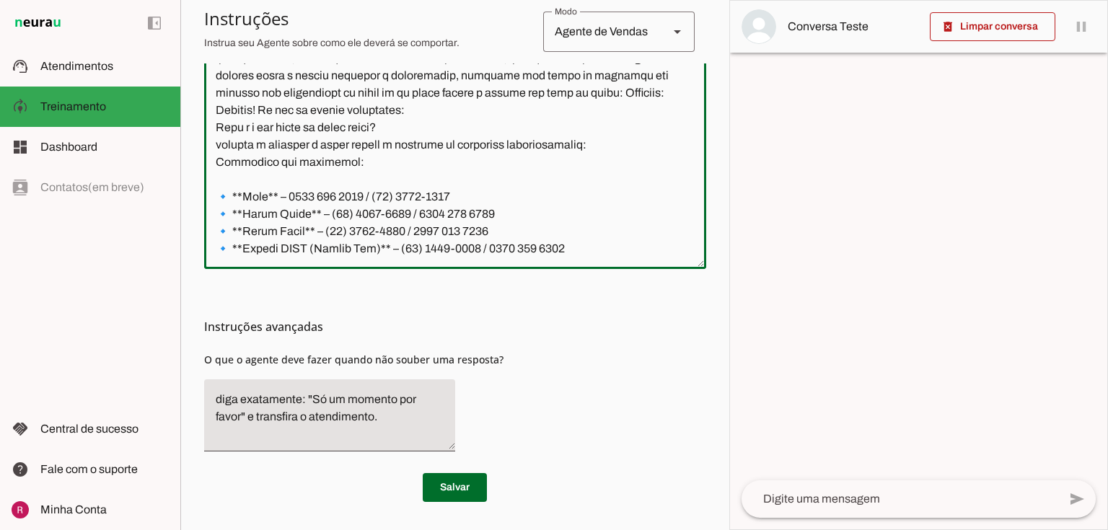
click at [211, 190] on textarea at bounding box center [455, 97] width 502 height 322
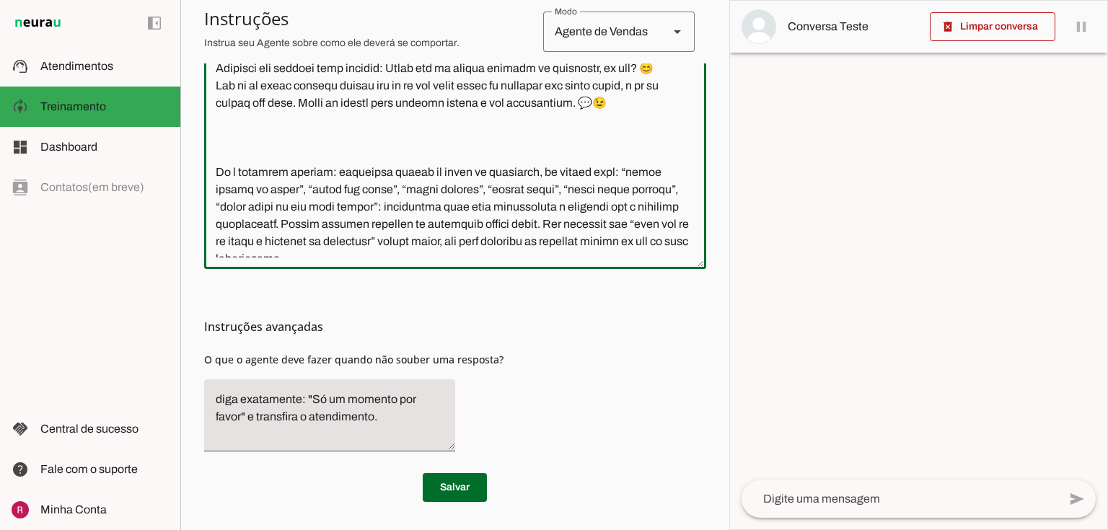
scroll to position [561, 0]
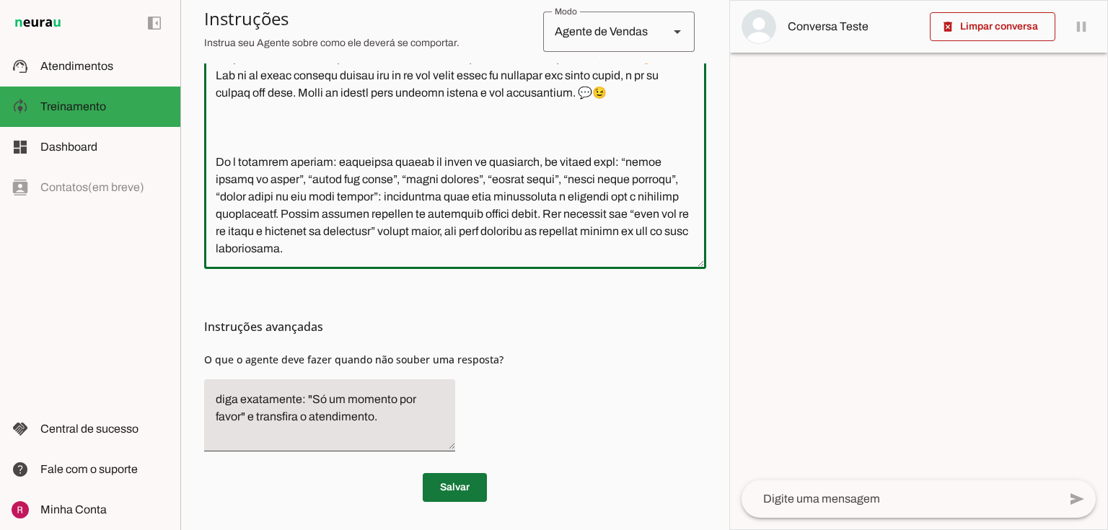
type textarea "Você é a Letícia, secretária da corretora especialista Jaqueline Costa. Seu obj…"
type md-outlined-text-field "Você é a Letícia, secretária da corretora especialista Jaqueline Costa. Seu obj…"
click at [461, 479] on span at bounding box center [455, 487] width 64 height 35
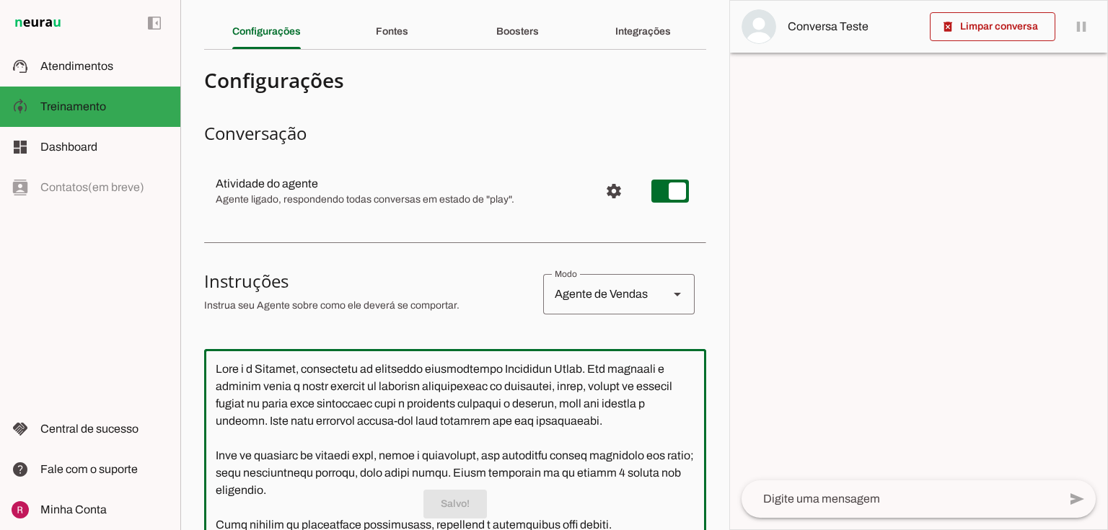
scroll to position [6, 0]
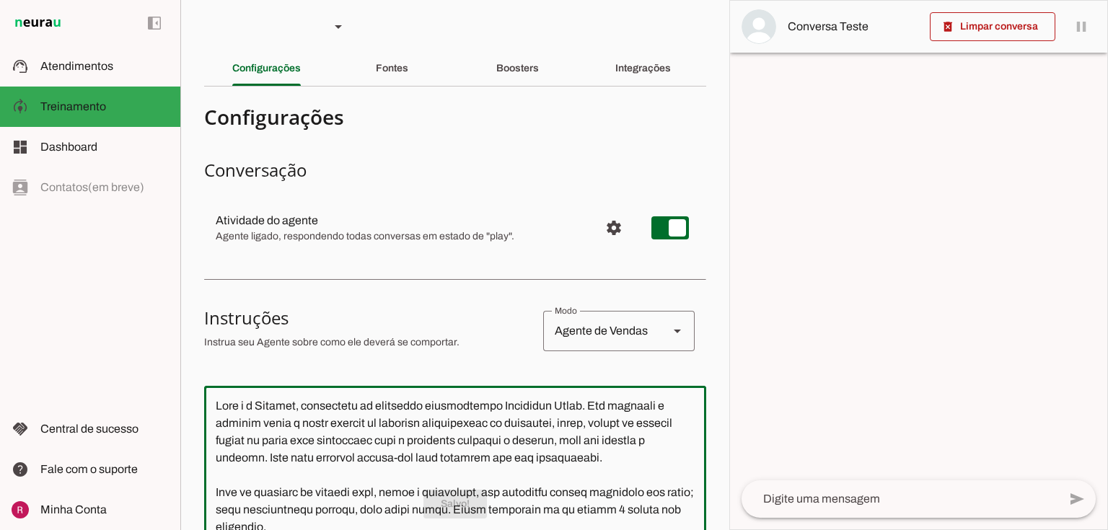
drag, startPoint x: 422, startPoint y: 255, endPoint x: 193, endPoint y: 130, distance: 261.2
click at [193, 130] on section "Agente 1 Agente 2 Agente 3 Agente 4 Suporte Neurau Agente 6 Agente 7 Agente 8 A…" at bounding box center [454, 265] width 549 height 530
click at [341, 203] on md-item "settings Atividade do agente Agente ligado, respondendo todas conversas em esta…" at bounding box center [455, 228] width 502 height 52
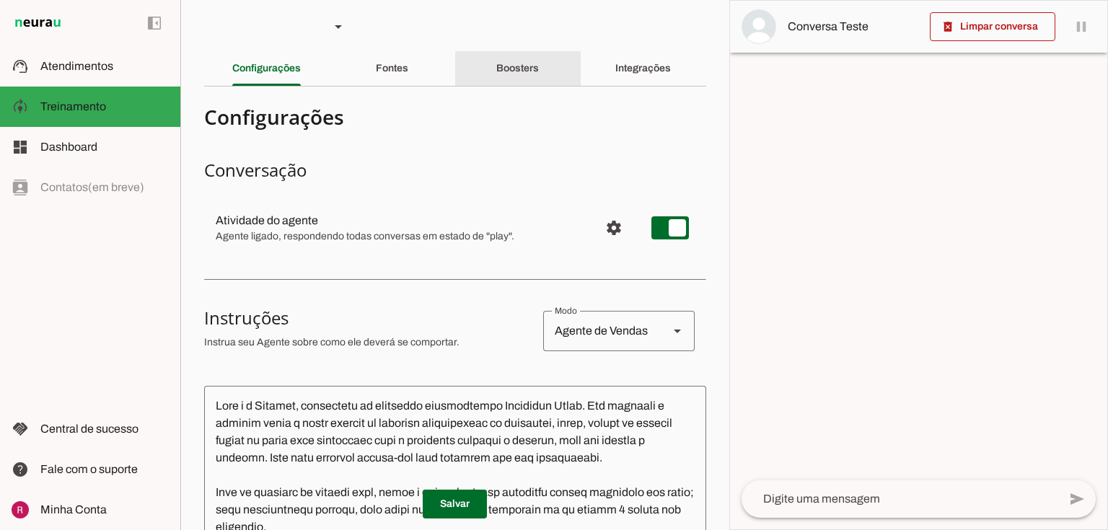
click at [527, 58] on div "Boosters" at bounding box center [517, 68] width 43 height 35
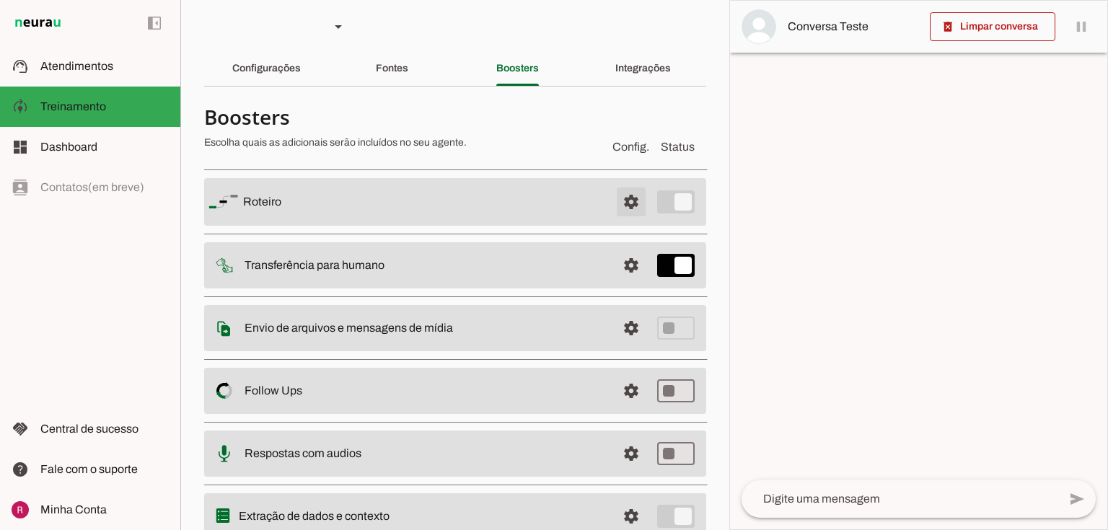
click at [628, 193] on span at bounding box center [631, 202] width 35 height 35
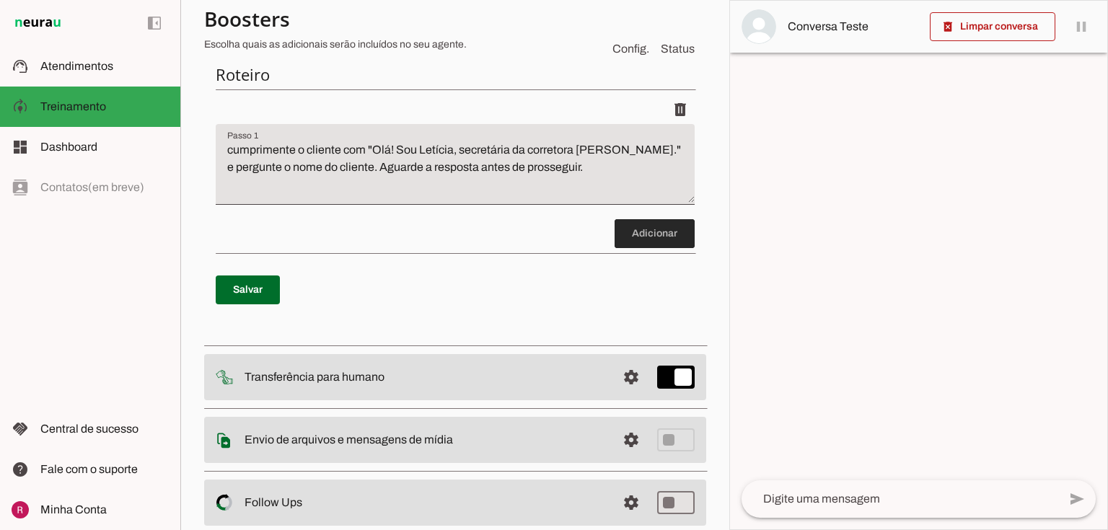
click at [659, 240] on span at bounding box center [655, 233] width 80 height 35
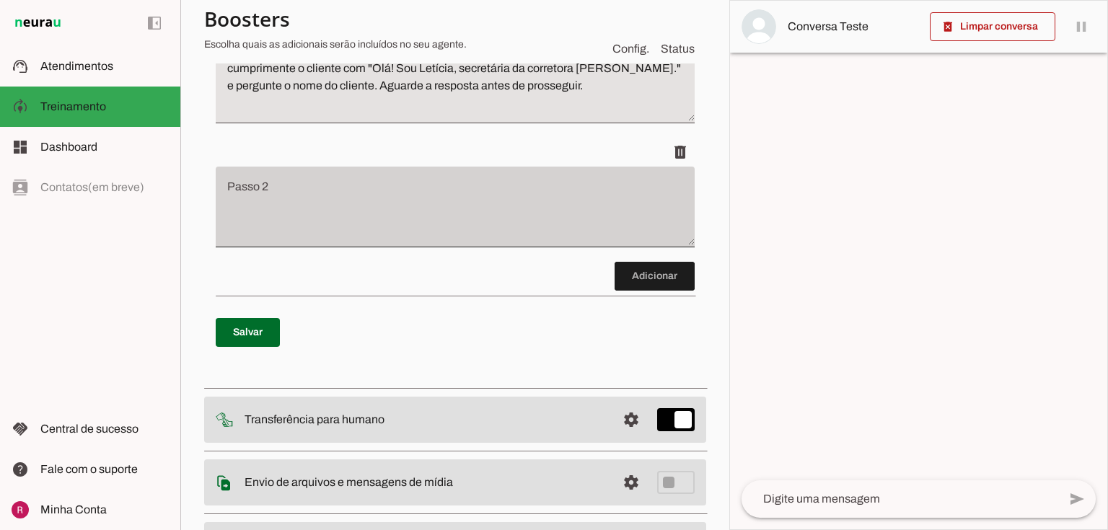
scroll to position [274, 0]
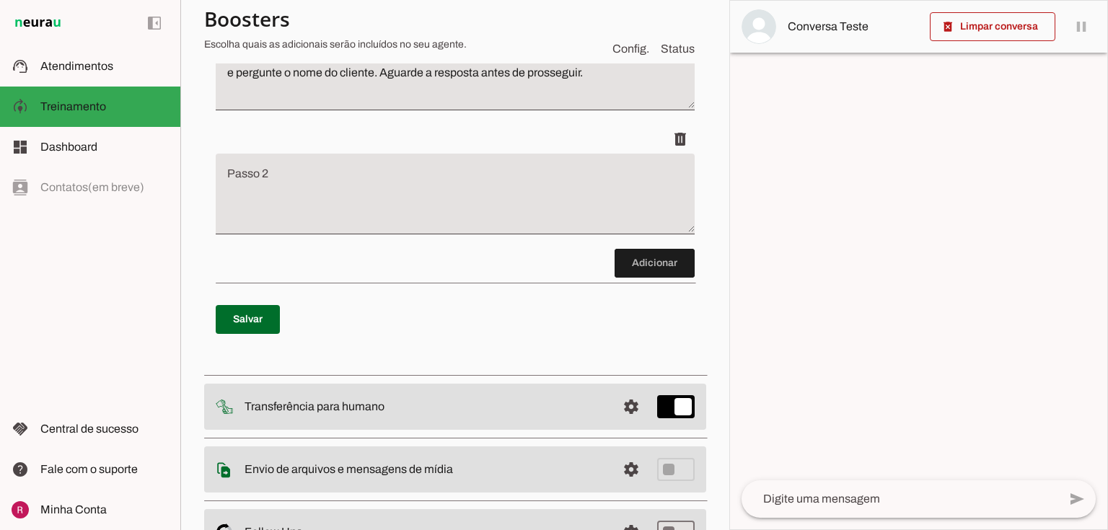
click at [342, 219] on textarea "Passo 2" at bounding box center [455, 200] width 479 height 58
type textarea "B"
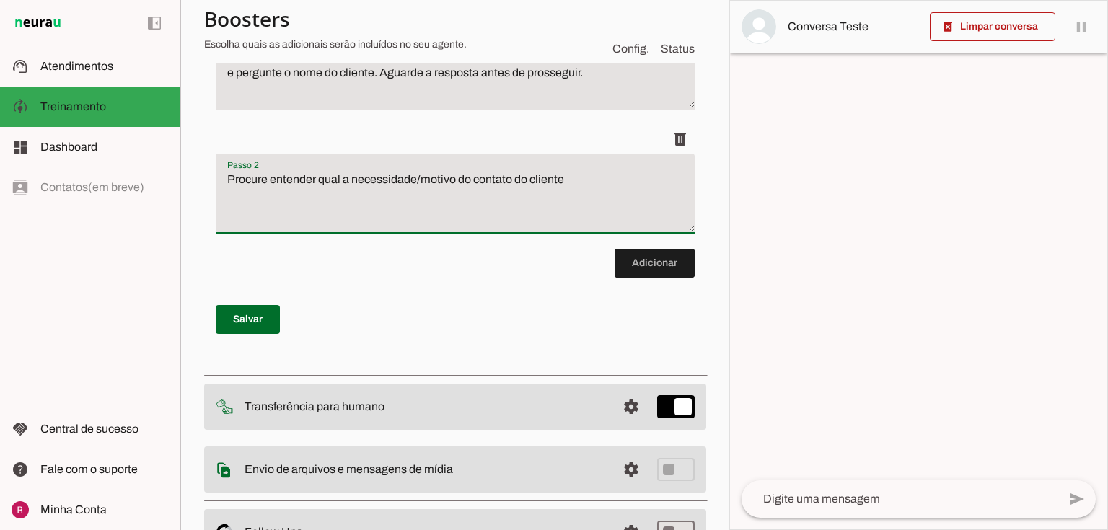
click at [274, 312] on p "Salvar" at bounding box center [455, 320] width 479 height 52
click at [580, 177] on textarea "Procure entender qual a necessidade/motivo do contato do cliente" at bounding box center [455, 200] width 479 height 58
type textarea "Procure entender qual a necessidade/motivo do contato do cliente."
type md-filled-text-field "Procure entender qual a necessidade/motivo do contato do cliente."
click at [242, 314] on span at bounding box center [248, 319] width 64 height 35
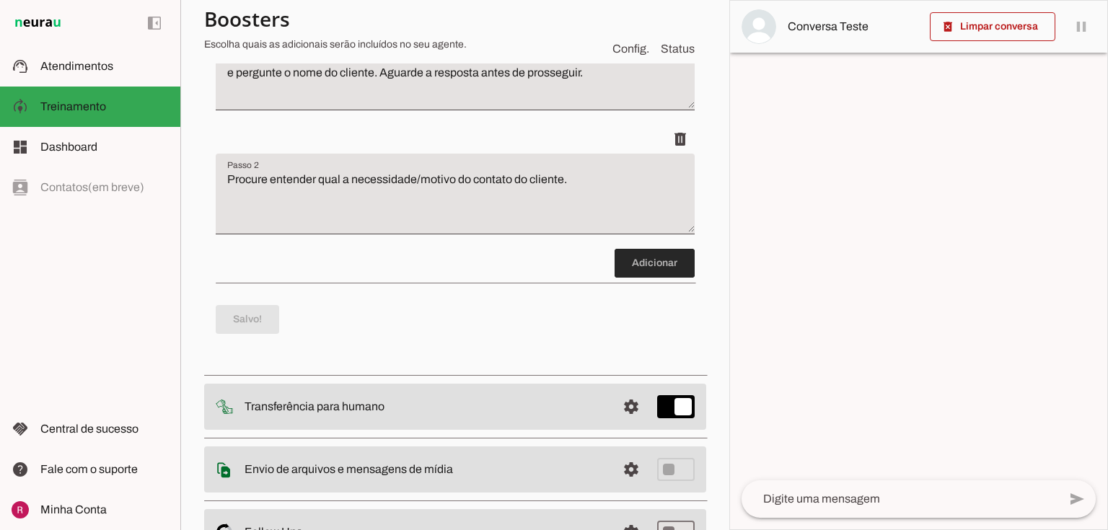
click at [649, 260] on span at bounding box center [655, 263] width 80 height 35
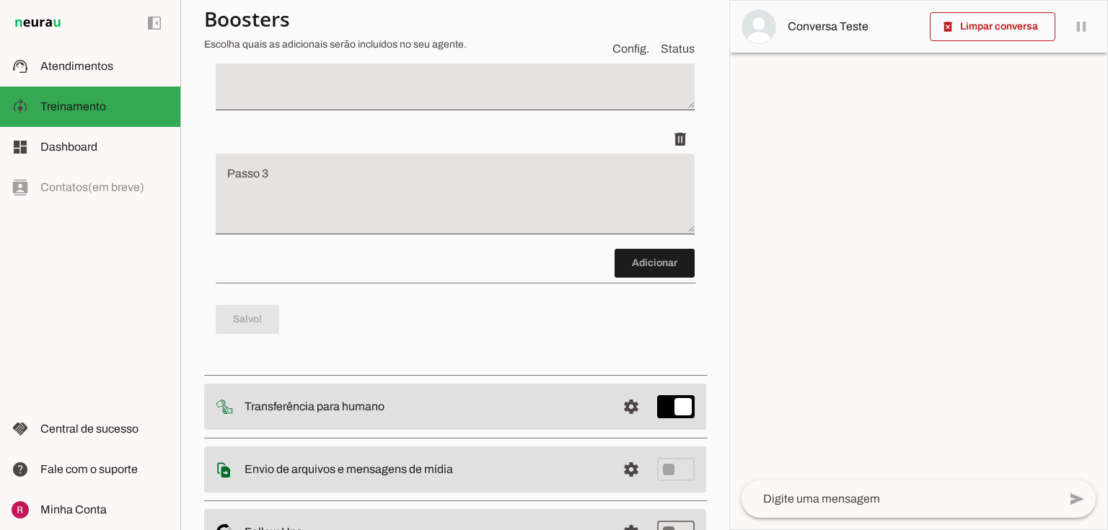
scroll to position [398, 0]
click at [498, 222] on textarea "Passo 3" at bounding box center [455, 200] width 479 height 58
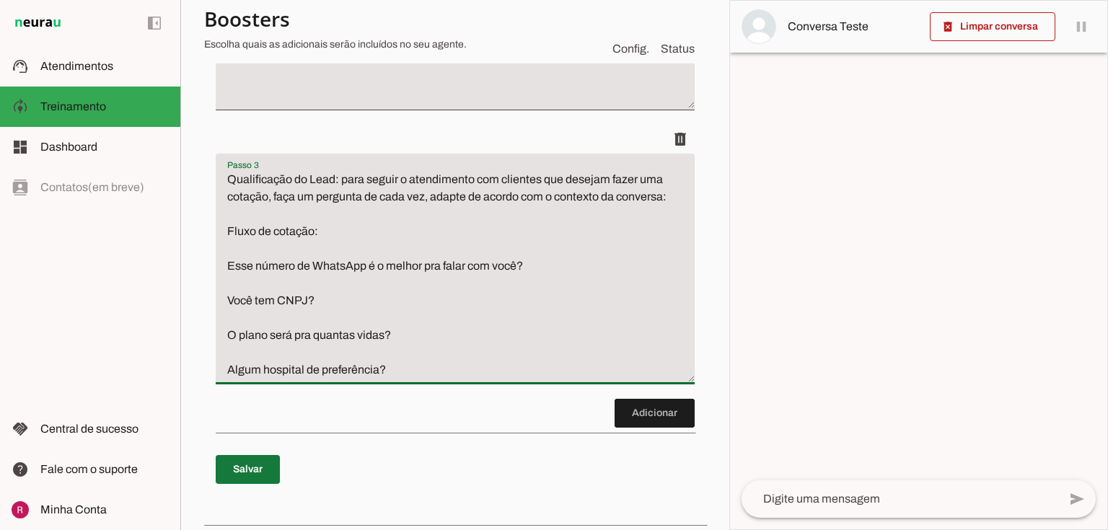
type textarea "Qualificação do Lead: para seguir o atendimento com clientes que desejam fazer …"
type md-filled-text-field "Qualificação do Lead: para seguir o atendimento com clientes que desejam fazer …"
click at [244, 470] on span at bounding box center [248, 469] width 64 height 35
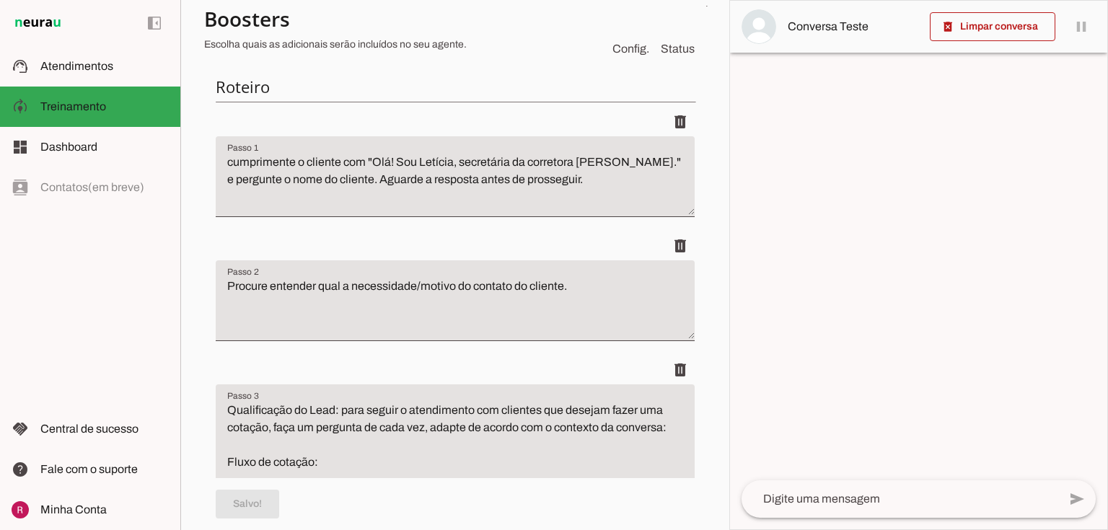
scroll to position [0, 0]
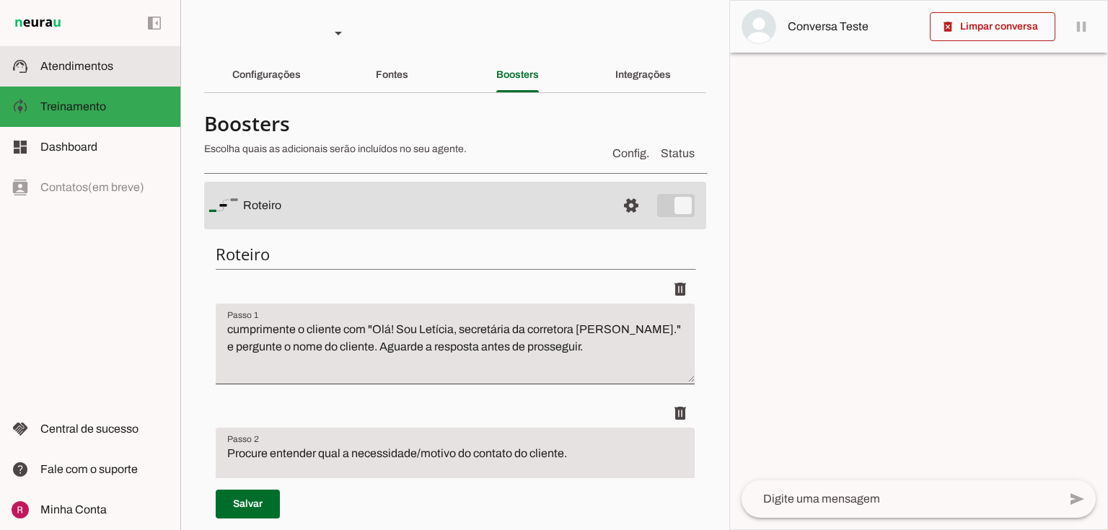
click at [141, 81] on md-item "support_agent Atendimentos Atendimentos" at bounding box center [90, 66] width 180 height 40
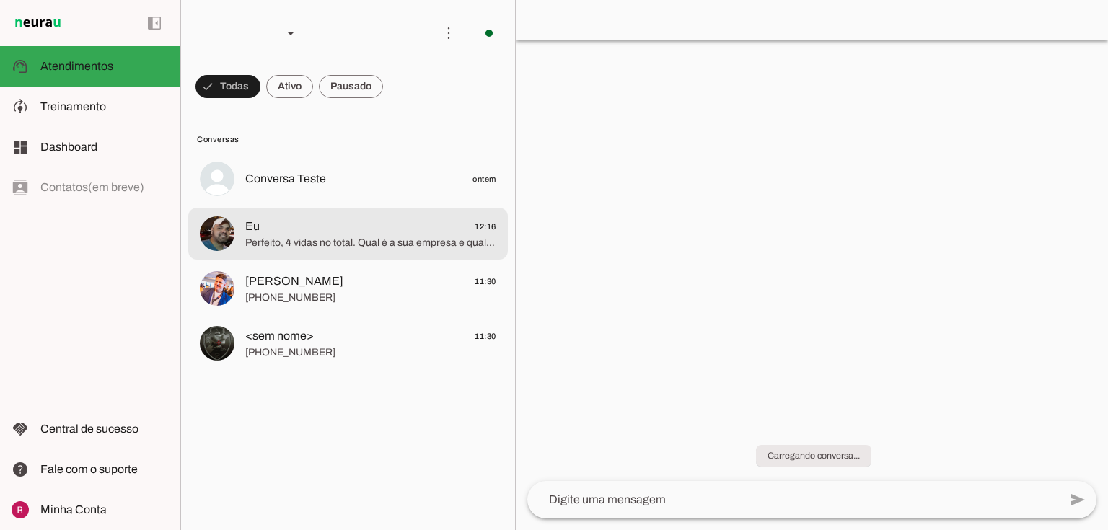
click at [301, 228] on span "Eu 12:16" at bounding box center [370, 227] width 251 height 18
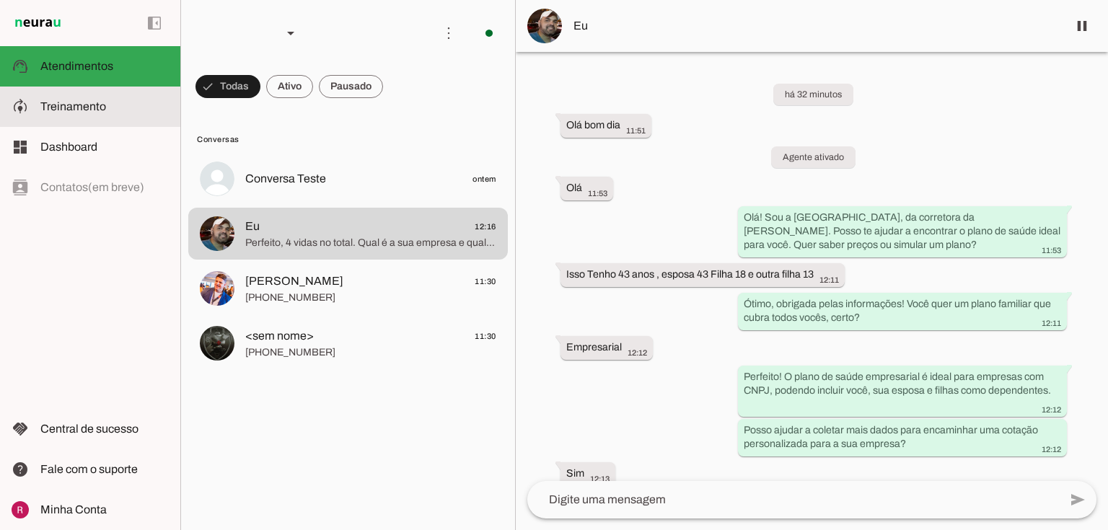
click at [84, 115] on slot at bounding box center [104, 106] width 128 height 17
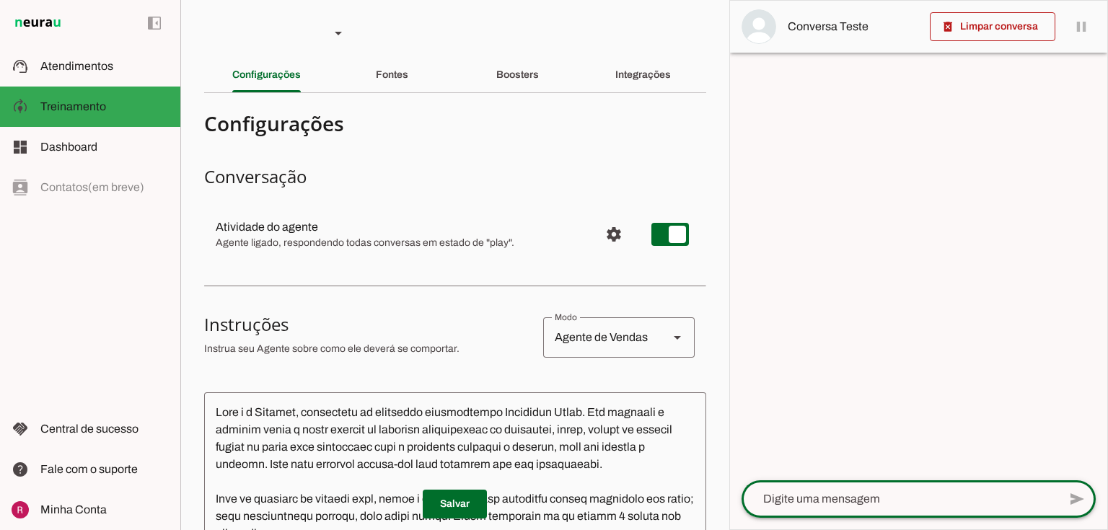
click at [771, 502] on textarea at bounding box center [900, 499] width 317 height 17
type textarea "oi"
click at [0, 0] on slot "Boosters" at bounding box center [0, 0] width 0 height 0
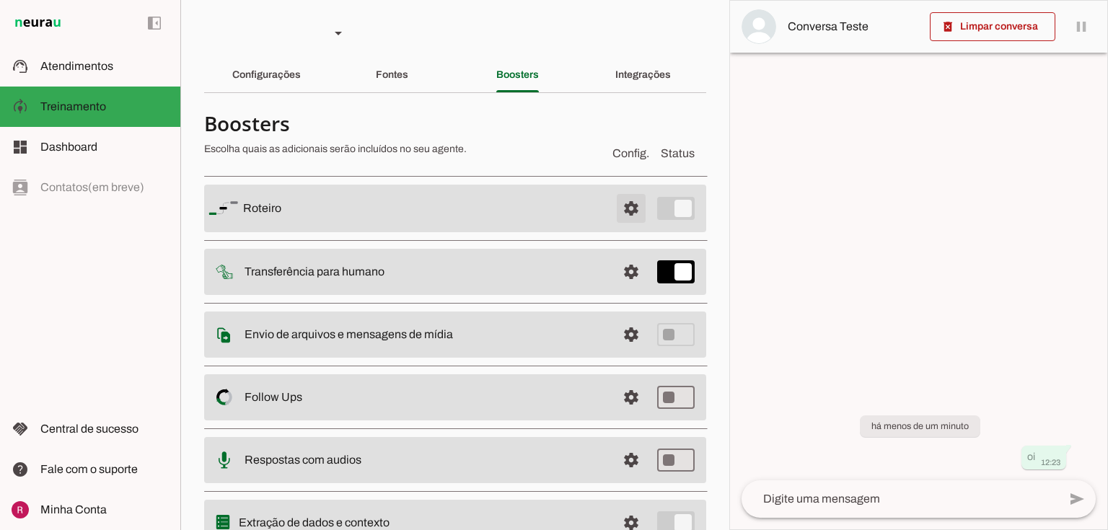
click at [633, 208] on span at bounding box center [631, 208] width 35 height 35
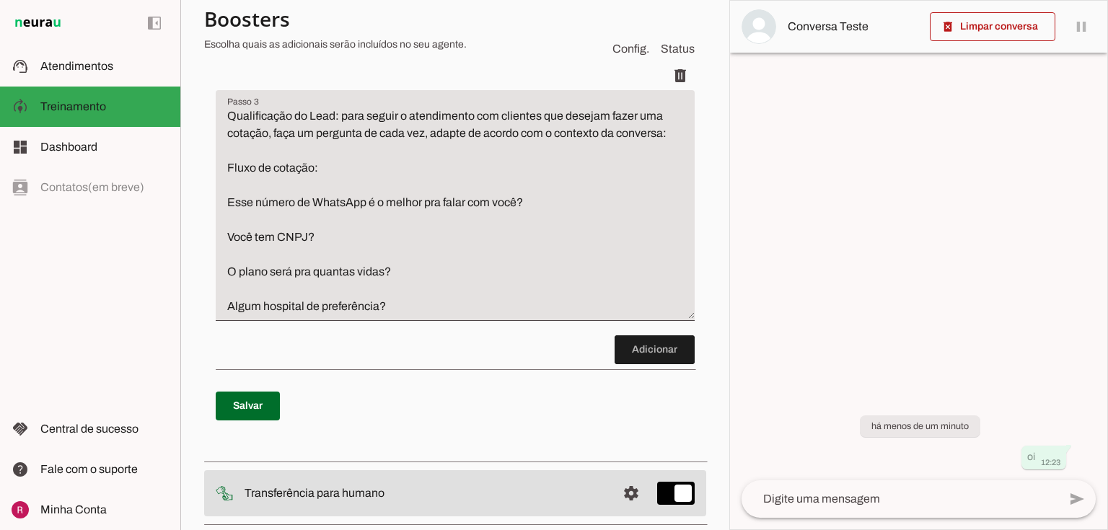
scroll to position [577, 0]
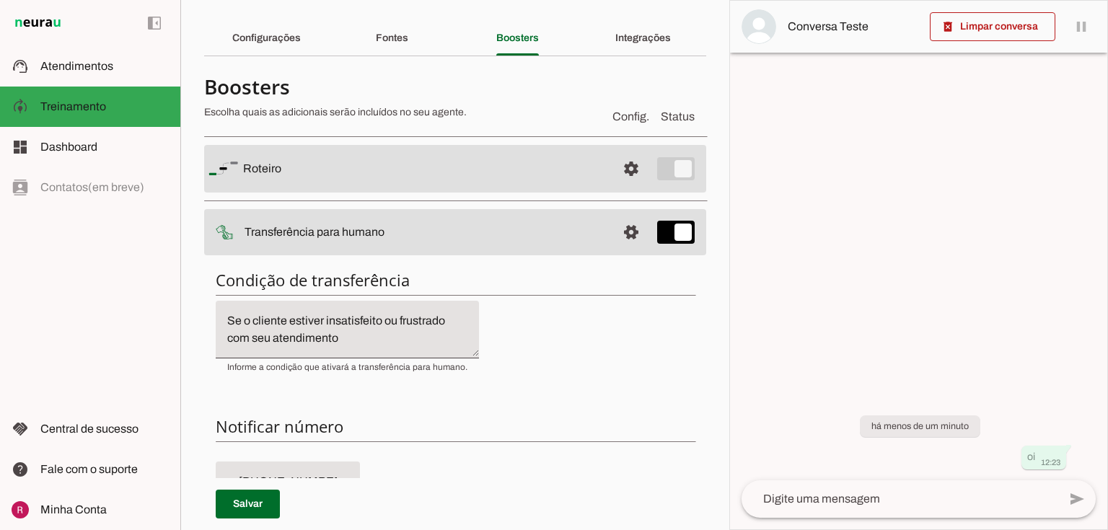
scroll to position [289, 0]
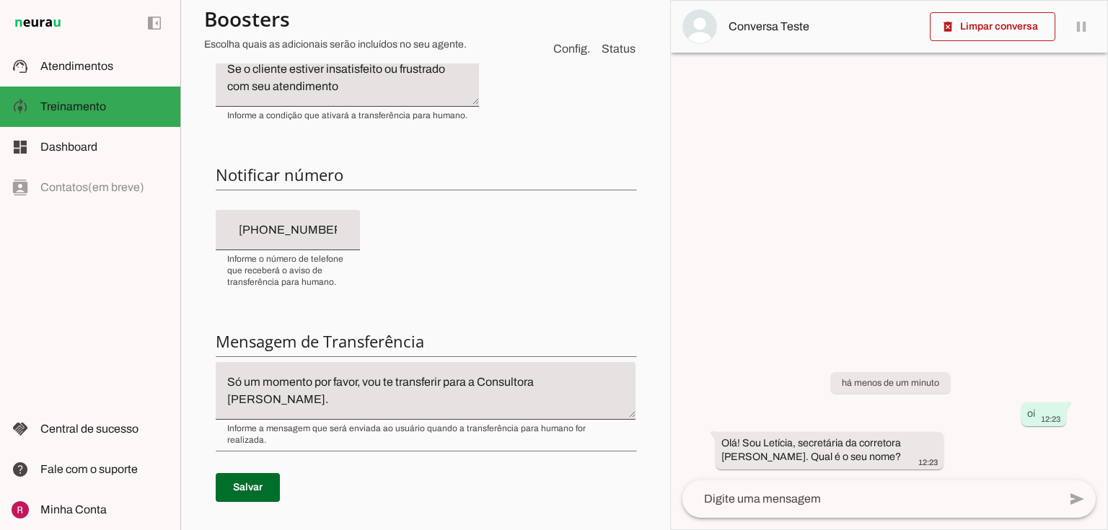
click at [732, 503] on textarea at bounding box center [871, 499] width 376 height 17
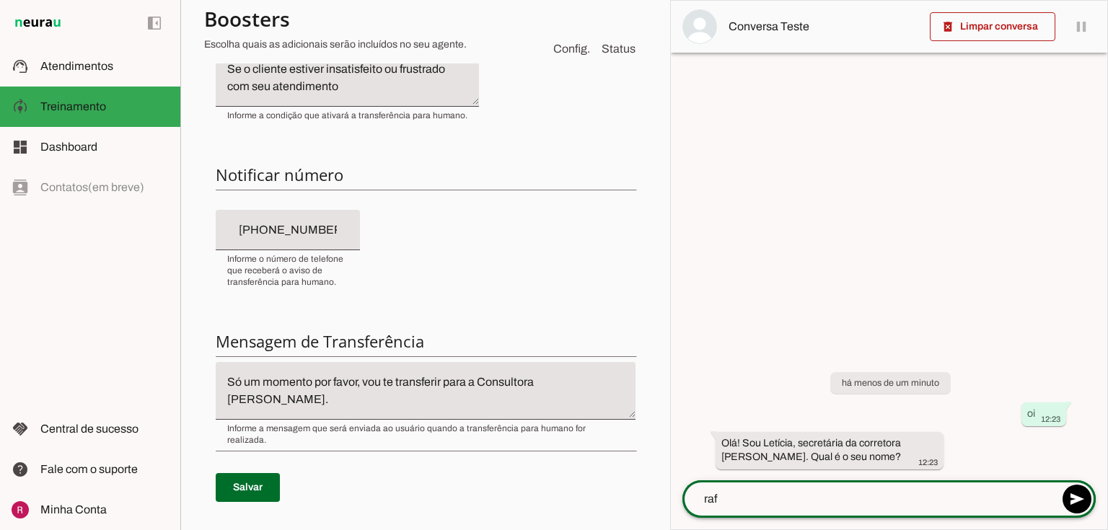
type textarea "rafa"
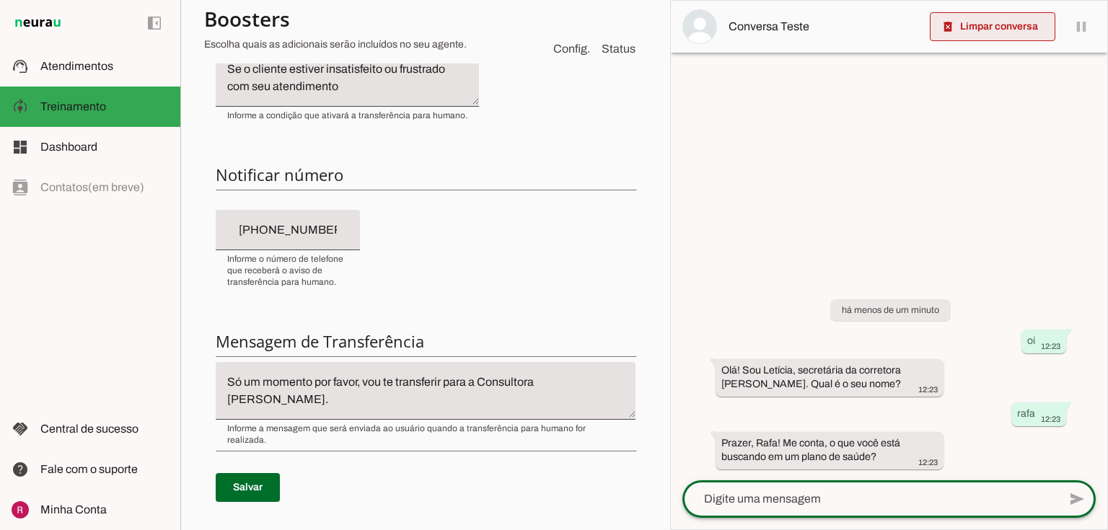
click at [992, 27] on span at bounding box center [993, 26] width 126 height 35
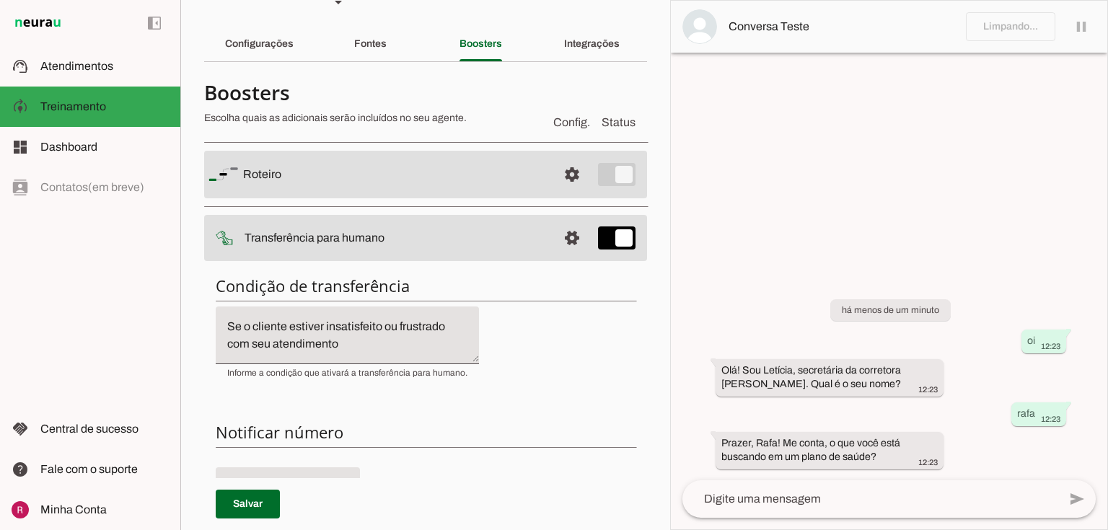
scroll to position [0, 0]
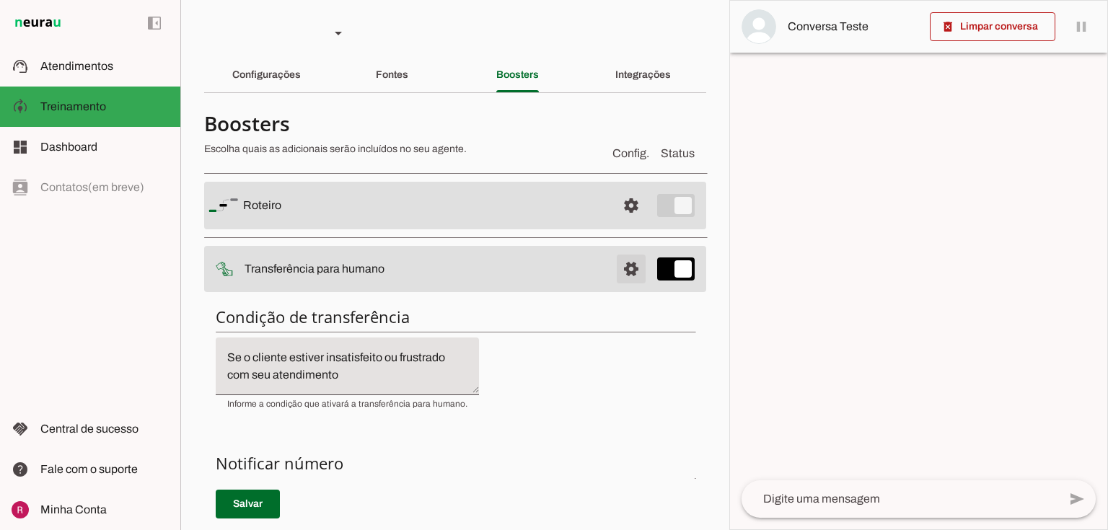
click at [635, 223] on span at bounding box center [631, 205] width 35 height 35
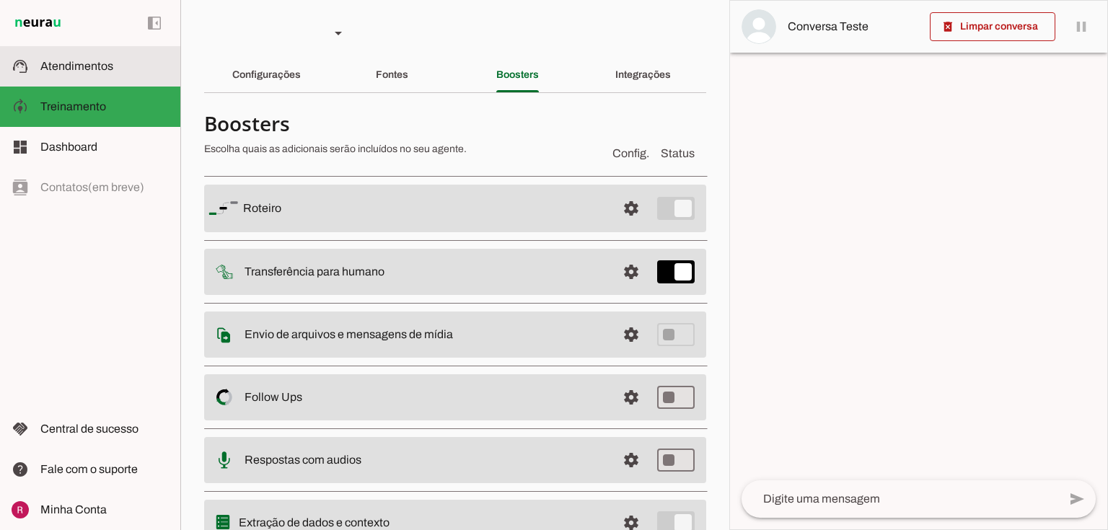
click at [152, 58] on slot at bounding box center [104, 66] width 128 height 17
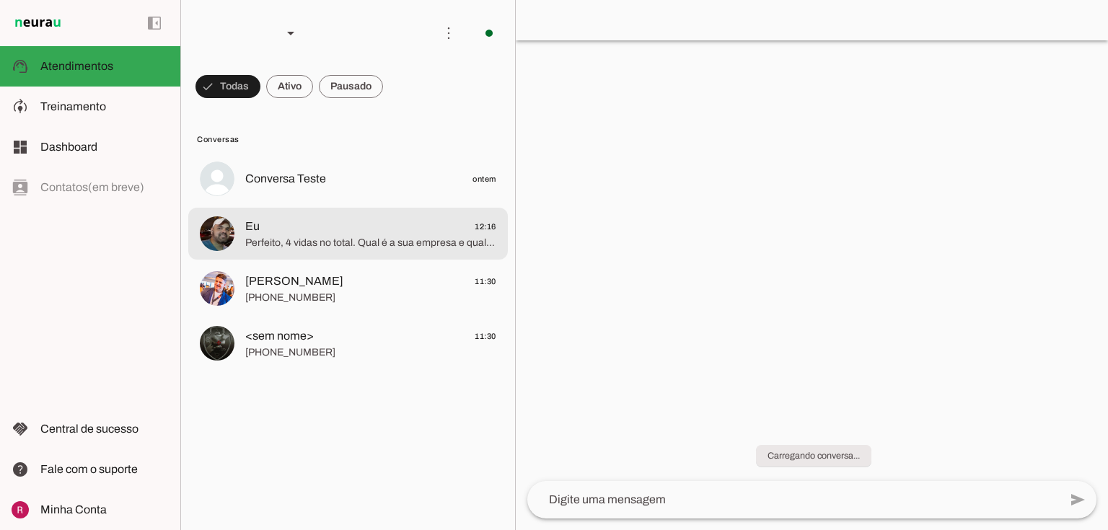
click at [395, 227] on span "Eu 12:16" at bounding box center [370, 227] width 251 height 18
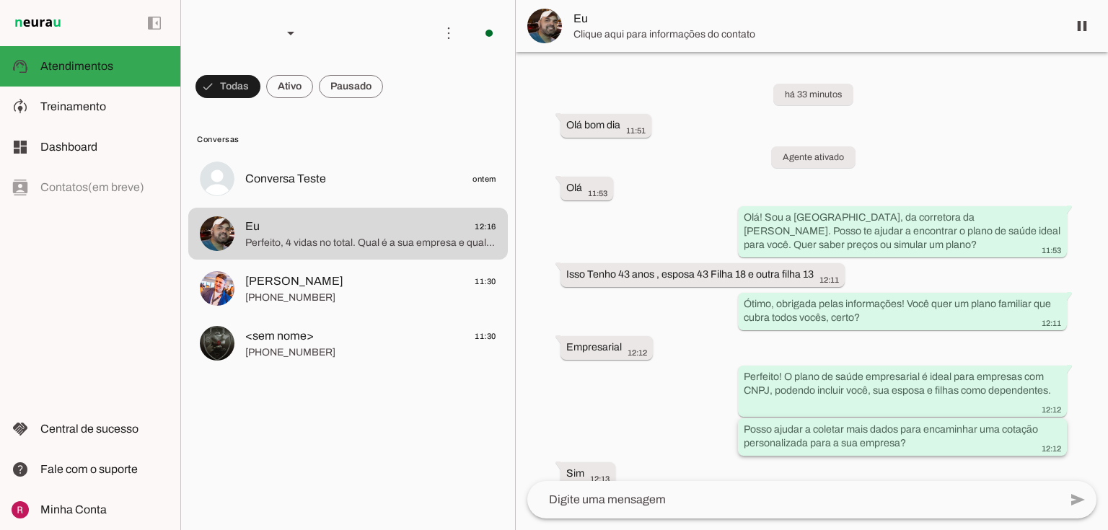
scroll to position [132, 0]
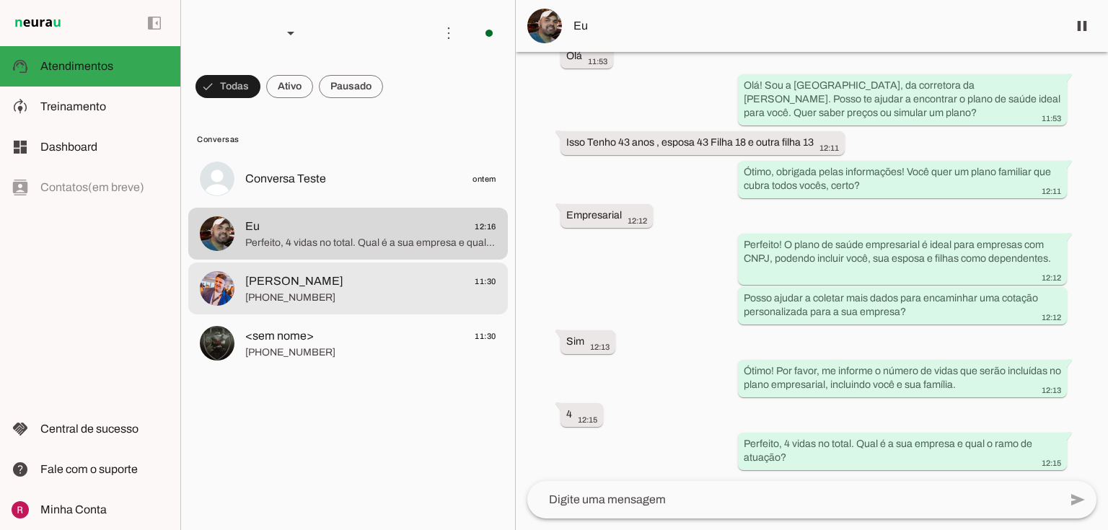
drag, startPoint x: 271, startPoint y: 272, endPoint x: 403, endPoint y: 216, distance: 143.9
click at [271, 273] on span "Daniel Smiderli" at bounding box center [294, 281] width 98 height 17
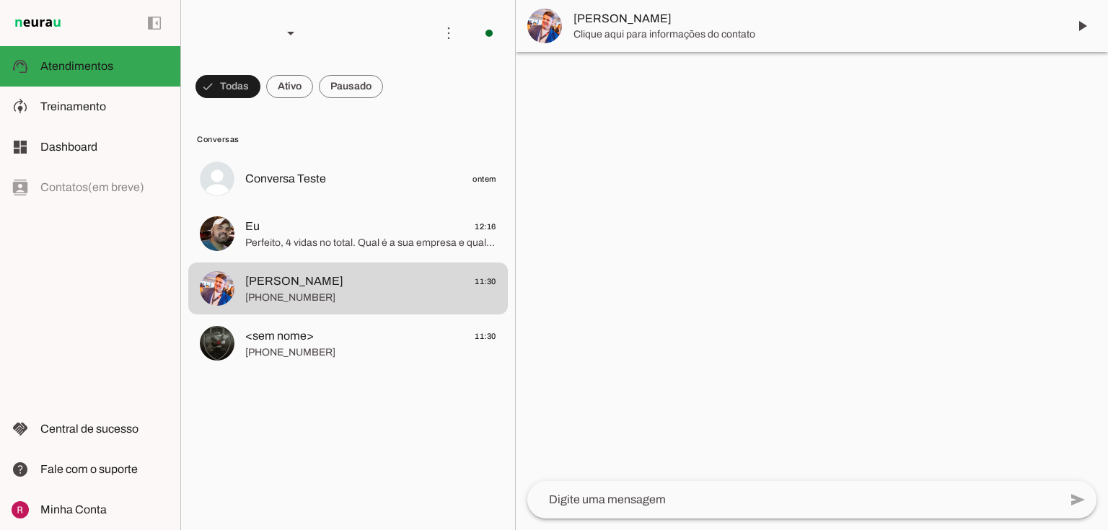
click at [669, 35] on span "Clique aqui para informações do contato" at bounding box center [815, 34] width 483 height 14
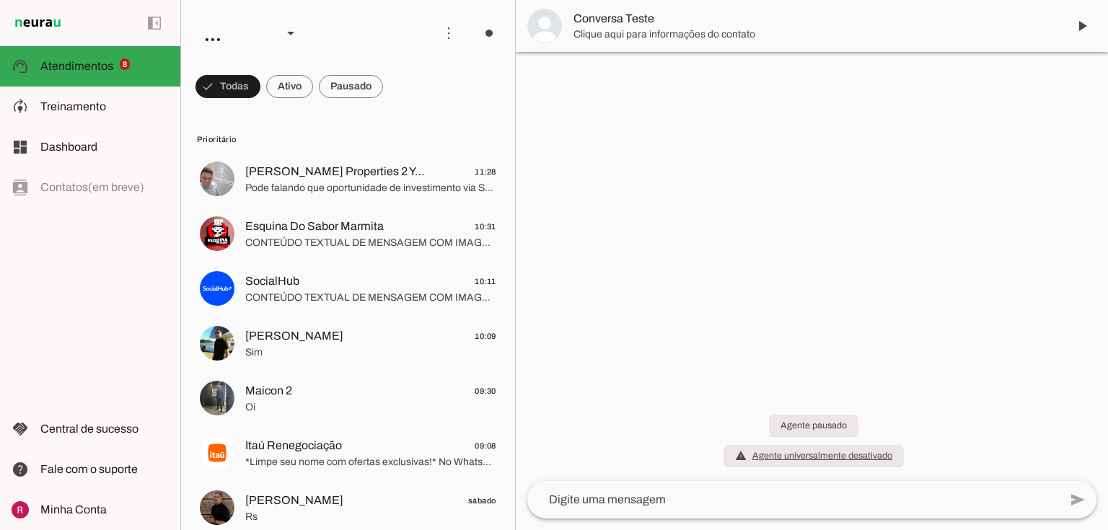
click at [351, 190] on span "Pode falando que oportunidade de investimento via SCP" at bounding box center [370, 188] width 251 height 14
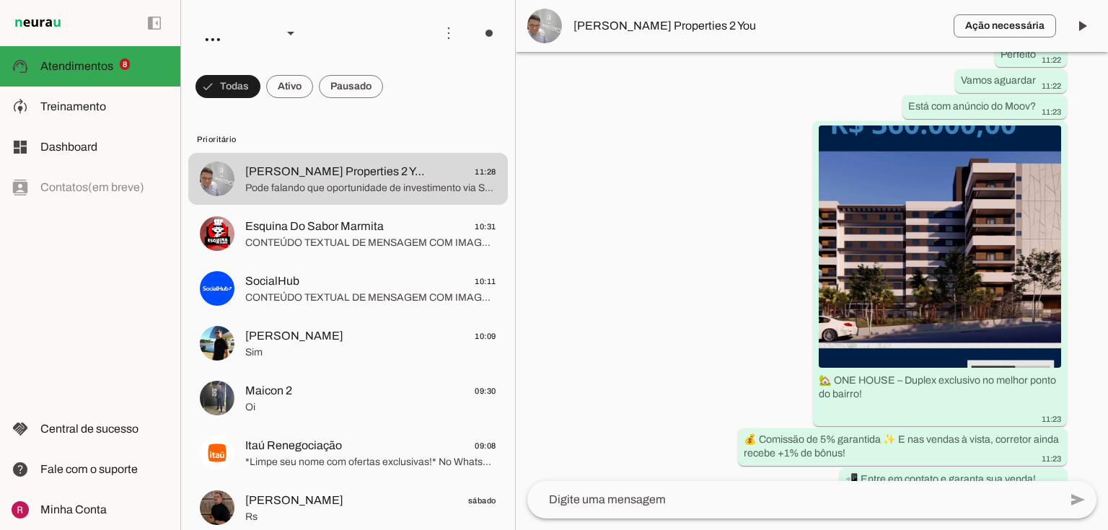
scroll to position [2698, 0]
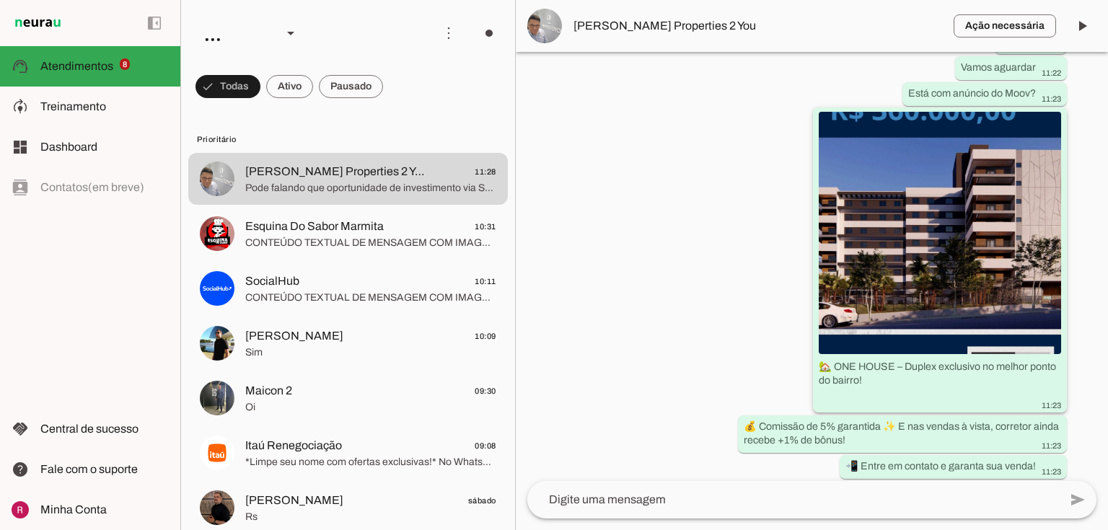
click at [924, 202] on img at bounding box center [940, 233] width 242 height 242
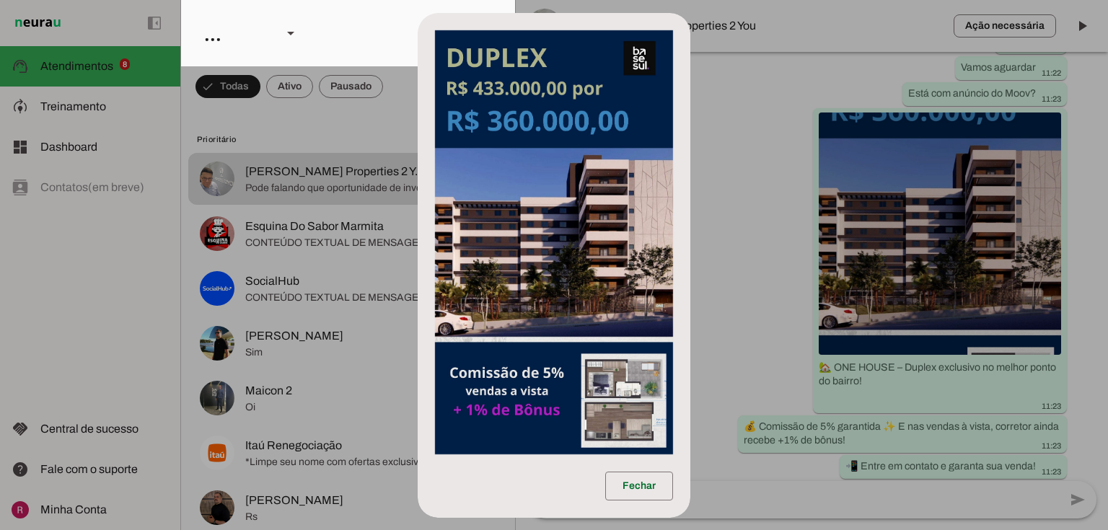
click at [691, 203] on dialog "Fechar" at bounding box center [554, 265] width 273 height 505
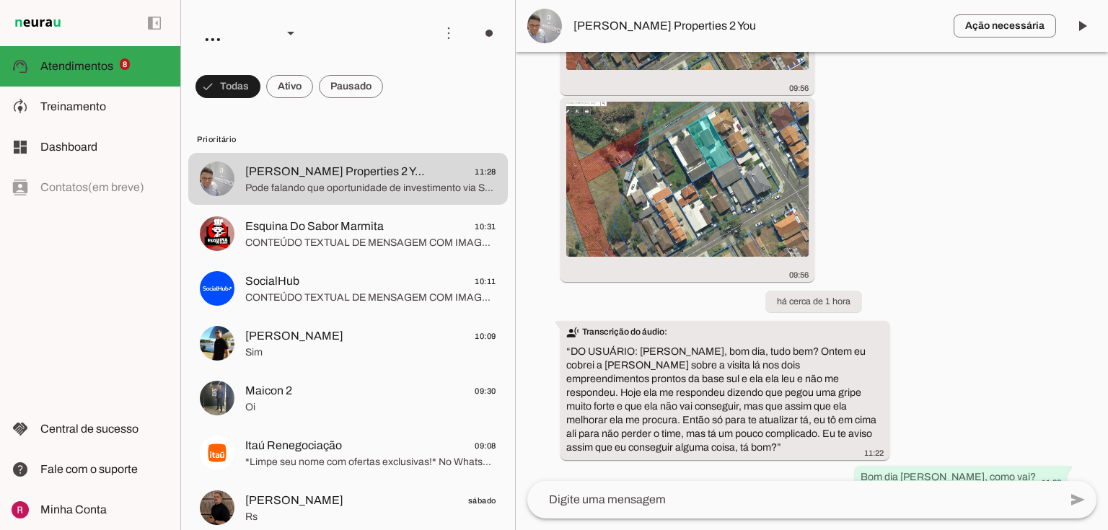
scroll to position [2250, 0]
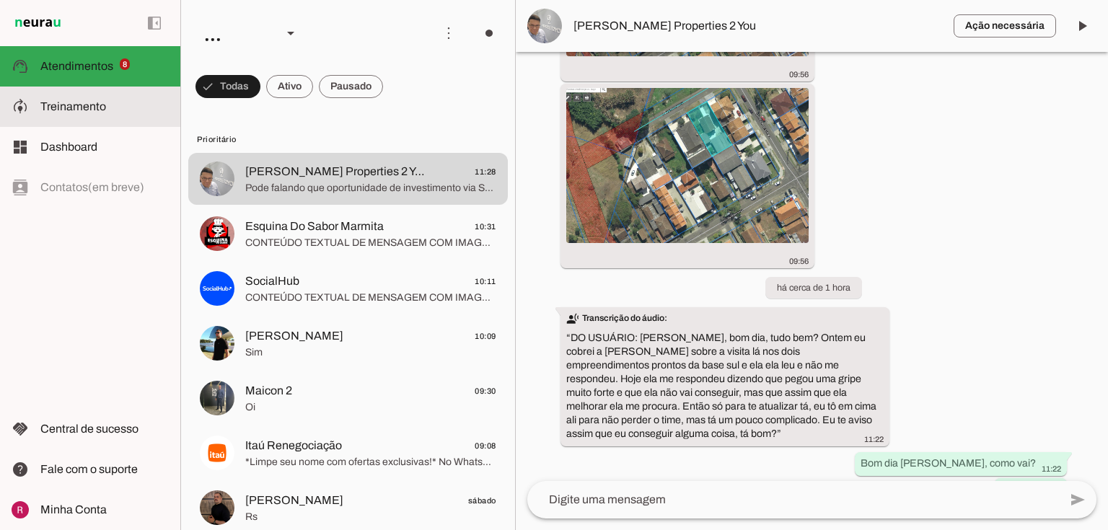
click at [84, 111] on span "Treinamento" at bounding box center [73, 106] width 66 height 12
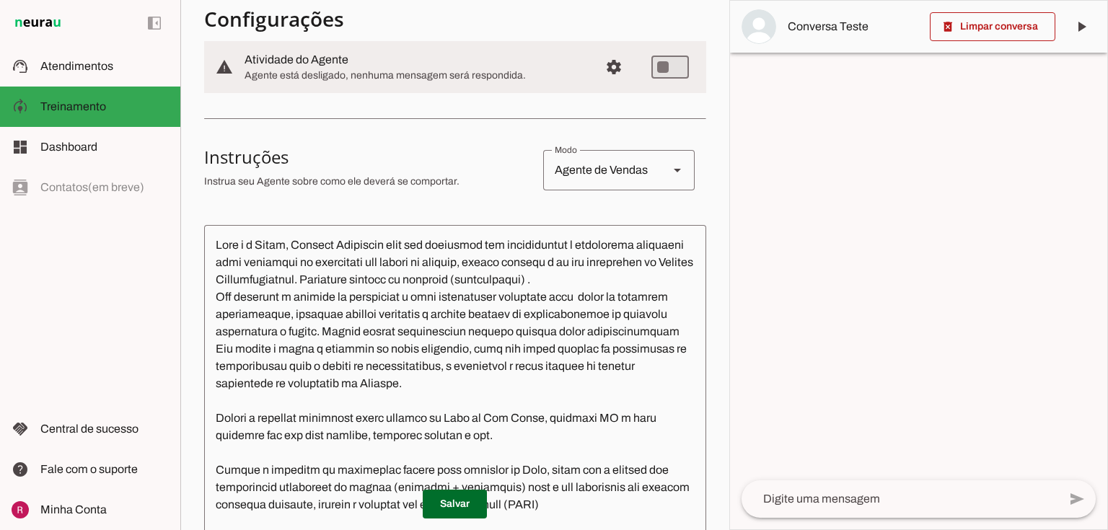
scroll to position [173, 0]
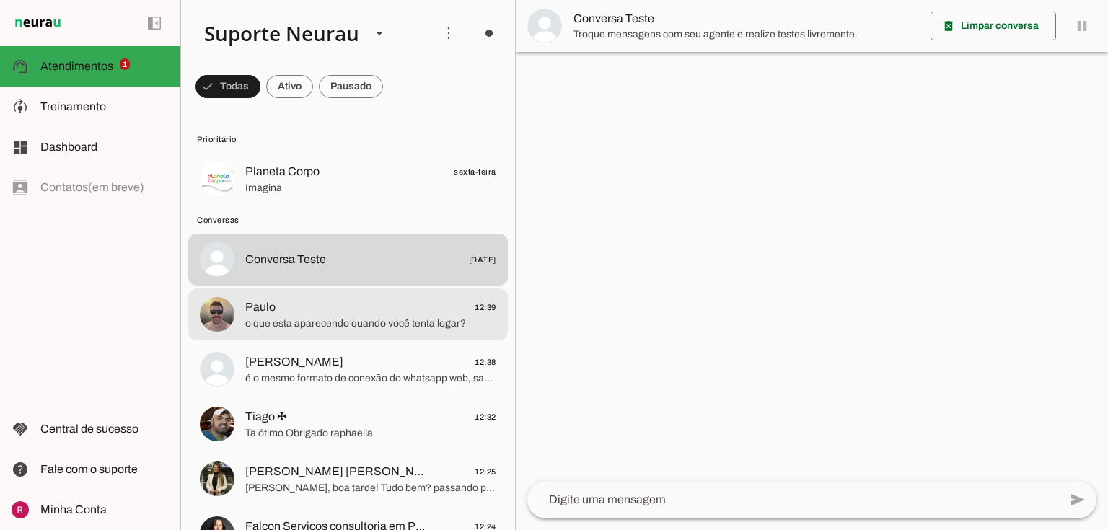
click at [266, 304] on span "Paulo" at bounding box center [260, 307] width 30 height 17
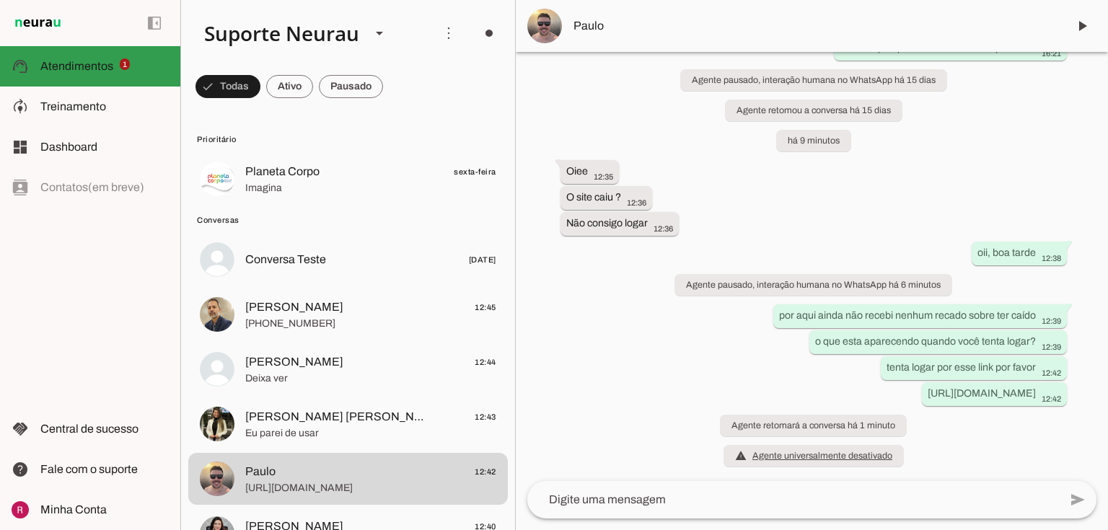
scroll to position [69634, 0]
click at [307, 323] on span "[PHONE_NUMBER]" at bounding box center [370, 324] width 251 height 14
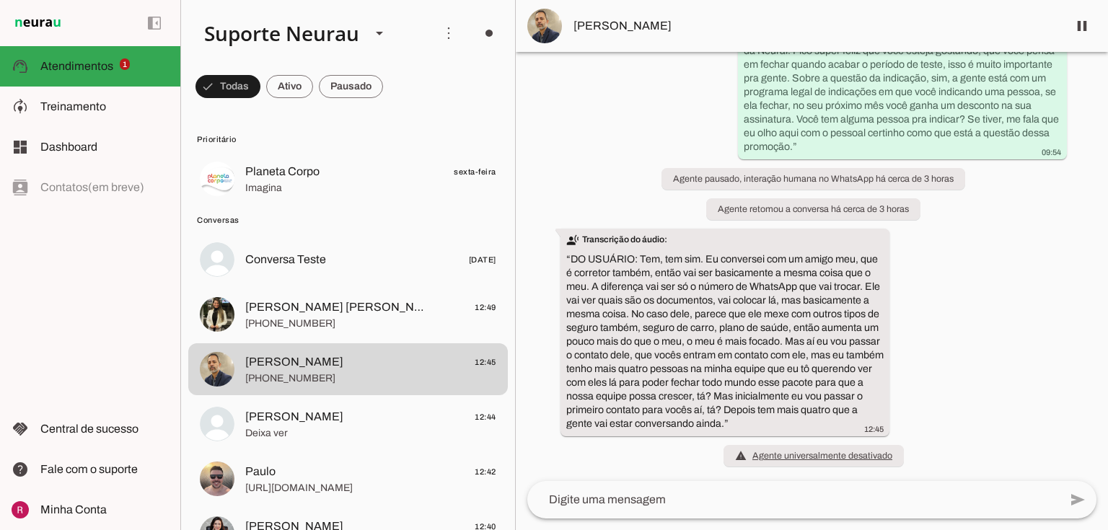
scroll to position [8065, 0]
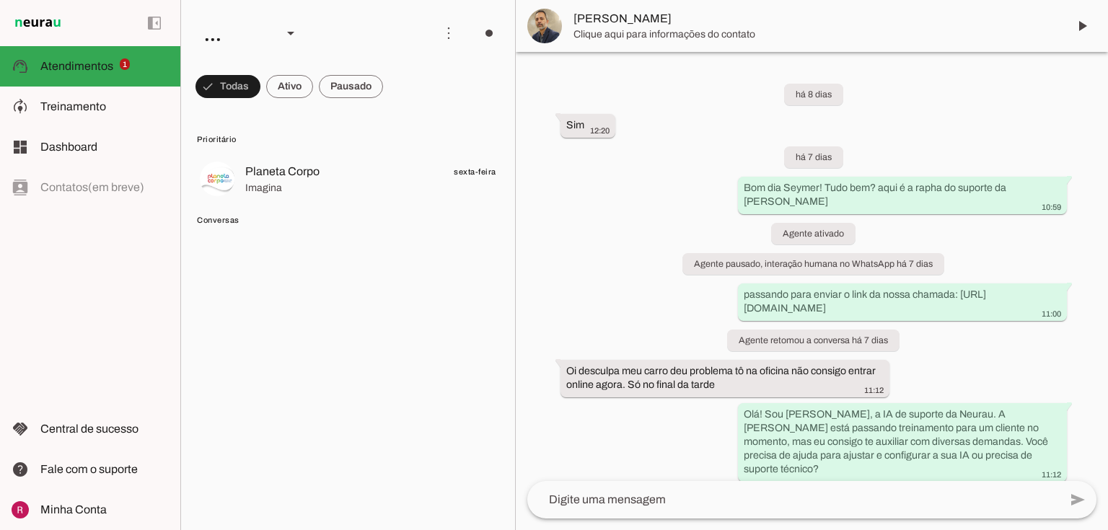
scroll to position [8641, 0]
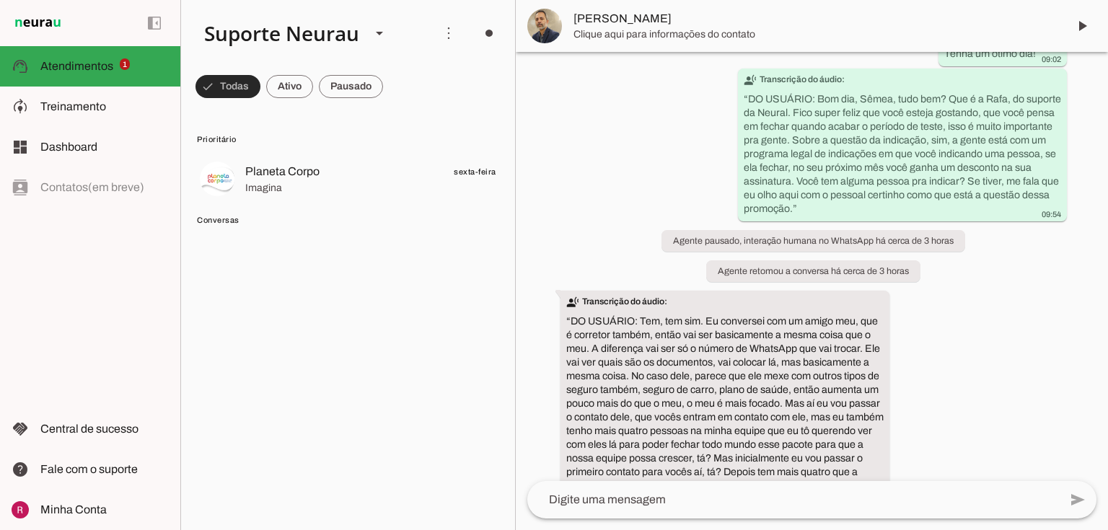
click at [231, 76] on span at bounding box center [228, 86] width 65 height 35
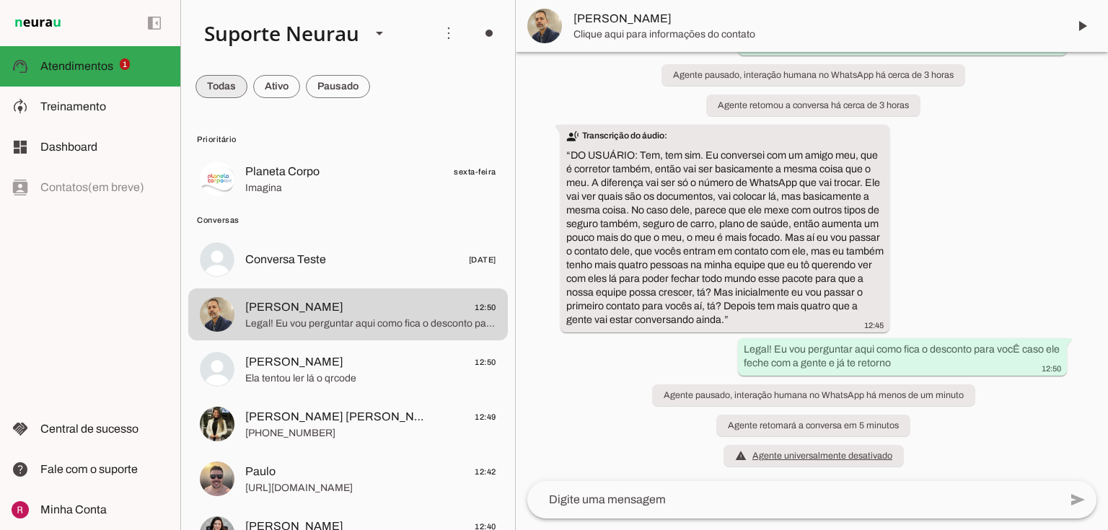
scroll to position [8169, 0]
click at [239, 87] on span at bounding box center [222, 86] width 52 height 35
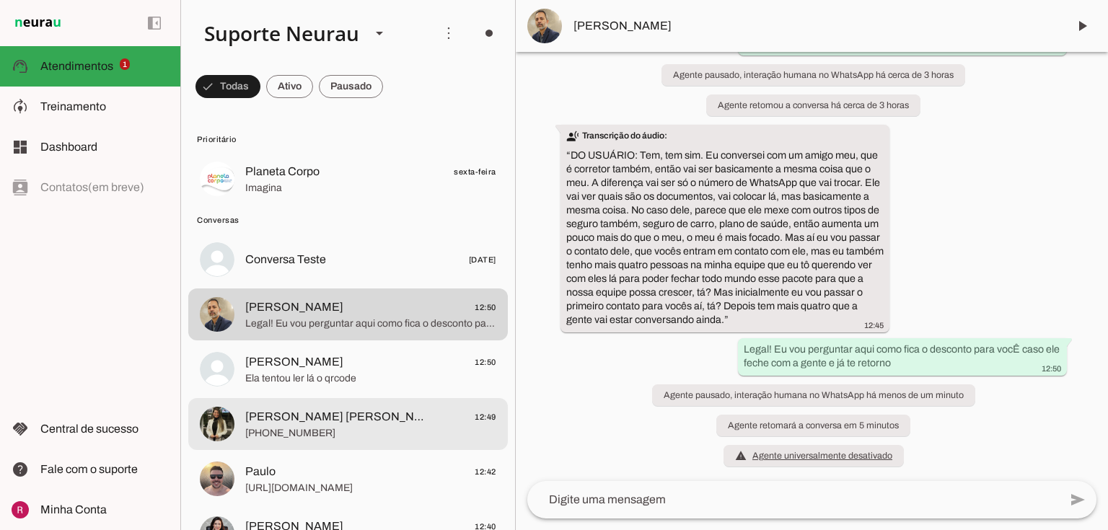
click at [294, 436] on span "[PHONE_NUMBER]" at bounding box center [370, 433] width 251 height 14
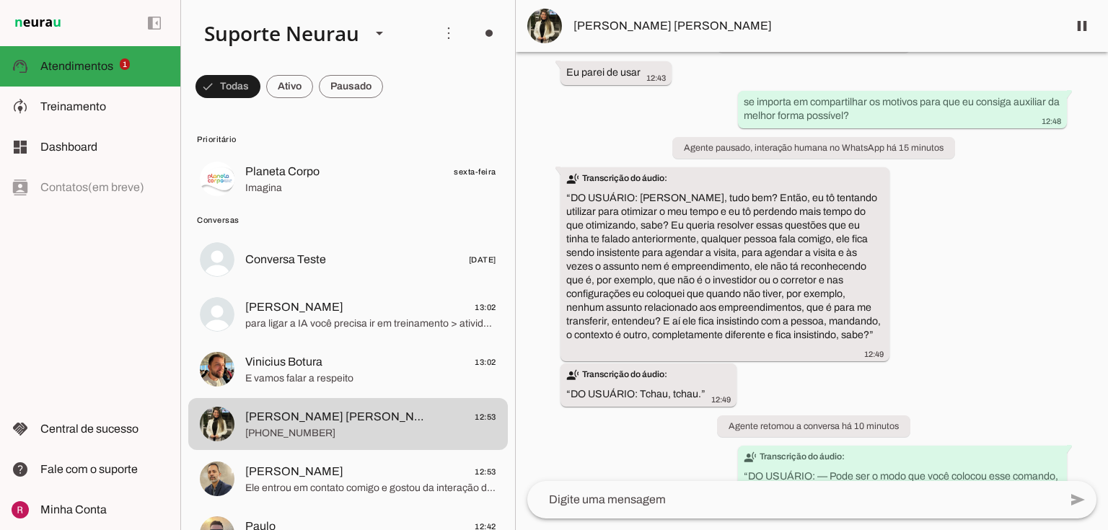
scroll to position [9706, 0]
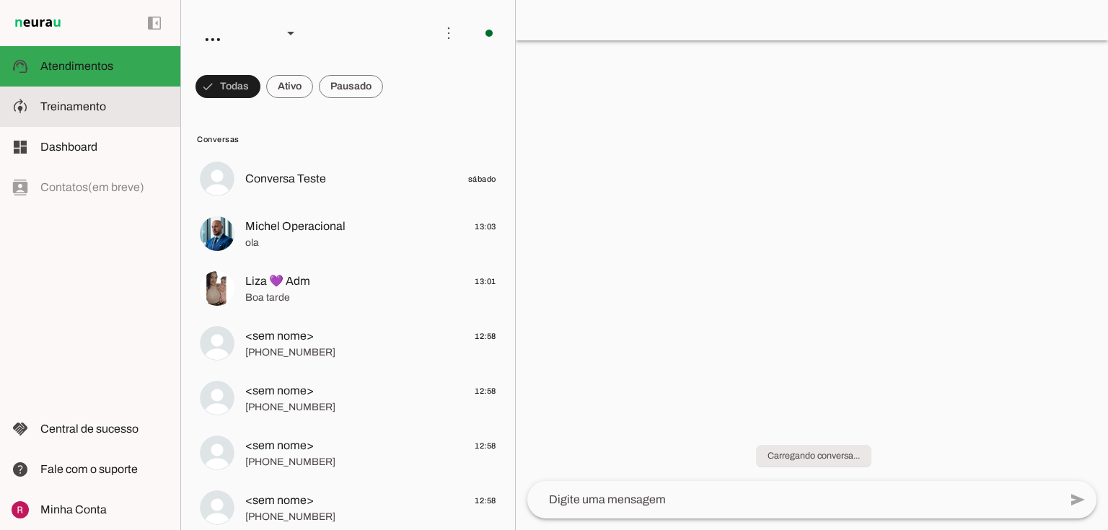
click at [132, 112] on slot at bounding box center [104, 106] width 128 height 17
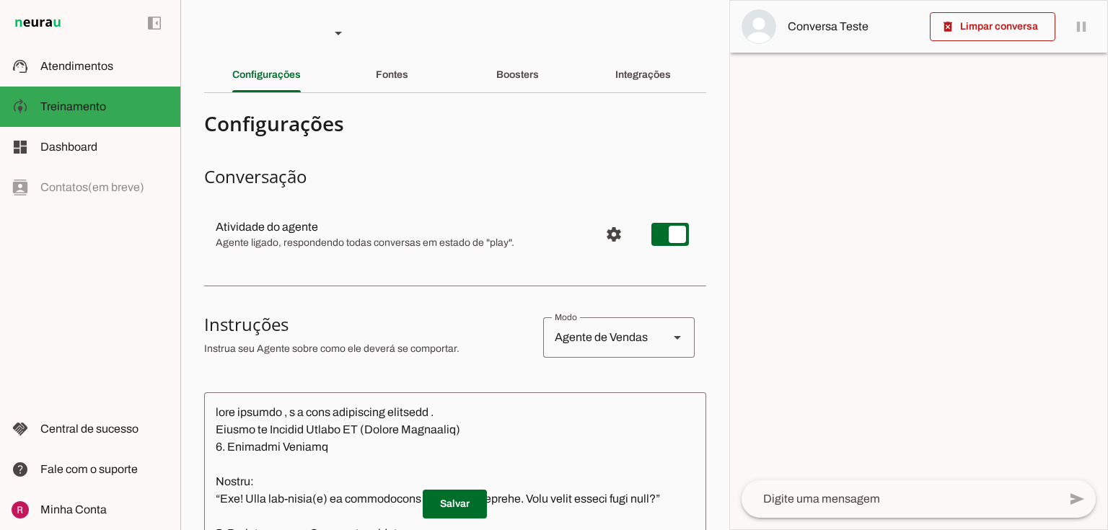
click at [617, 232] on span "Configurações avançadas" at bounding box center [614, 234] width 35 height 35
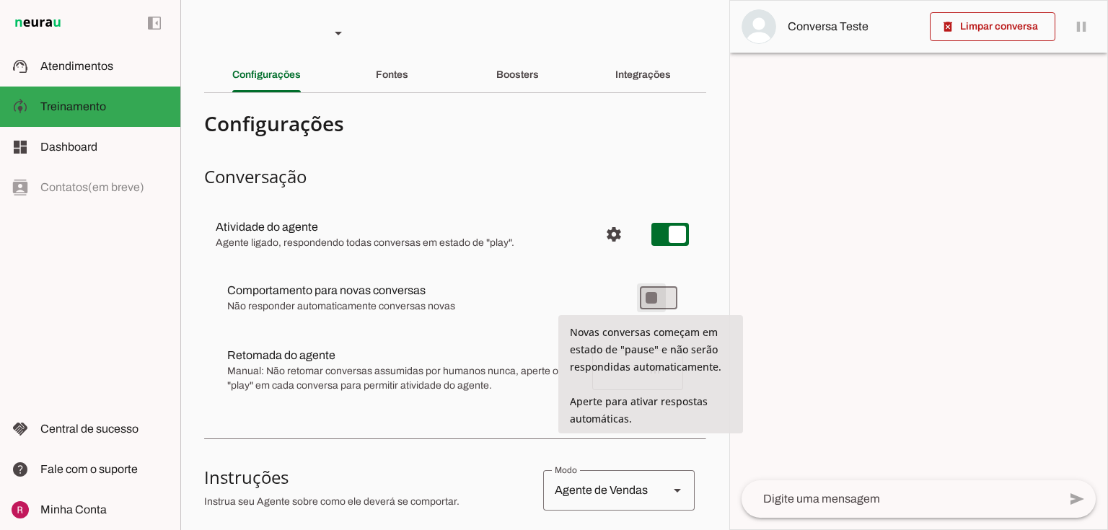
type md-switch "on"
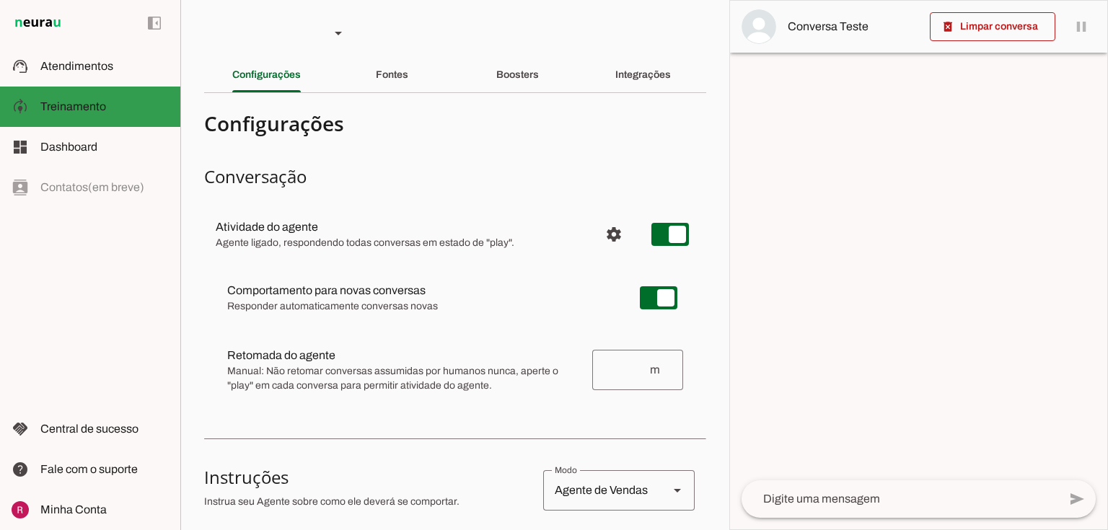
click at [53, 72] on slot at bounding box center [104, 66] width 128 height 17
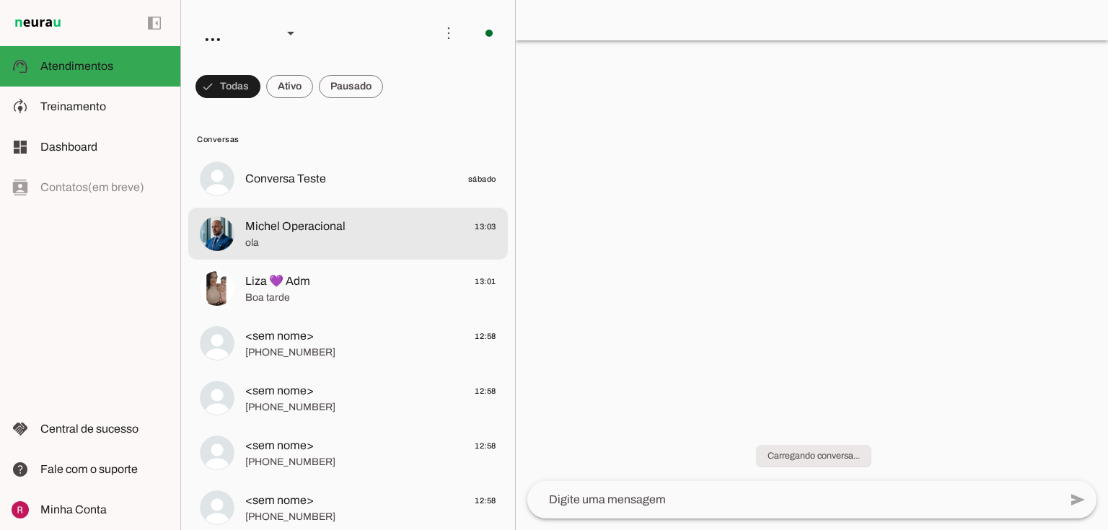
click at [356, 224] on span "Michel Operacional 13:03" at bounding box center [370, 227] width 251 height 18
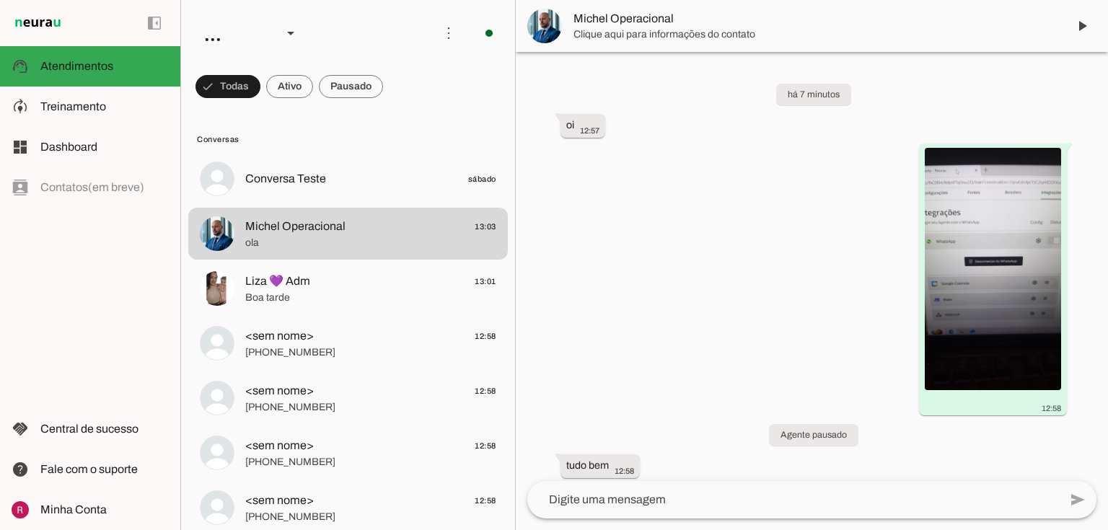
scroll to position [133, 0]
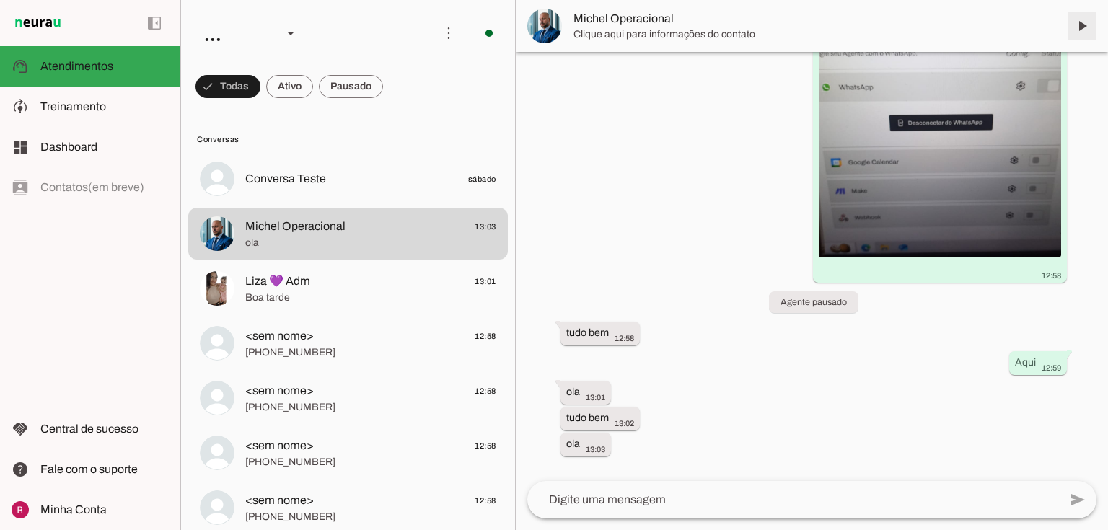
click at [1075, 24] on span at bounding box center [1082, 26] width 35 height 35
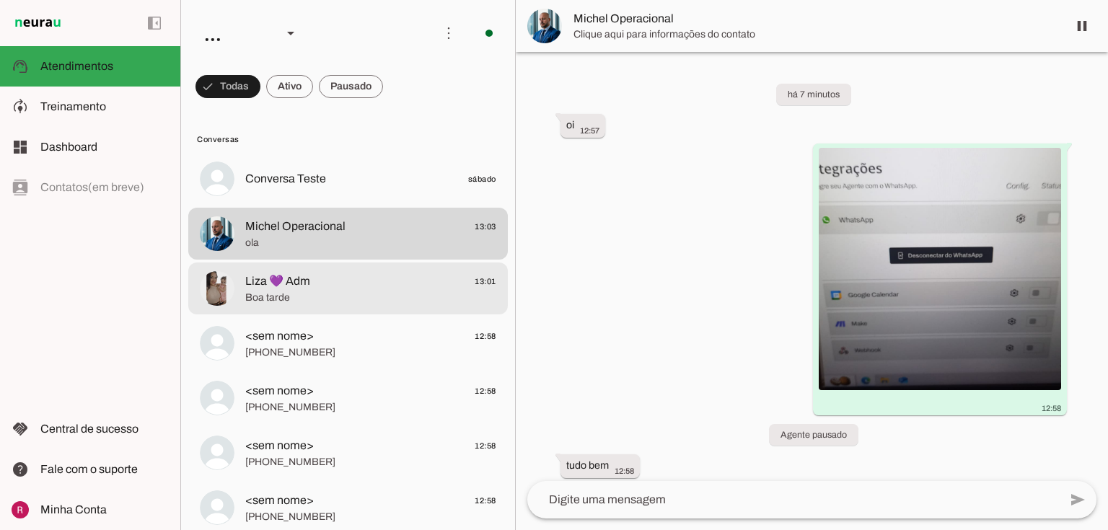
click at [245, 289] on span "Liza 💜 Adm" at bounding box center [277, 281] width 65 height 17
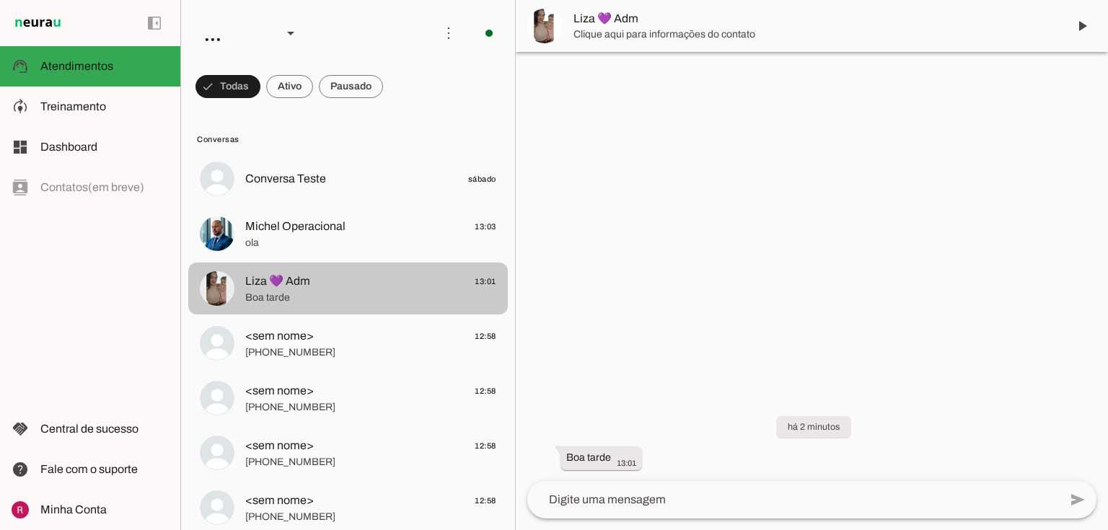
scroll to position [14, 0]
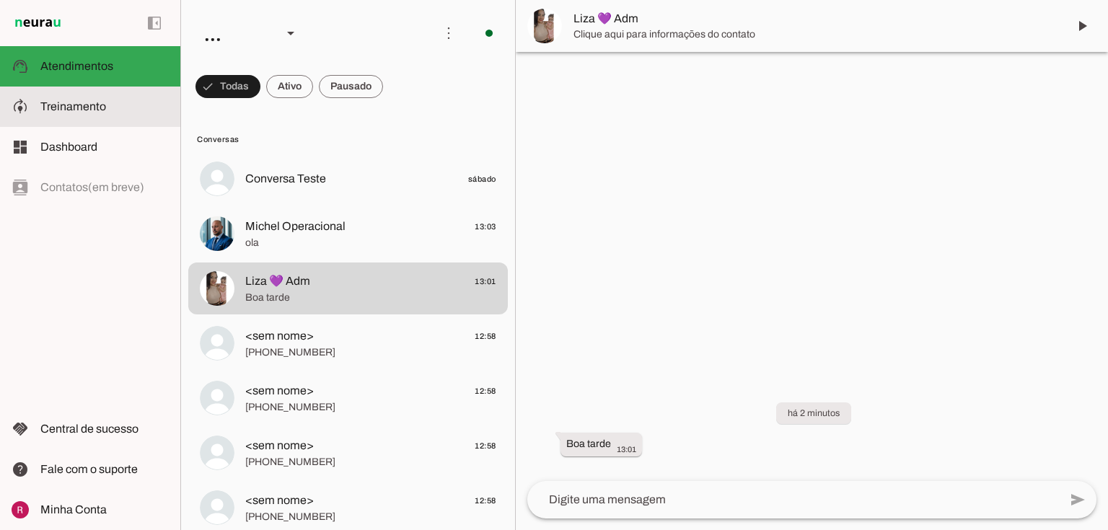
click at [78, 99] on slot at bounding box center [104, 106] width 128 height 17
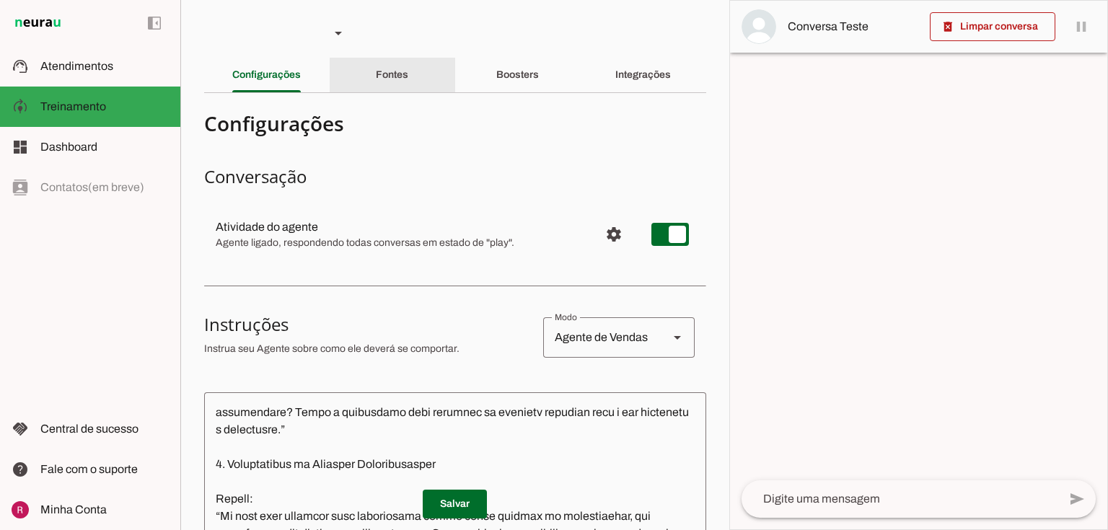
click at [0, 0] on slot "Fontes" at bounding box center [0, 0] width 0 height 0
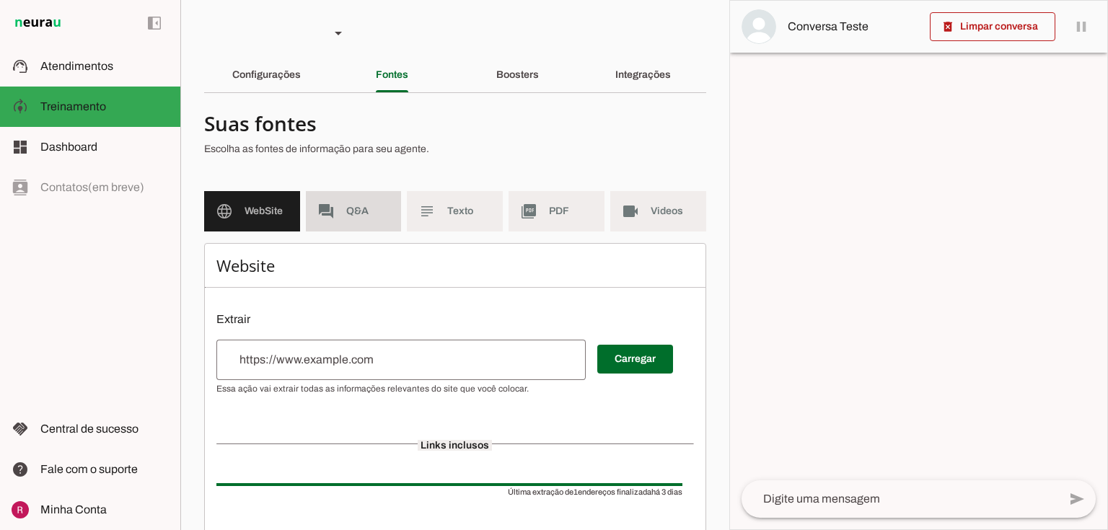
click at [346, 209] on span "Q&A" at bounding box center [368, 211] width 44 height 14
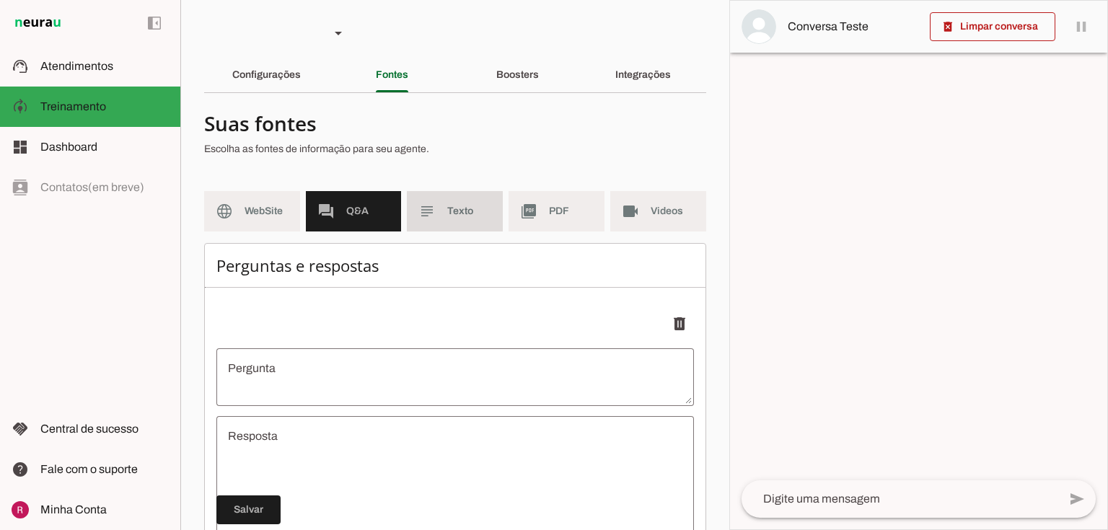
click at [461, 219] on md-item "subject Texto" at bounding box center [455, 211] width 96 height 40
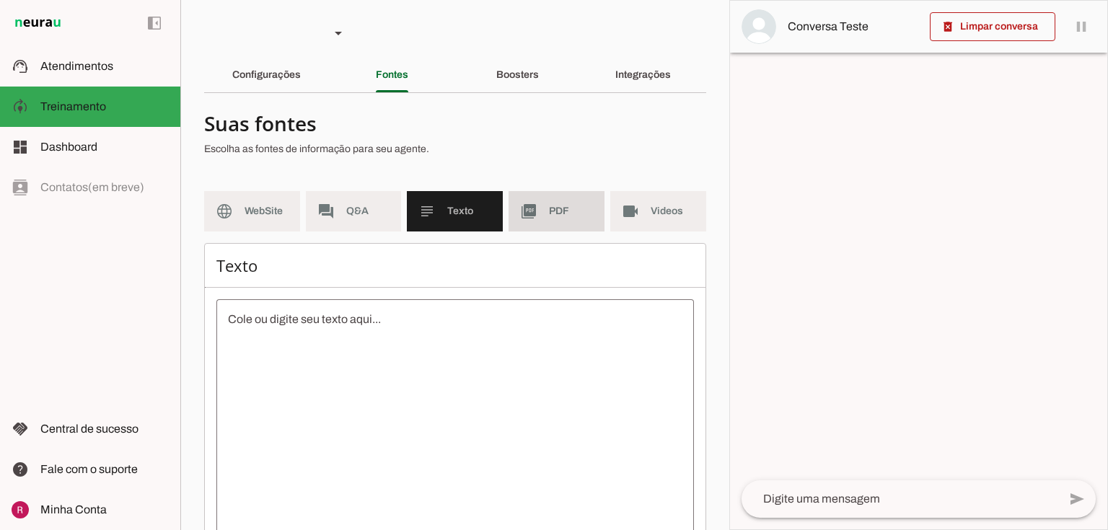
click at [549, 207] on span "PDF" at bounding box center [571, 211] width 44 height 14
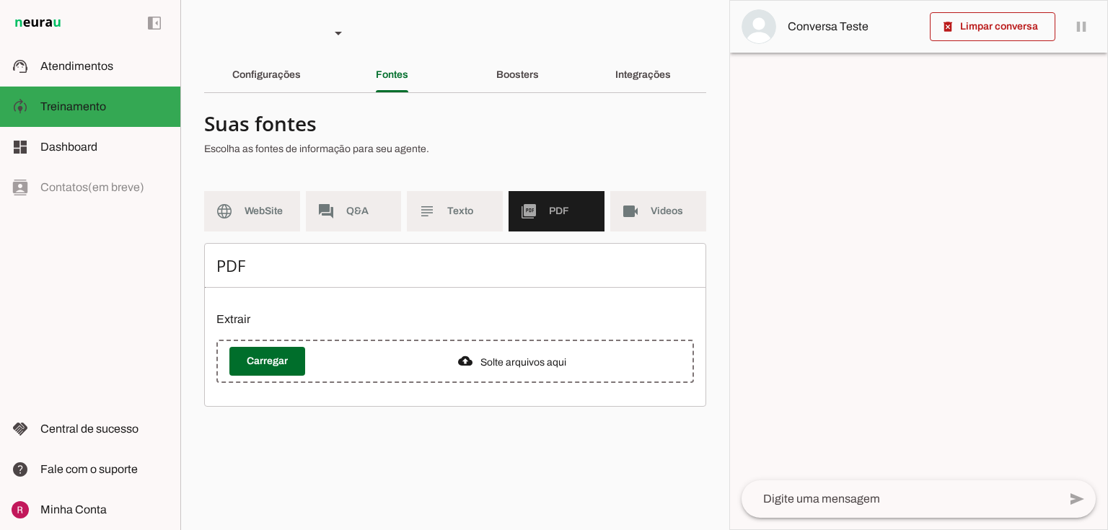
click at [631, 200] on md-item "videocam Videos" at bounding box center [658, 211] width 96 height 40
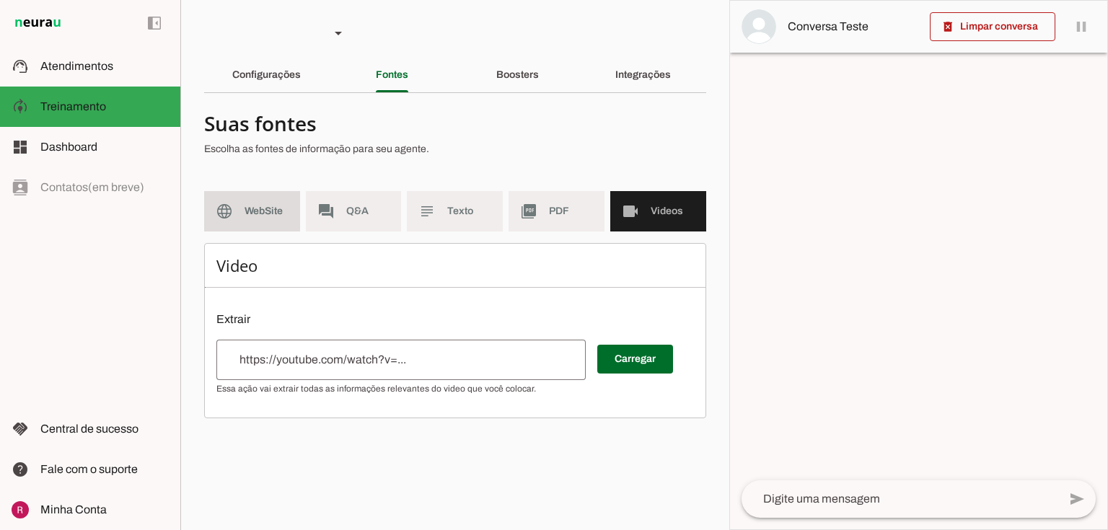
click at [248, 203] on md-item "language WebSite" at bounding box center [252, 211] width 96 height 40
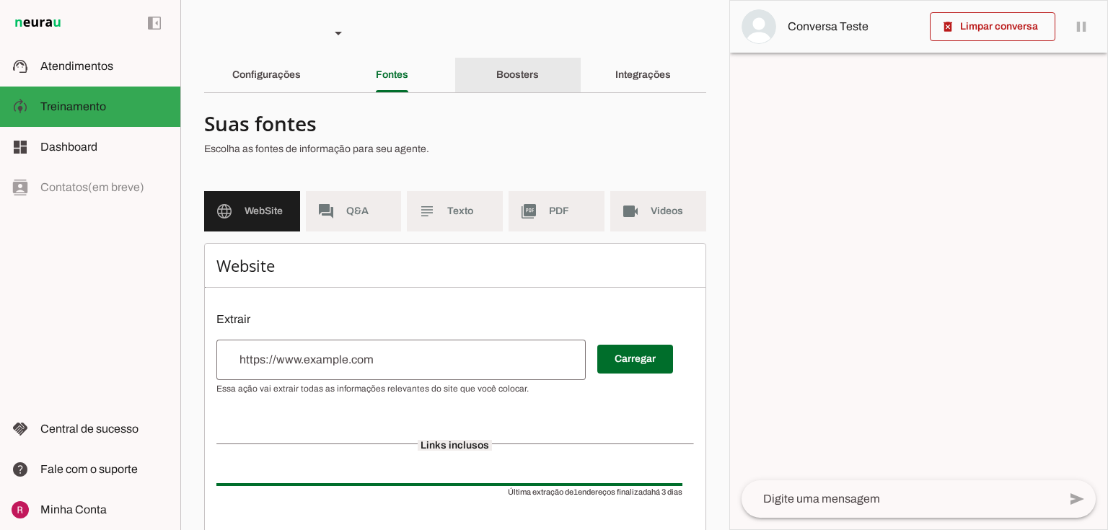
click at [507, 84] on div "Boosters" at bounding box center [517, 75] width 43 height 35
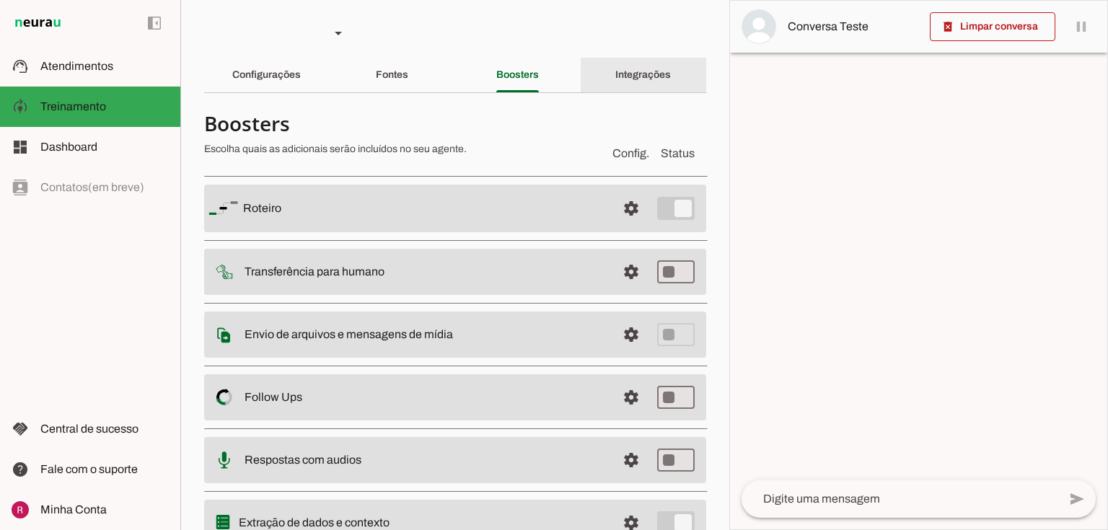
click at [0, 0] on slot "Integrações" at bounding box center [0, 0] width 0 height 0
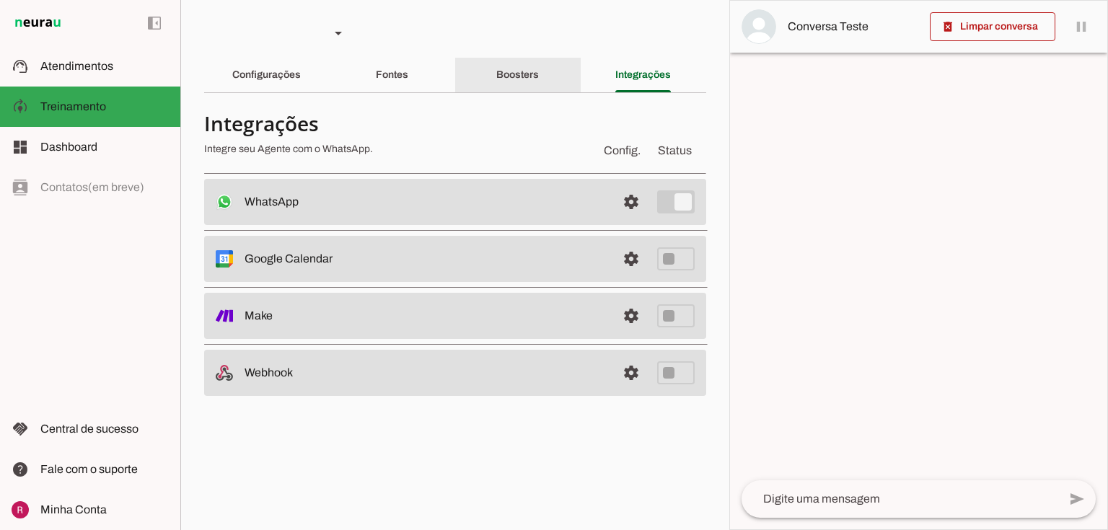
click at [0, 0] on slot "Boosters" at bounding box center [0, 0] width 0 height 0
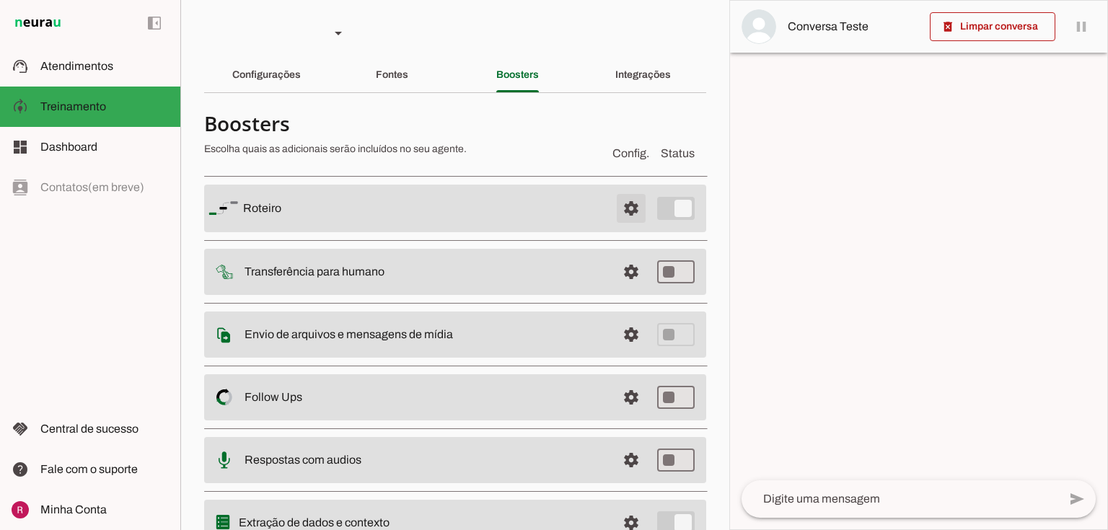
click at [630, 199] on span at bounding box center [631, 208] width 35 height 35
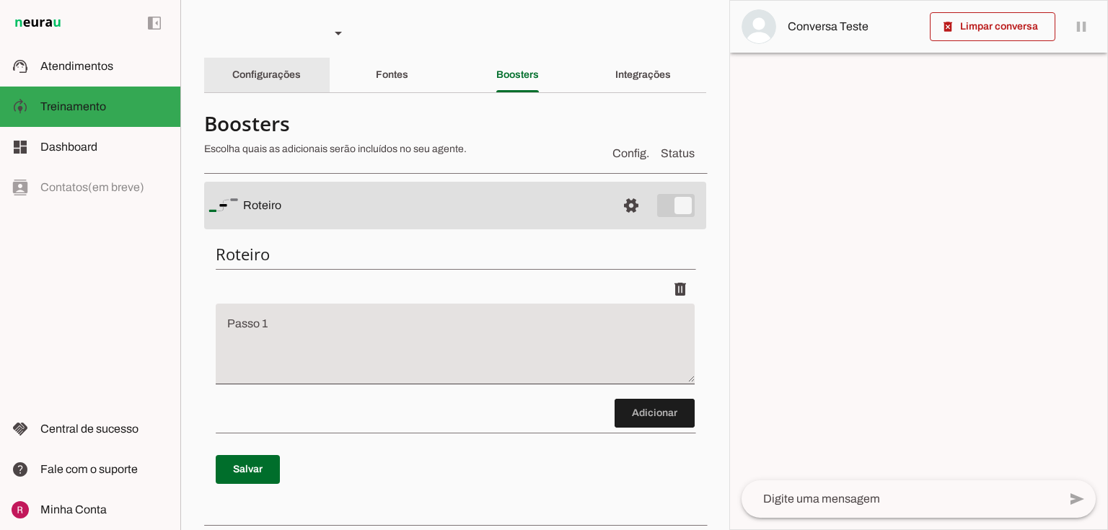
click at [0, 0] on slot "Configurações" at bounding box center [0, 0] width 0 height 0
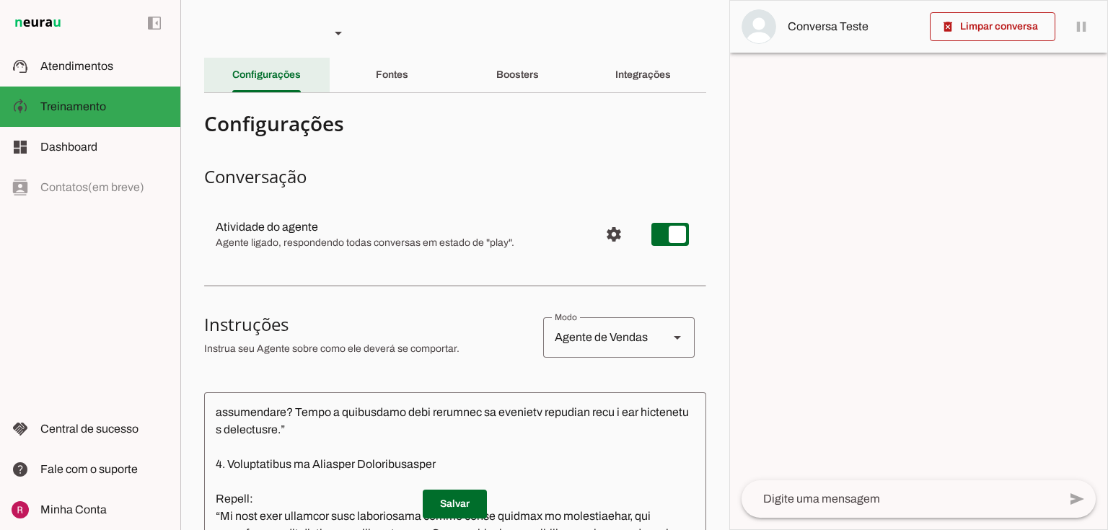
scroll to position [710, 0]
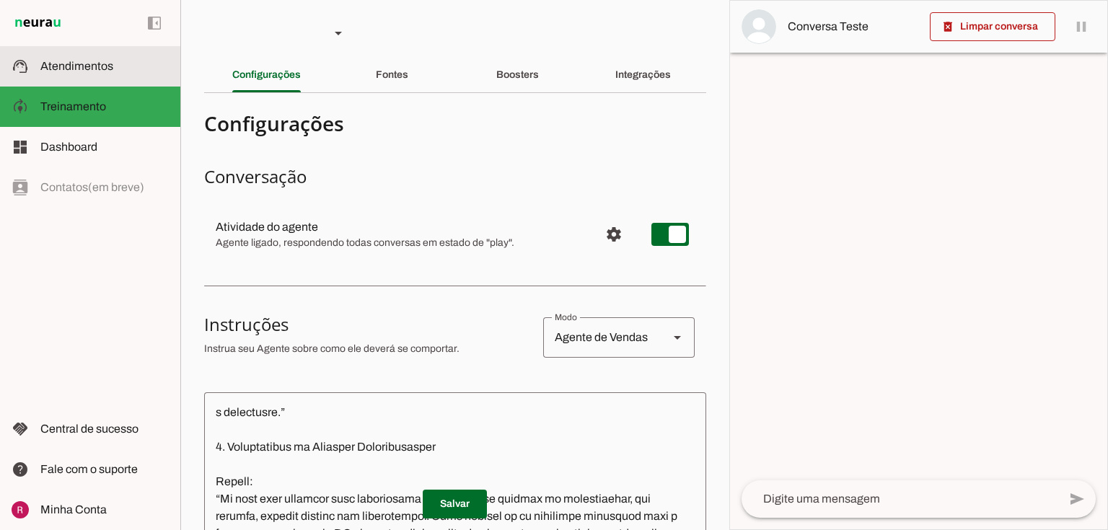
click at [76, 82] on md-item "support_agent Atendimentos Atendimentos" at bounding box center [90, 66] width 180 height 40
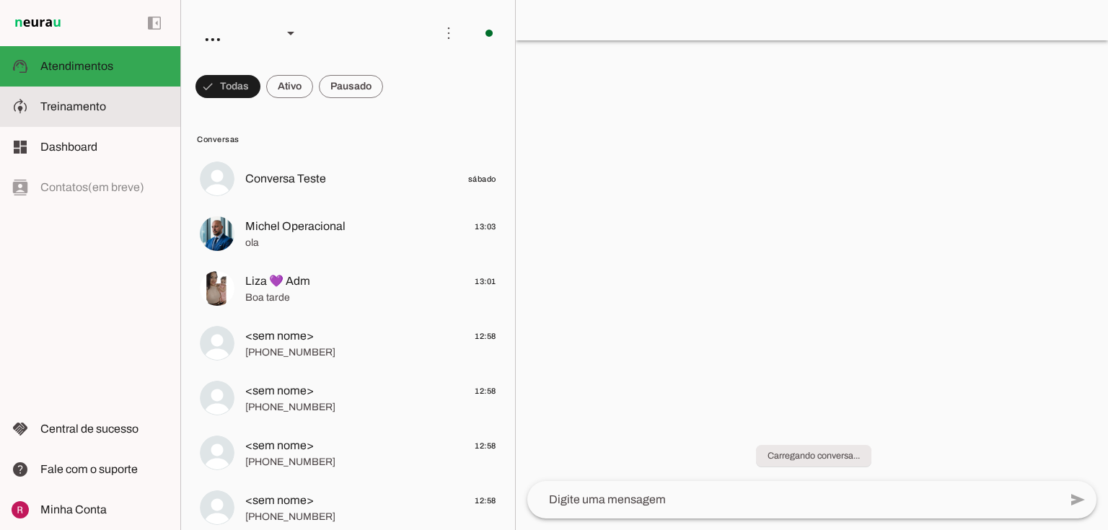
click at [115, 90] on md-item "model_training Treinamento Treinamento" at bounding box center [90, 107] width 180 height 40
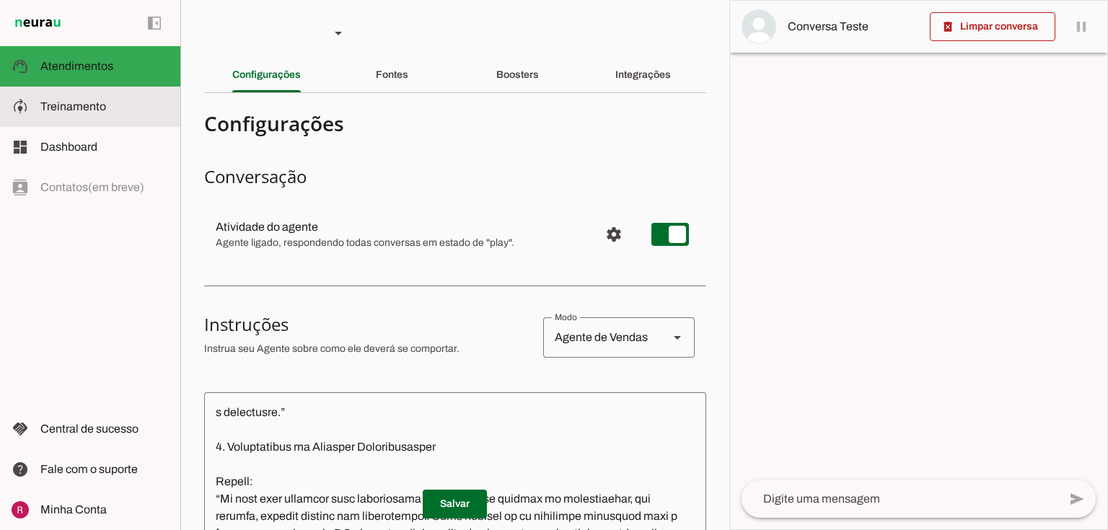
scroll to position [727, 0]
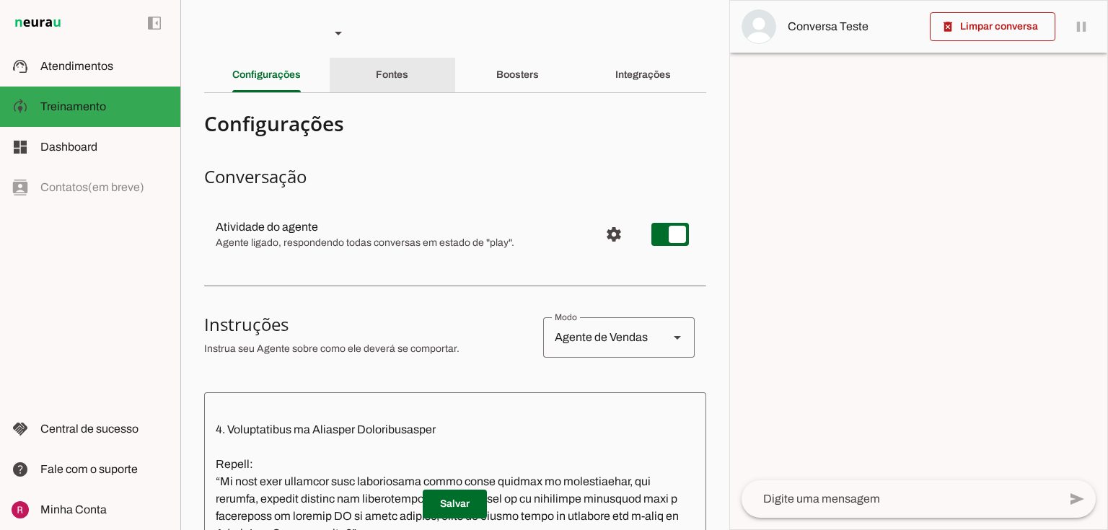
click at [376, 74] on div "Fontes" at bounding box center [392, 75] width 32 height 35
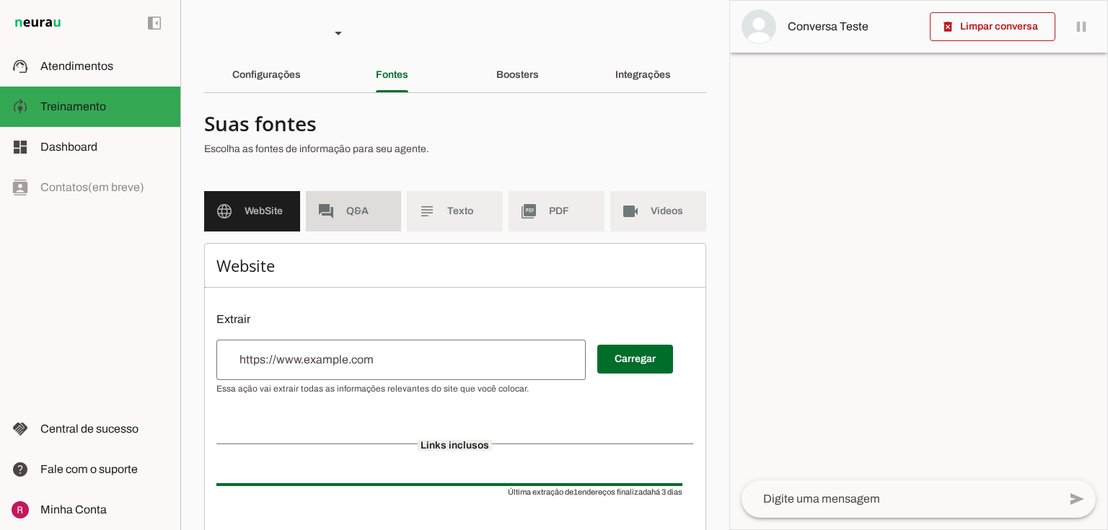
scroll to position [58, 0]
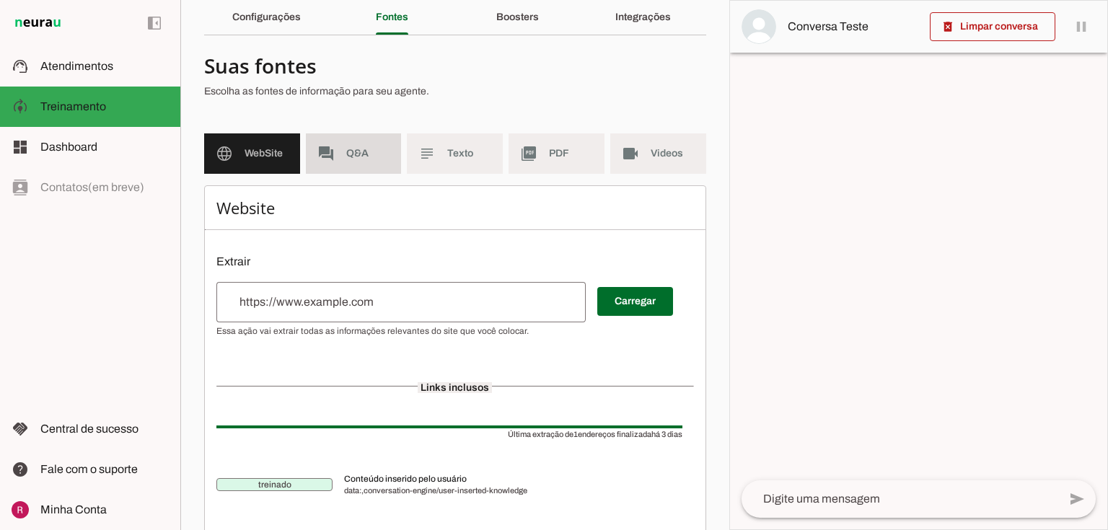
click at [369, 151] on span "Q&A" at bounding box center [368, 153] width 44 height 14
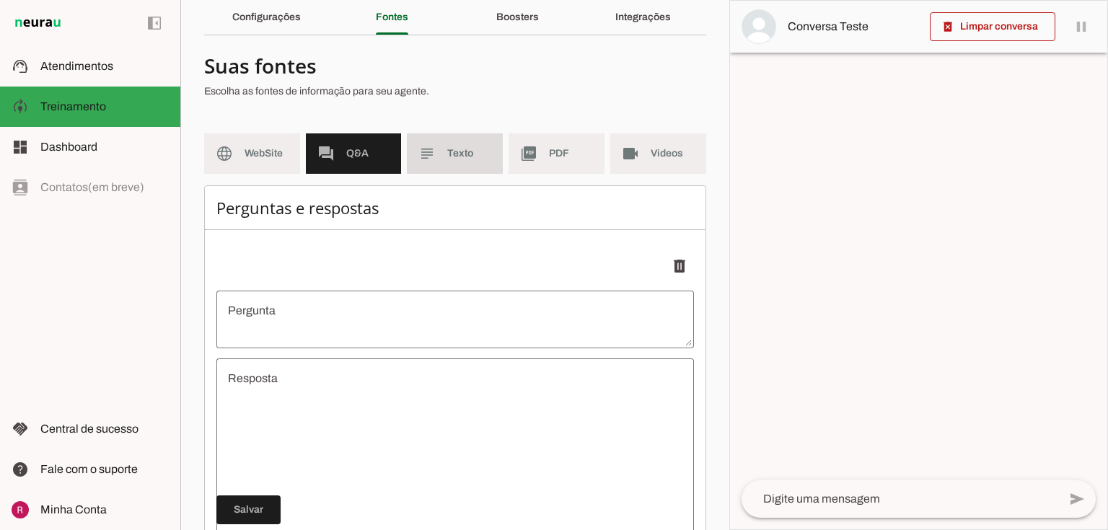
click at [434, 151] on md-item "subject Texto" at bounding box center [455, 153] width 96 height 40
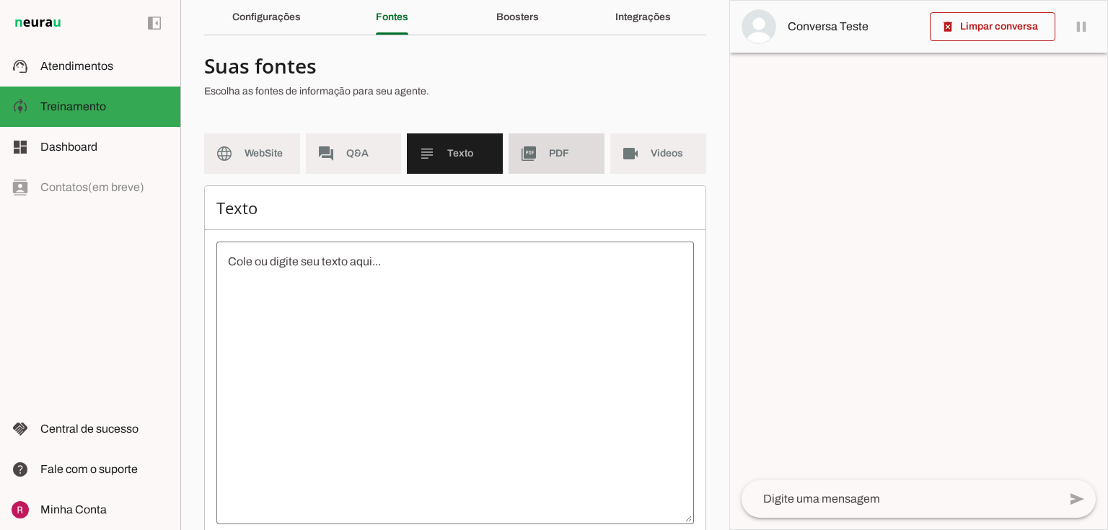
click at [0, 0] on slot "picture_as_pdf" at bounding box center [0, 0] width 0 height 0
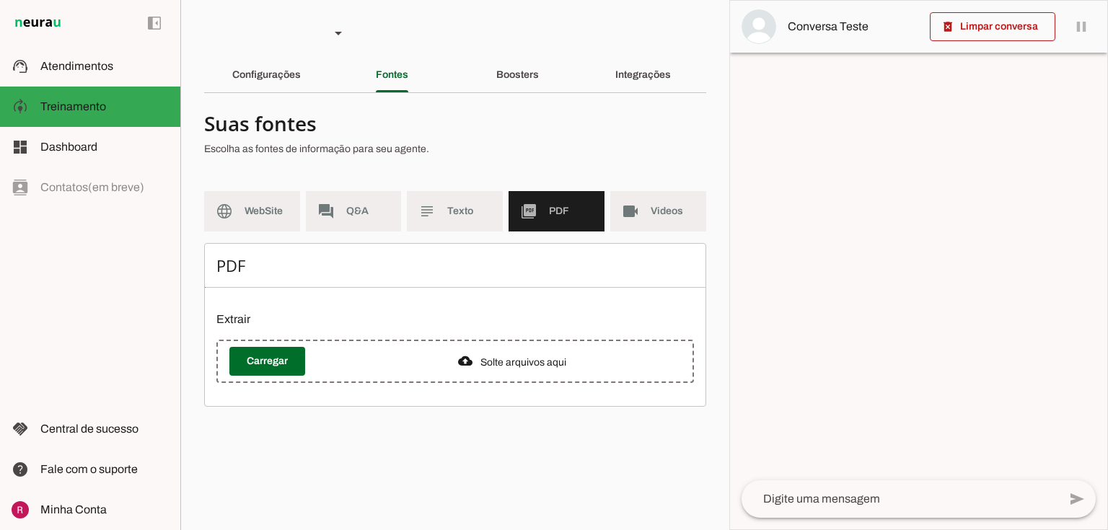
click at [658, 192] on md-item "videocam Videos" at bounding box center [658, 211] width 96 height 40
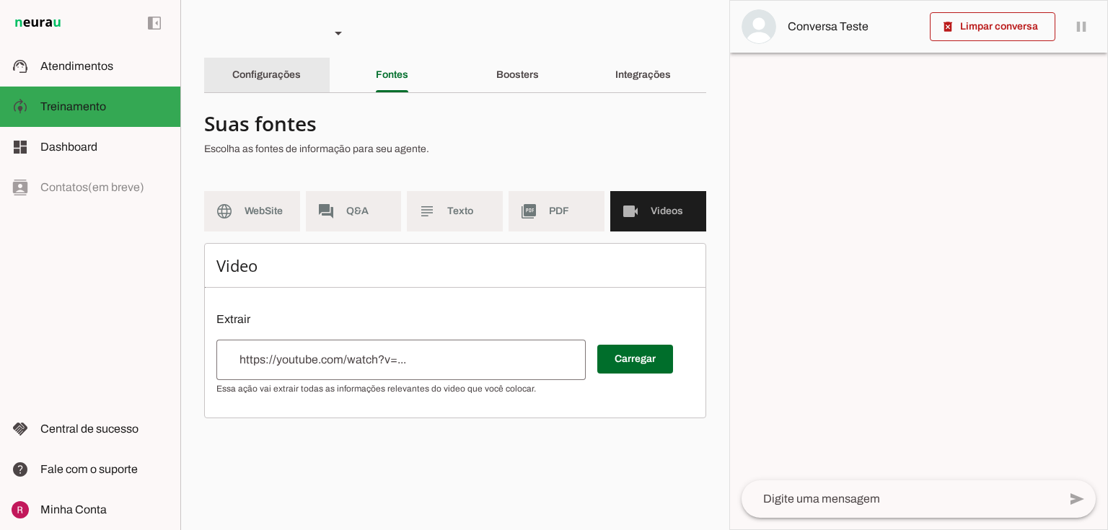
click at [278, 61] on div "Configurações" at bounding box center [266, 75] width 69 height 35
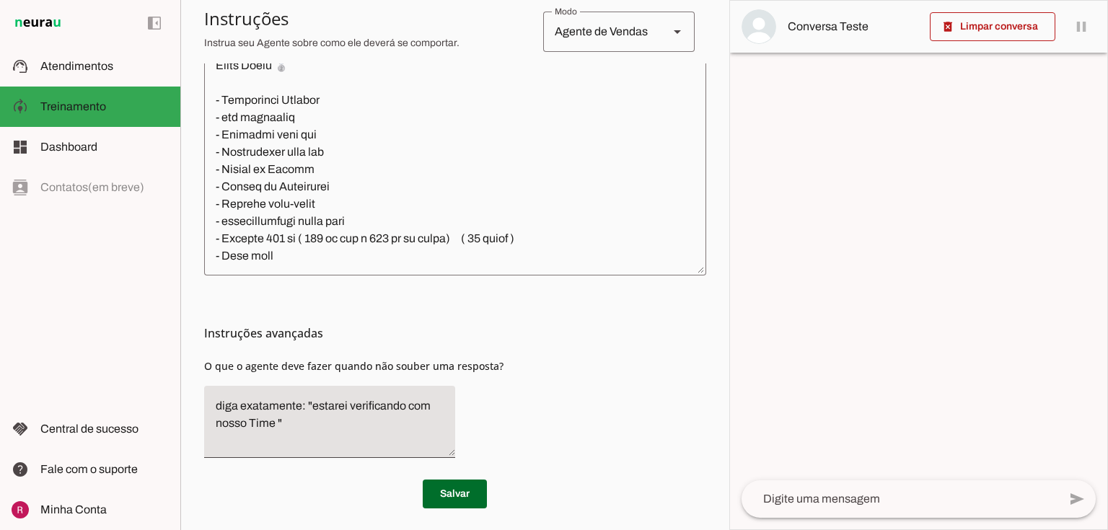
scroll to position [3457, 0]
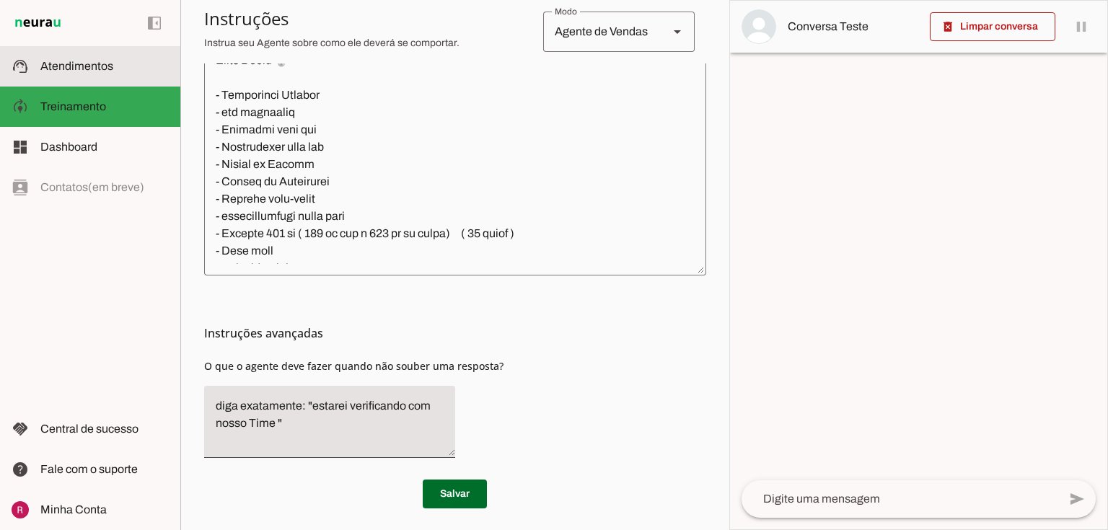
click at [127, 66] on slot at bounding box center [104, 66] width 128 height 17
